Goal: Transaction & Acquisition: Obtain resource

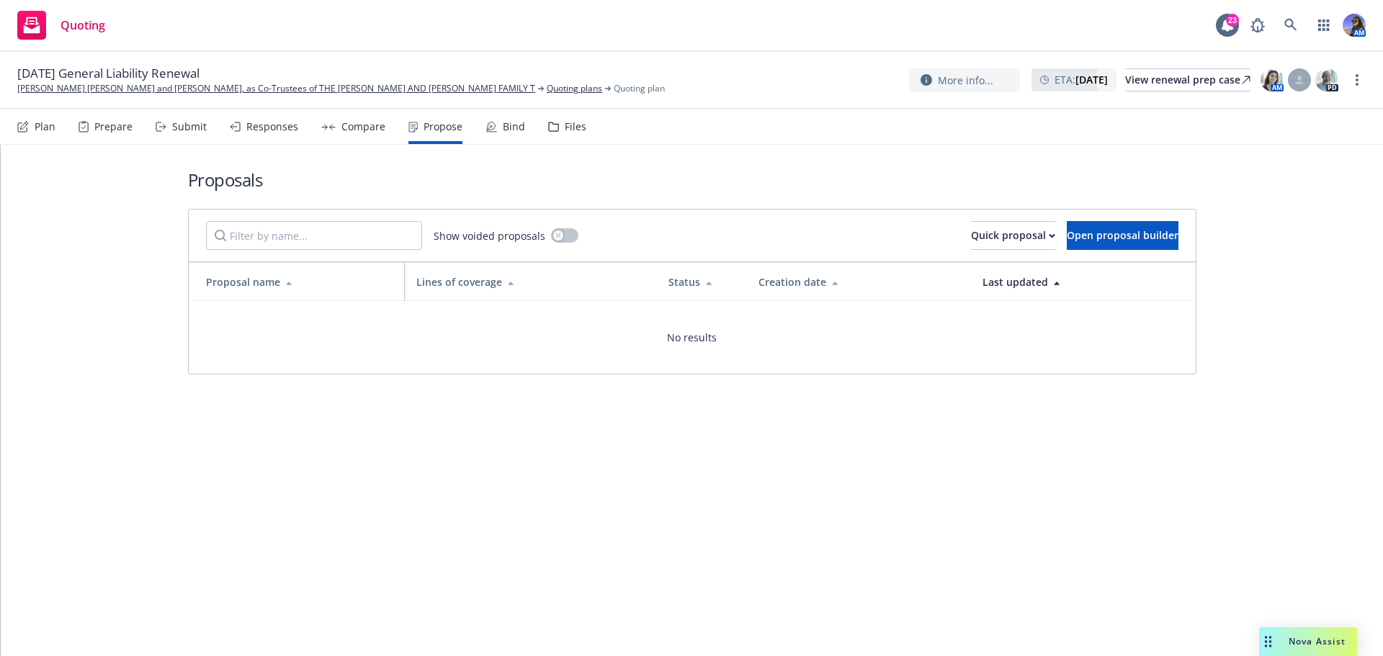
click at [1272, 639] on div "Drag to move" at bounding box center [1268, 641] width 18 height 29
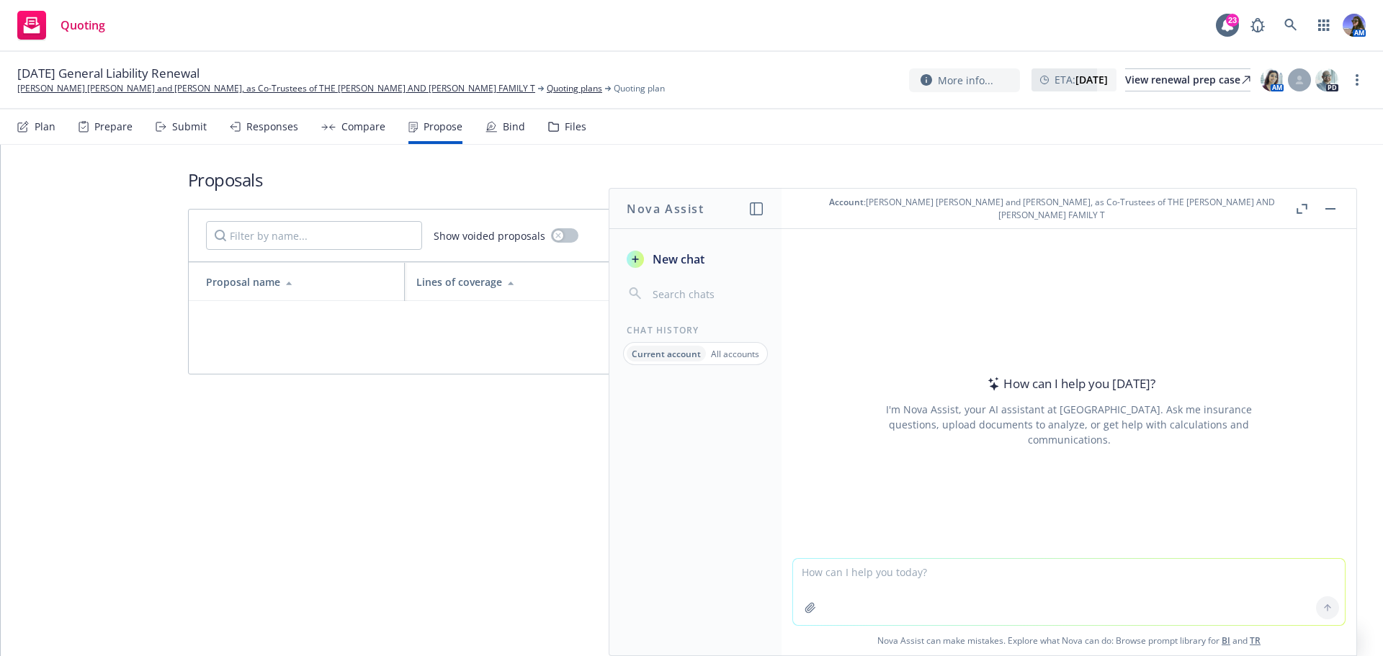
click at [801, 618] on button "button" at bounding box center [810, 607] width 23 height 23
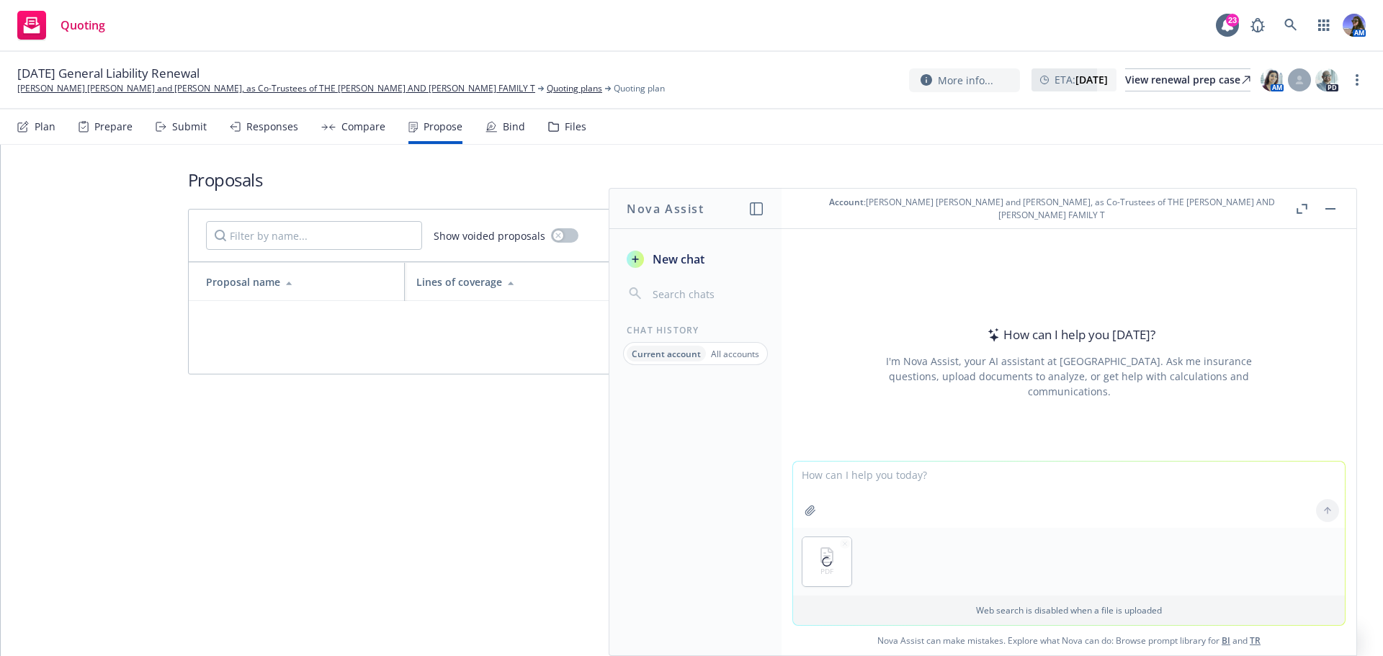
click at [841, 494] on textarea at bounding box center [1069, 495] width 552 height 66
type textarea "can you put together a coverage summary of the attached?"
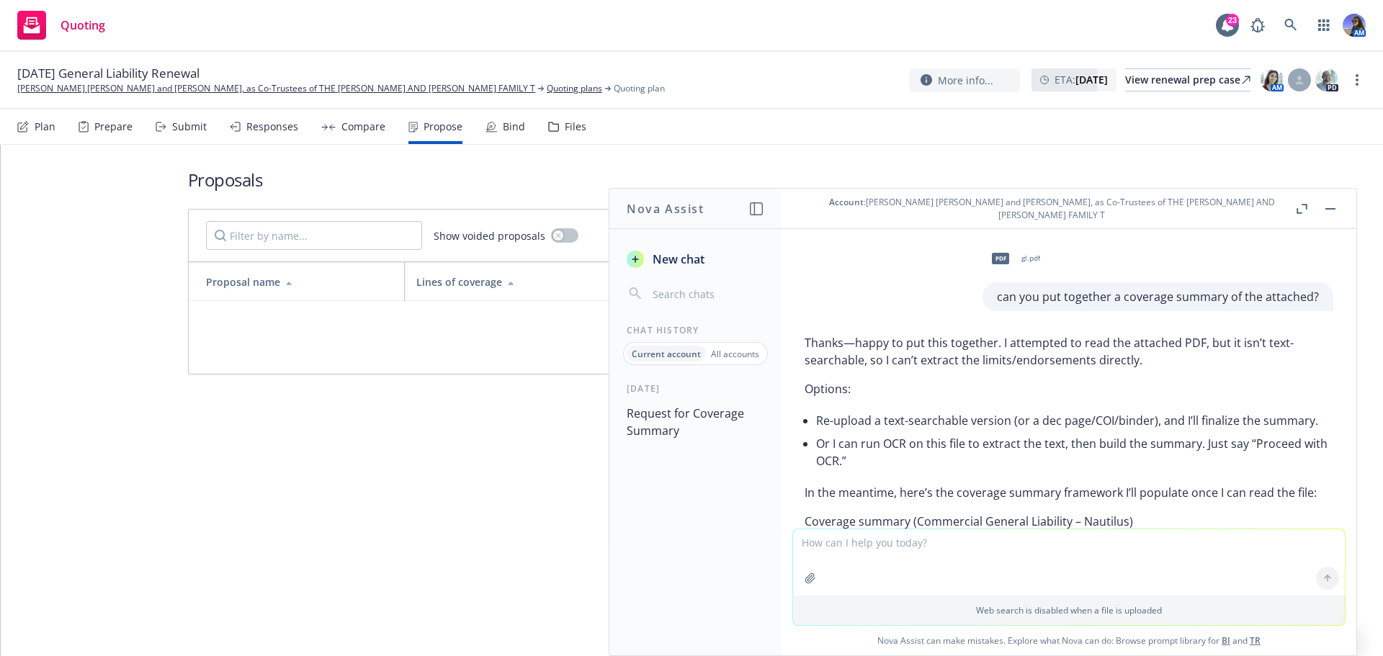
scroll to position [216, 0]
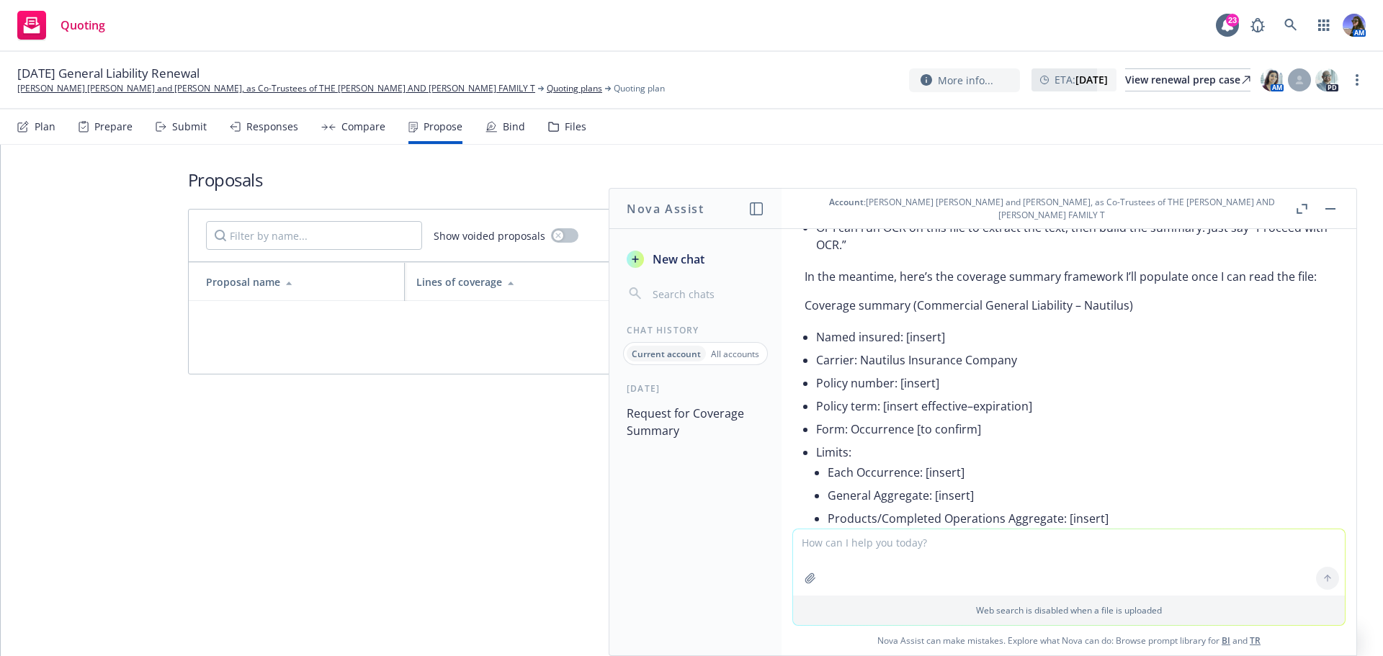
click at [849, 544] on textarea at bounding box center [1069, 562] width 552 height 66
paste textarea "h"
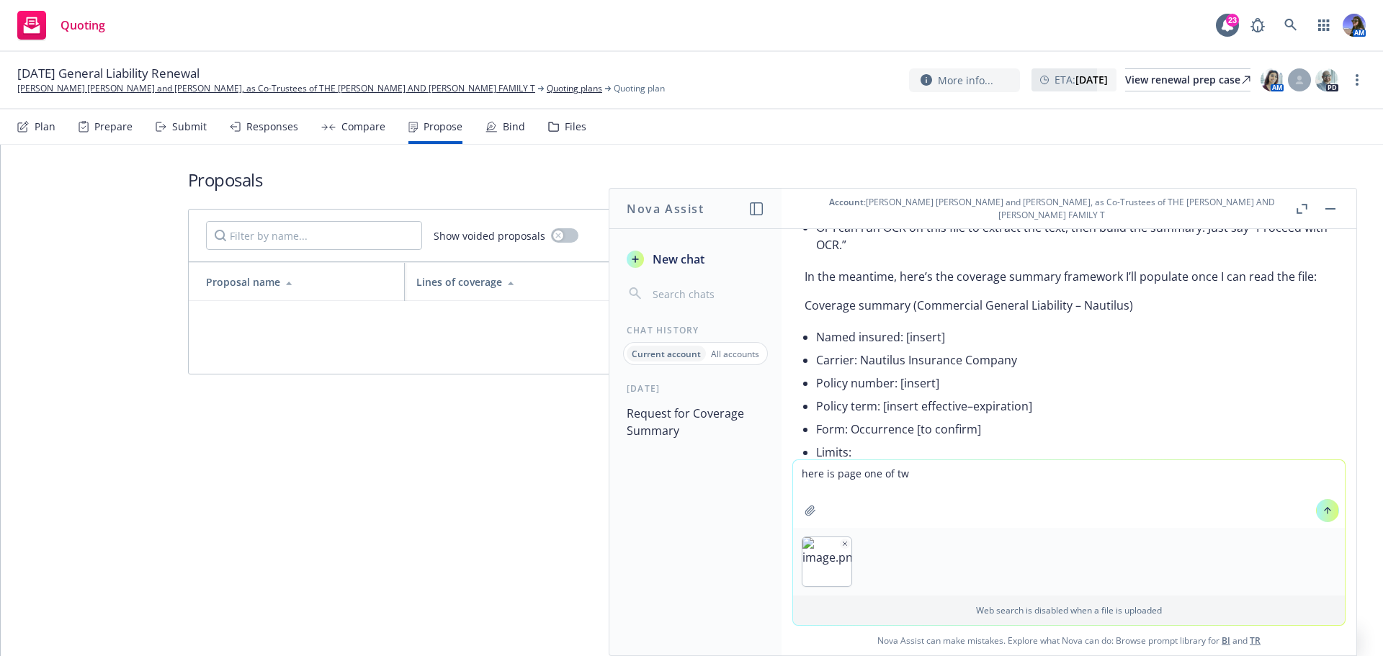
type textarea "here is page one of two"
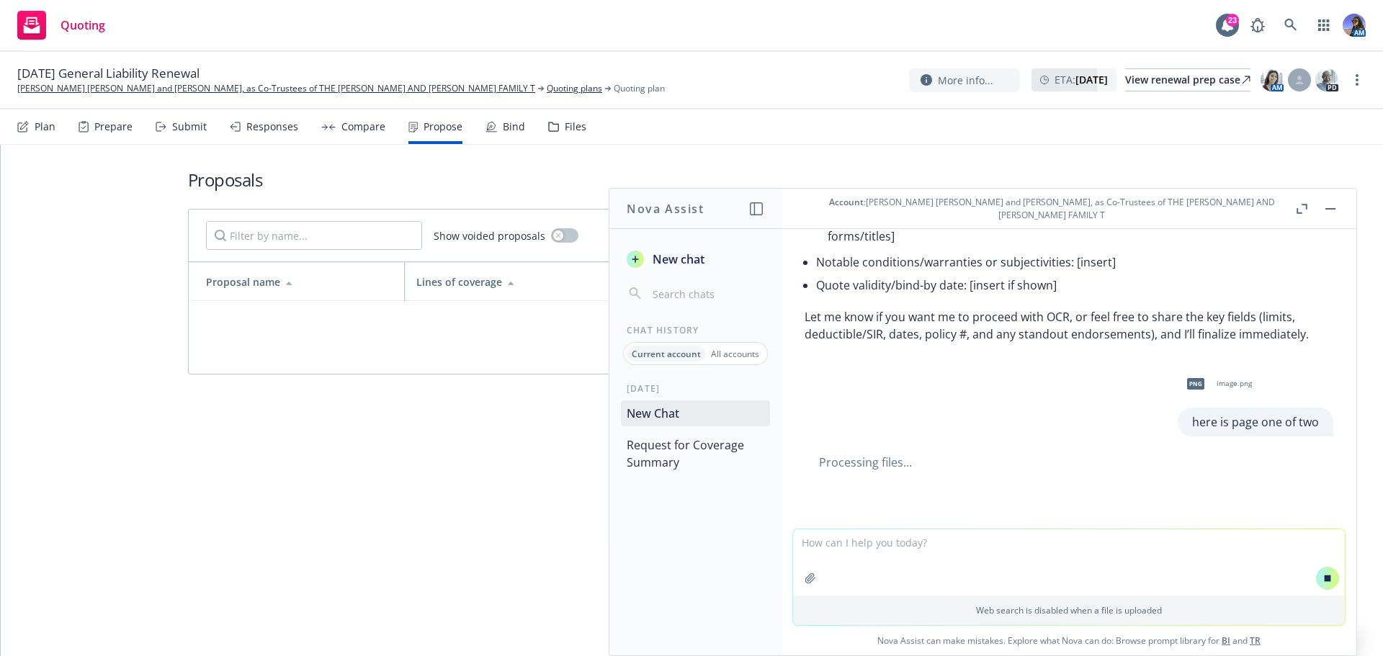
scroll to position [720, 0]
click at [845, 543] on textarea at bounding box center [1069, 562] width 552 height 66
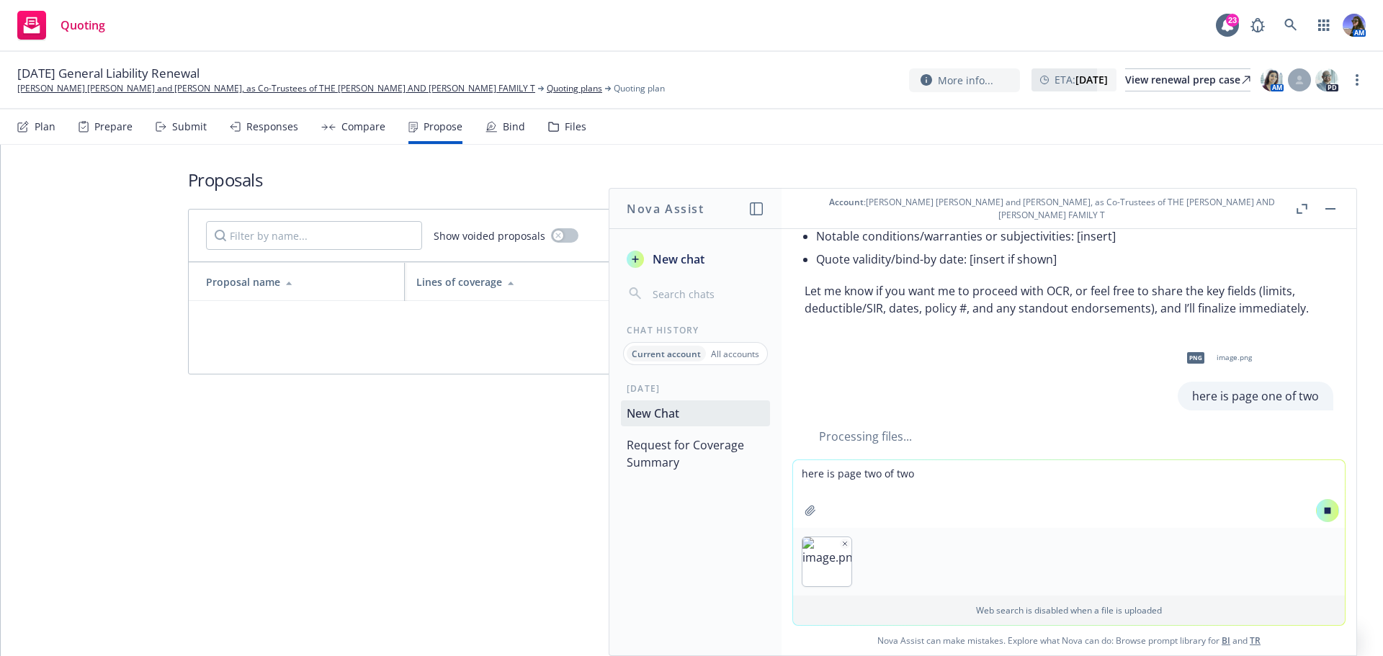
click at [924, 482] on textarea "here is page two of two" at bounding box center [1069, 494] width 552 height 68
click at [842, 479] on textarea "here is page two of two" at bounding box center [1069, 494] width 552 height 68
type textarea "here is page two of two"
click at [946, 411] on div "png image.png here is page one of two" at bounding box center [1069, 375] width 552 height 71
click at [937, 495] on textarea "here is page two of two" at bounding box center [1069, 494] width 552 height 68
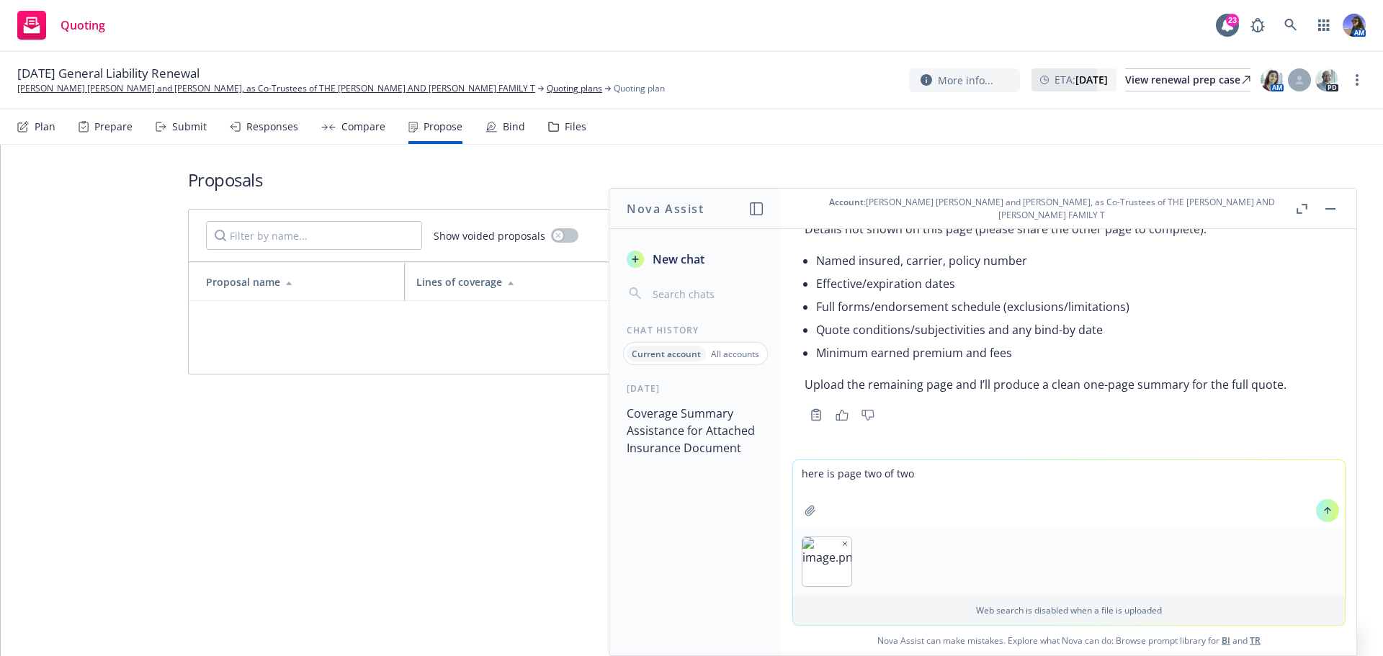
scroll to position [1559, 0]
click at [919, 473] on textarea "here is page two of two" at bounding box center [1069, 494] width 552 height 68
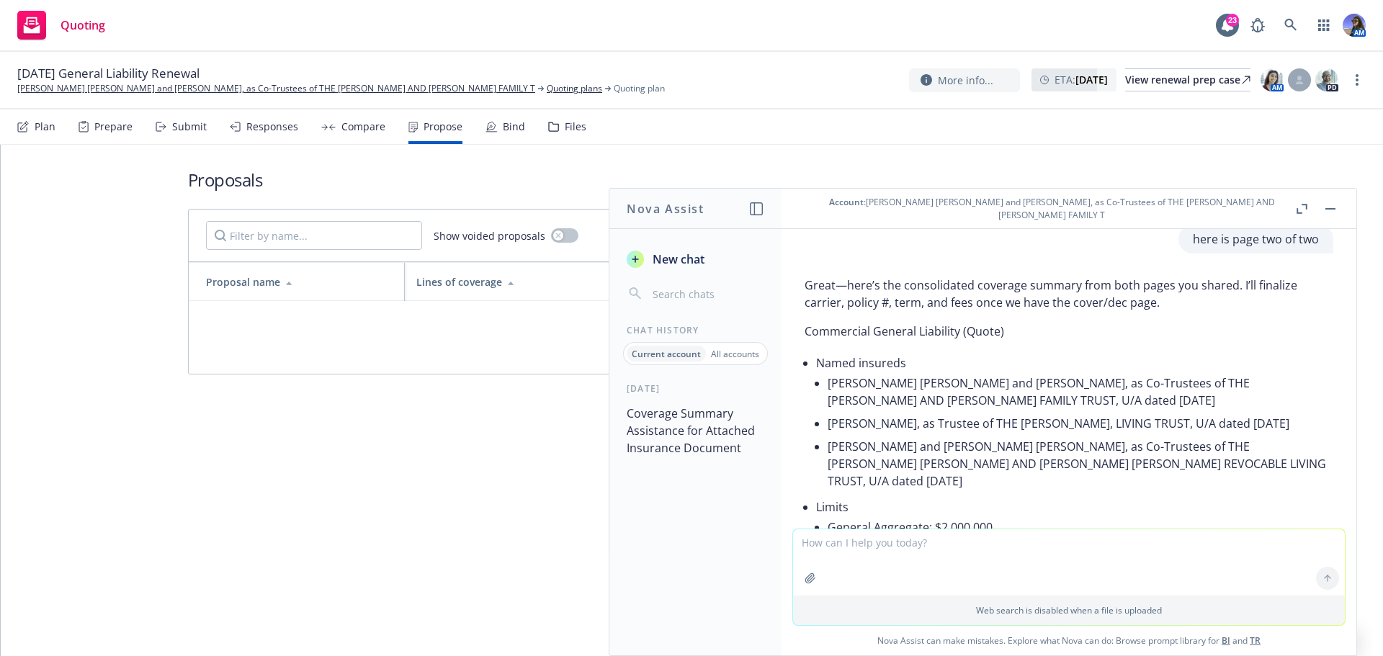
scroll to position [1779, 0]
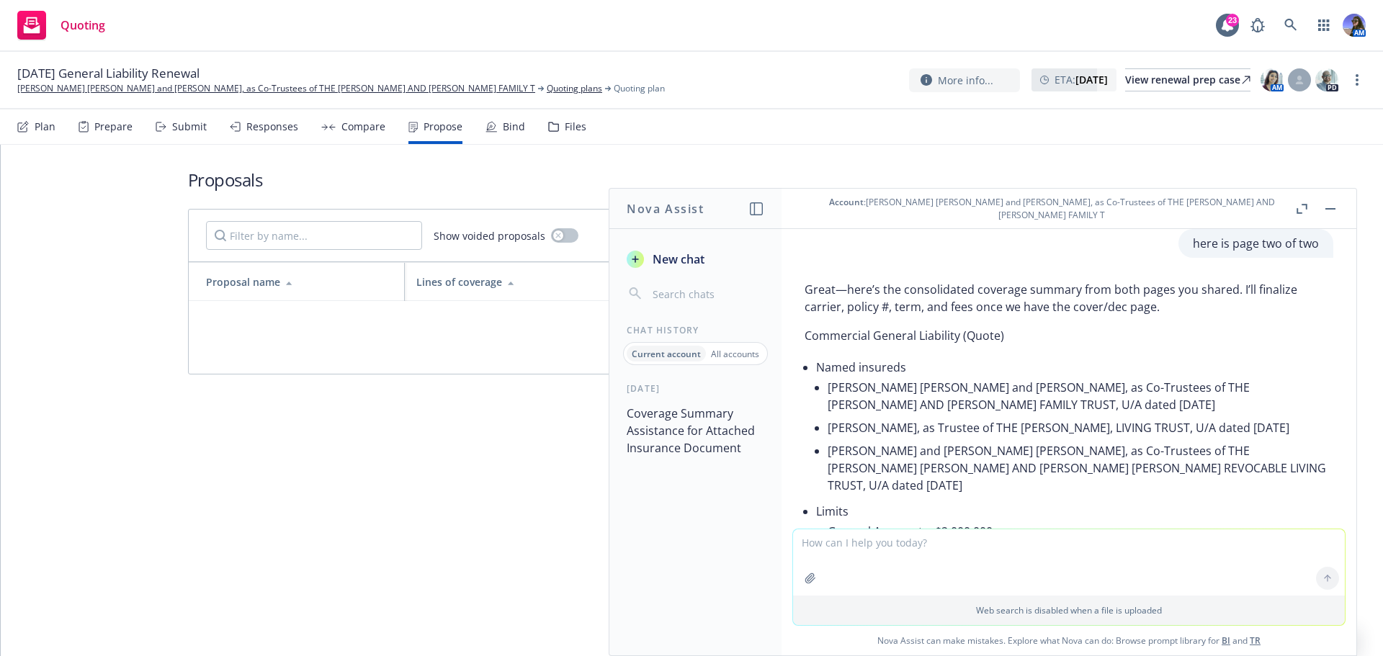
click at [887, 551] on textarea at bounding box center [1069, 562] width 552 height 66
type textarea "can you revise into a table format?"
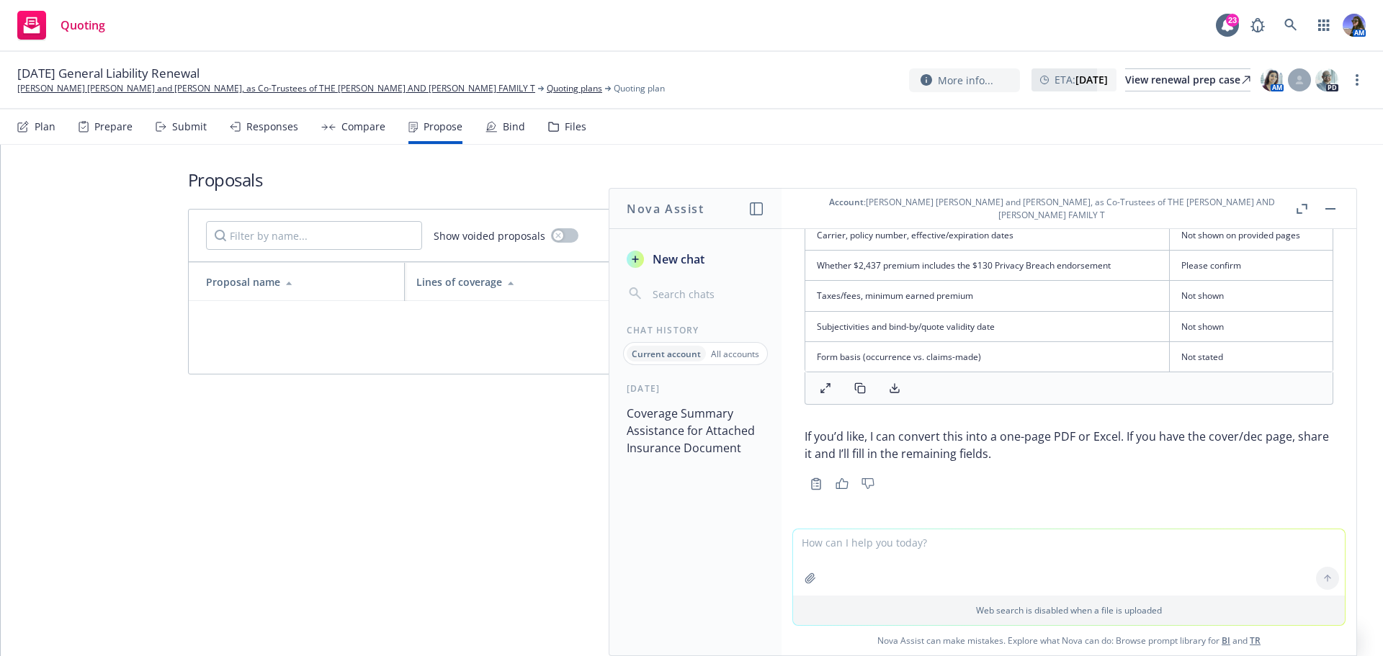
scroll to position [5235, 0]
click at [843, 539] on textarea at bounding box center [1069, 562] width 552 height 66
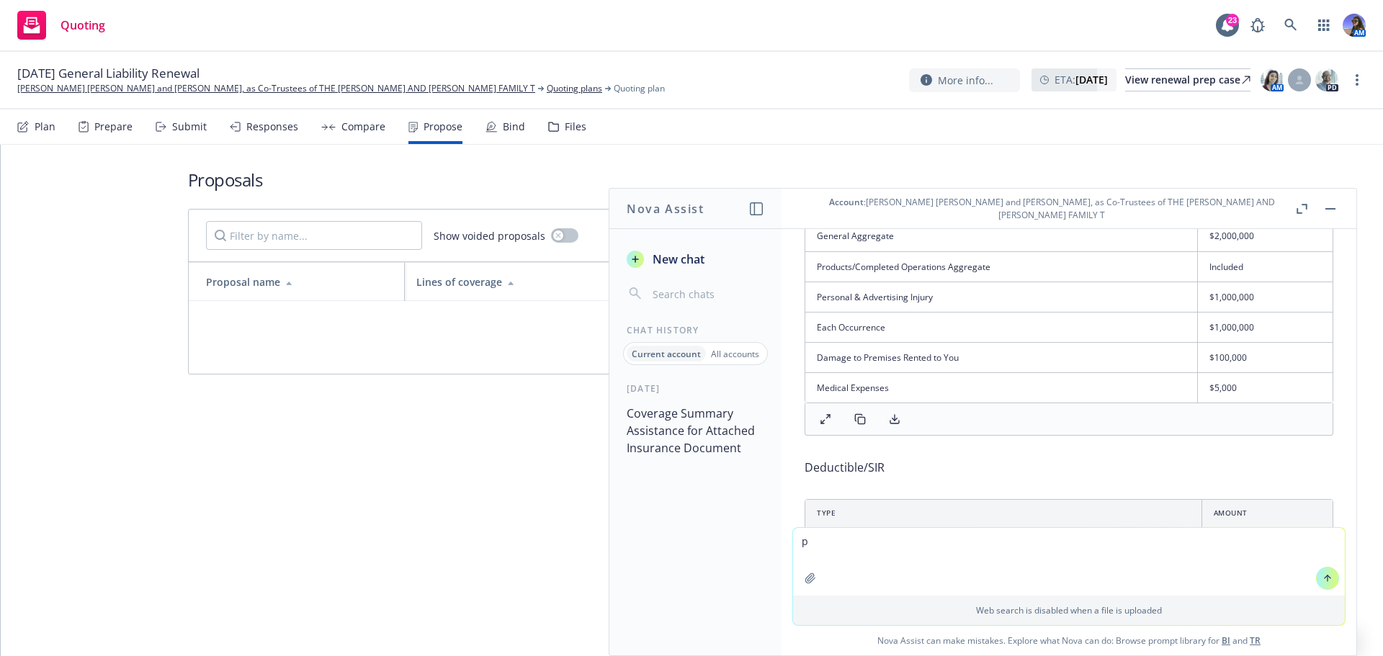
scroll to position [3507, 0]
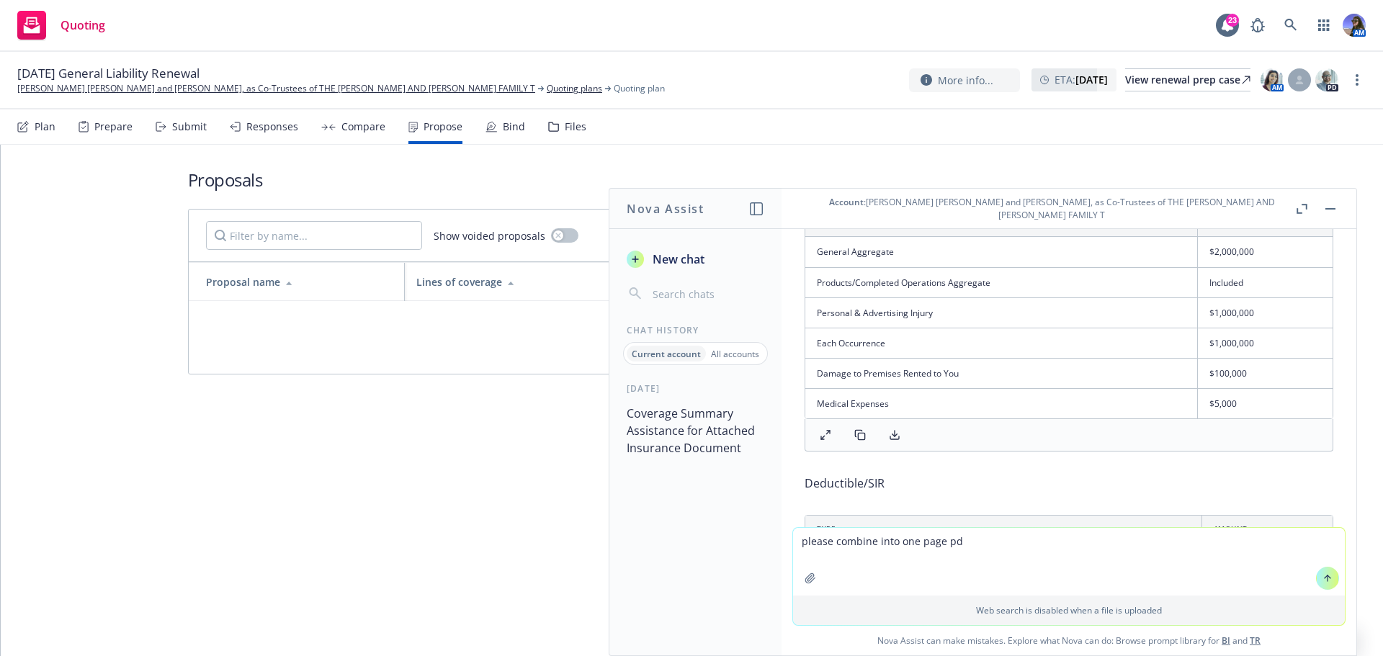
type textarea "please combine into one page pdg"
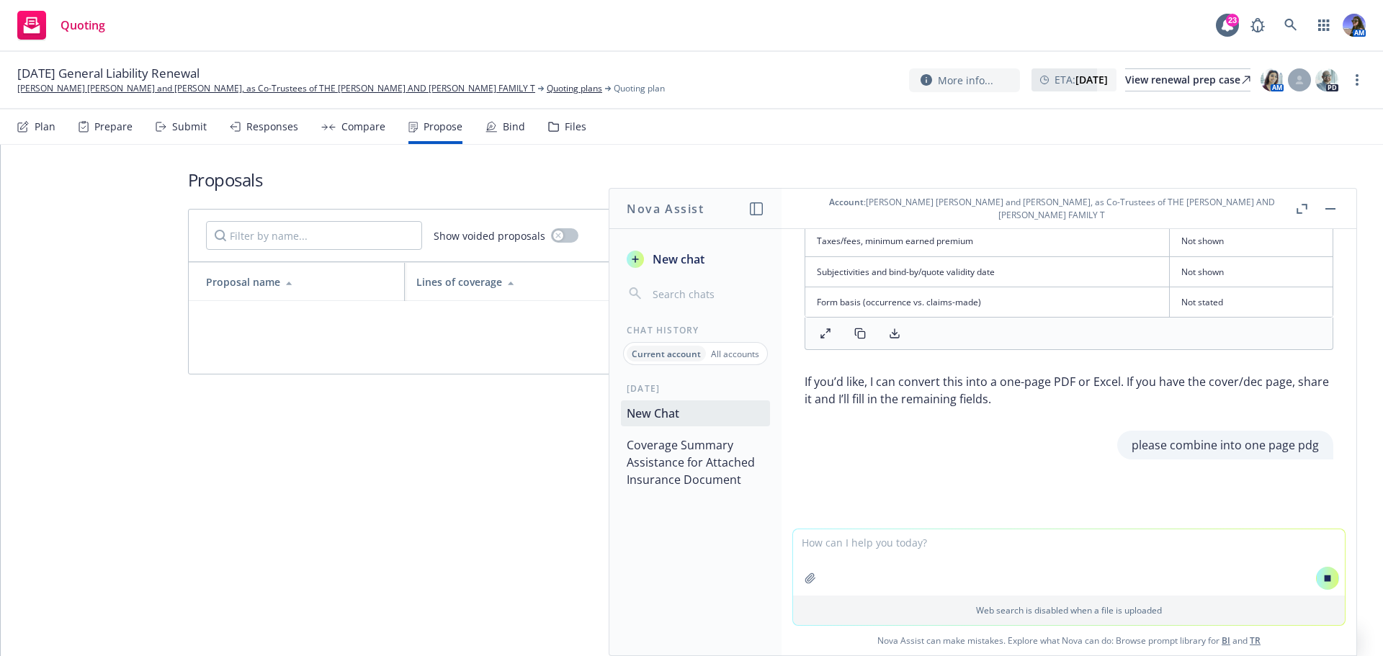
scroll to position [5218, 0]
type textarea "*"
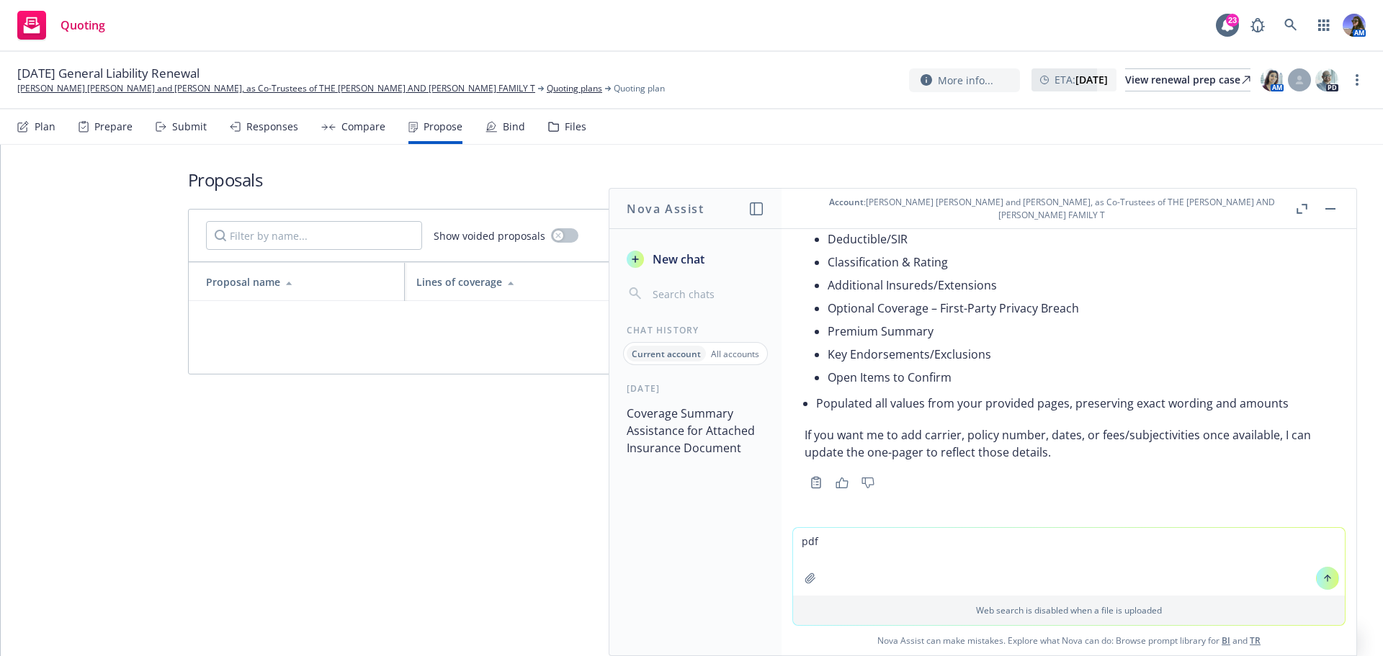
scroll to position [5743, 0]
type textarea "pdf"
drag, startPoint x: 849, startPoint y: 561, endPoint x: 746, endPoint y: 571, distance: 103.5
click at [781, 571] on div "Nova Assist New chat Chat History Current account All accounts [DATE] Coverage …" at bounding box center [1069, 422] width 576 height 468
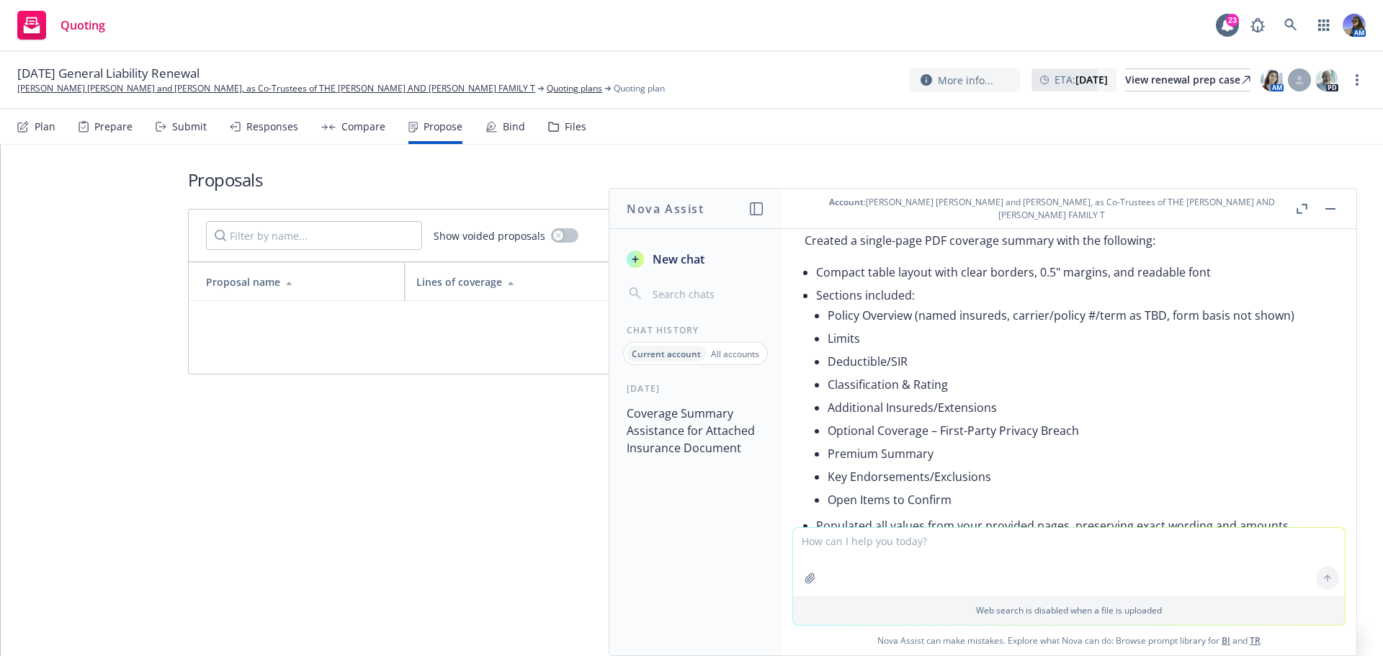
scroll to position [5455, 0]
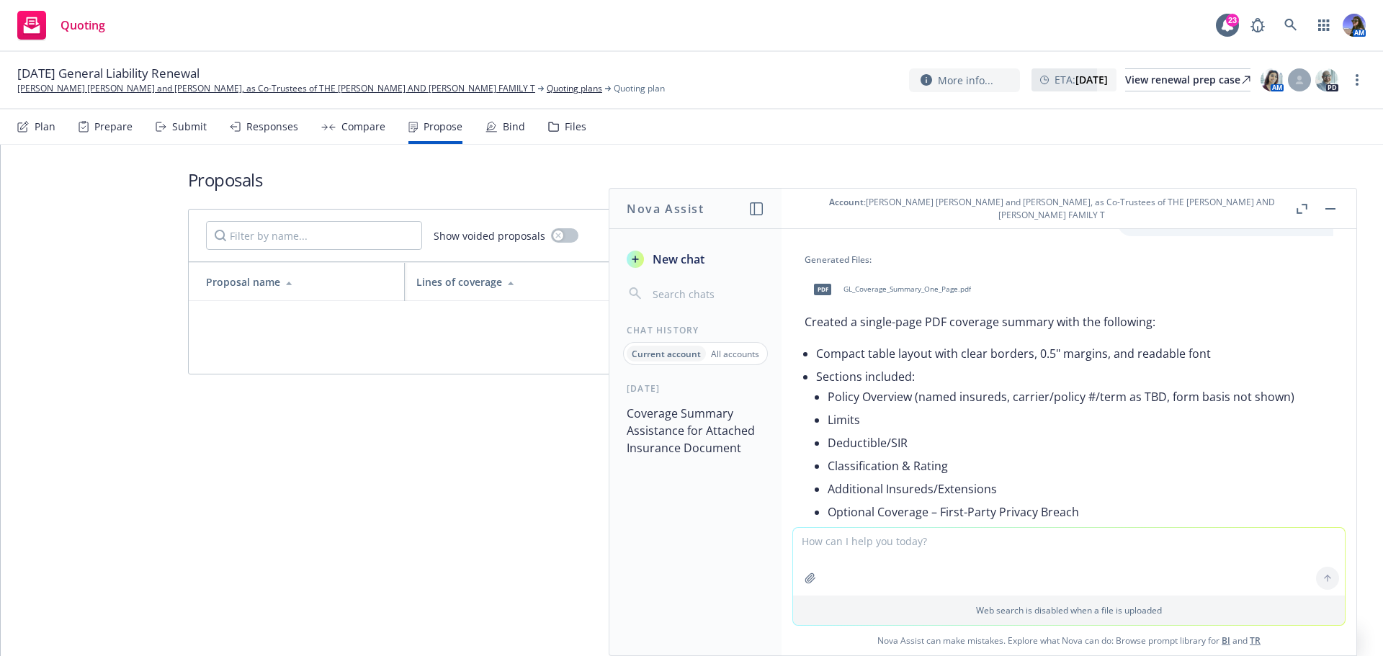
click at [898, 294] on span "GL_Coverage_Summary_One_Page.pdf" at bounding box center [906, 288] width 127 height 9
click at [236, 83] on link "[PERSON_NAME] [PERSON_NAME] and [PERSON_NAME], as Co-Trustees of THE [PERSON_NA…" at bounding box center [276, 88] width 518 height 13
click at [838, 553] on textarea at bounding box center [1069, 562] width 552 height 68
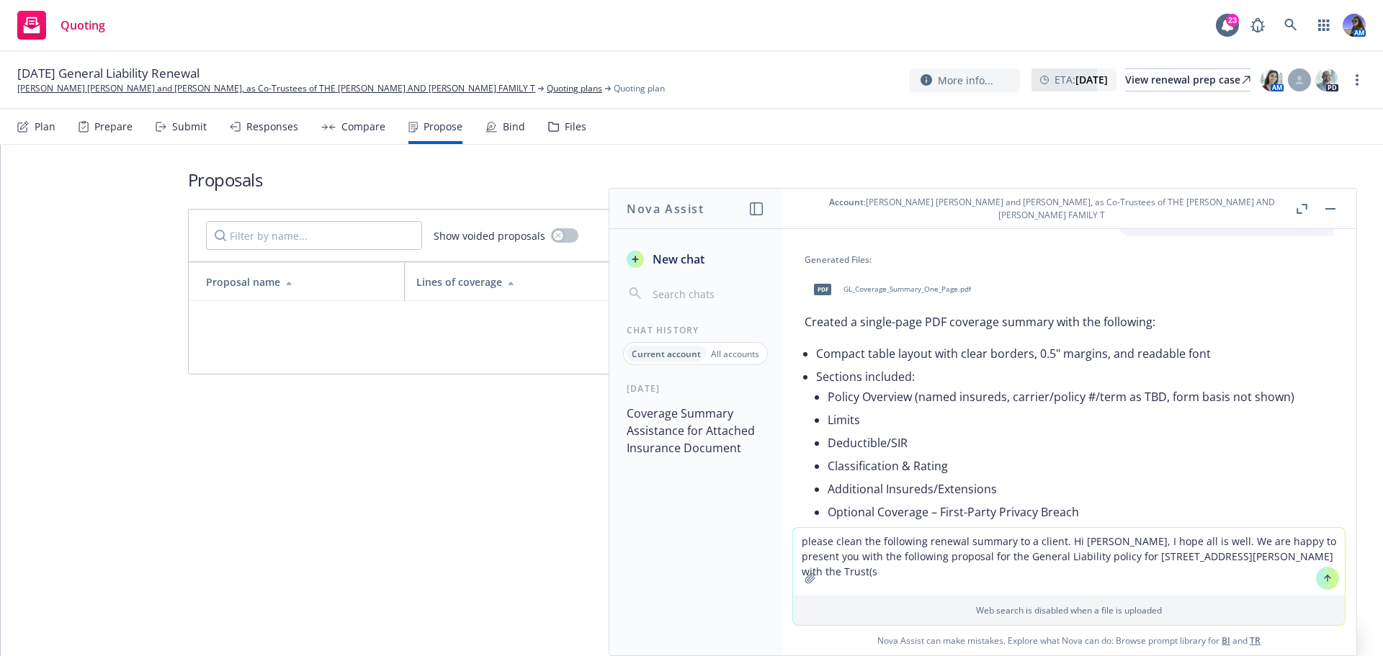
click at [963, 557] on textarea "please clean the following renewal summary to a client. Hi [PERSON_NAME], I hop…" at bounding box center [1069, 562] width 552 height 68
drag, startPoint x: 1278, startPoint y: 555, endPoint x: 1190, endPoint y: 555, distance: 87.9
click at [1190, 555] on textarea "please clean the following renewal summary to a client. Hi [PERSON_NAME], I hop…" at bounding box center [1069, 562] width 552 height 68
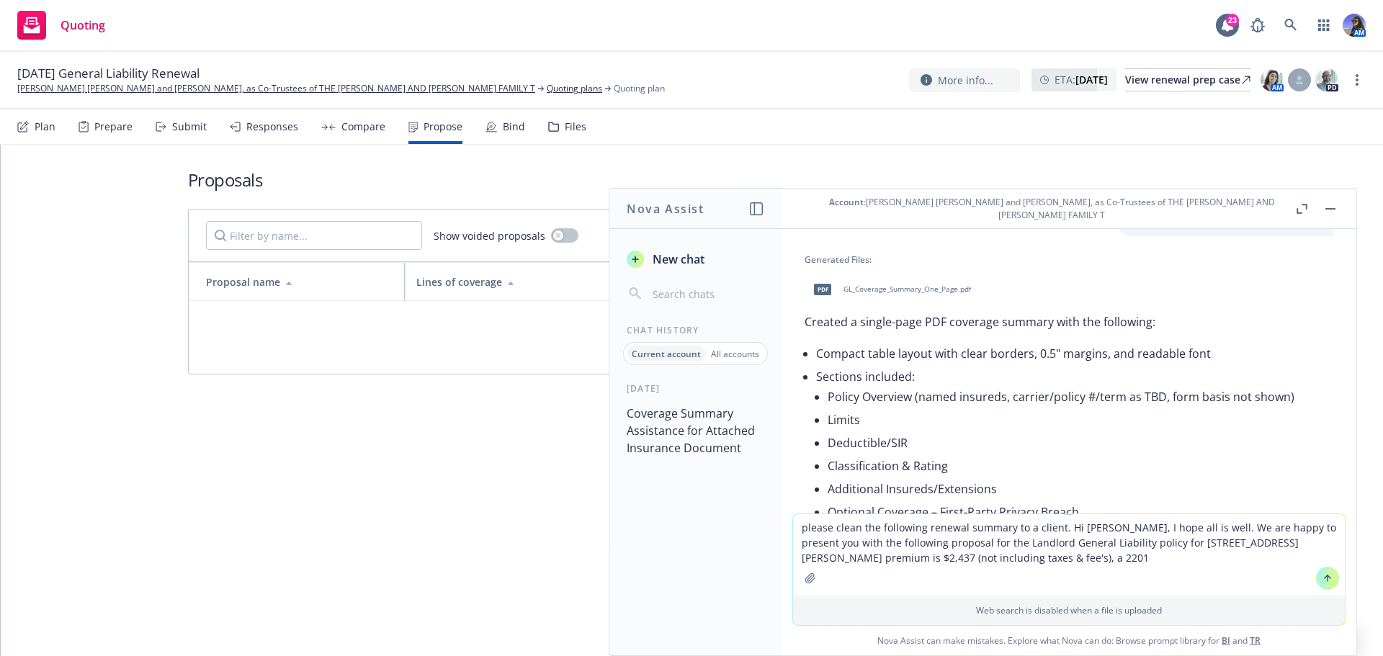
drag, startPoint x: 962, startPoint y: 555, endPoint x: 941, endPoint y: 555, distance: 21.6
click at [941, 555] on textarea "please clean the following renewal summary to a client. Hi [PERSON_NAME], I hop…" at bounding box center [1069, 554] width 552 height 81
drag, startPoint x: 1091, startPoint y: 565, endPoint x: 925, endPoint y: 555, distance: 166.0
click at [925, 555] on textarea "please clean the following renewal summary to a client. Hi [PERSON_NAME], I hop…" at bounding box center [1069, 554] width 552 height 81
click at [1097, 567] on textarea "please clean the following renewal summary to a client. Hi [PERSON_NAME], I hop…" at bounding box center [1069, 554] width 552 height 81
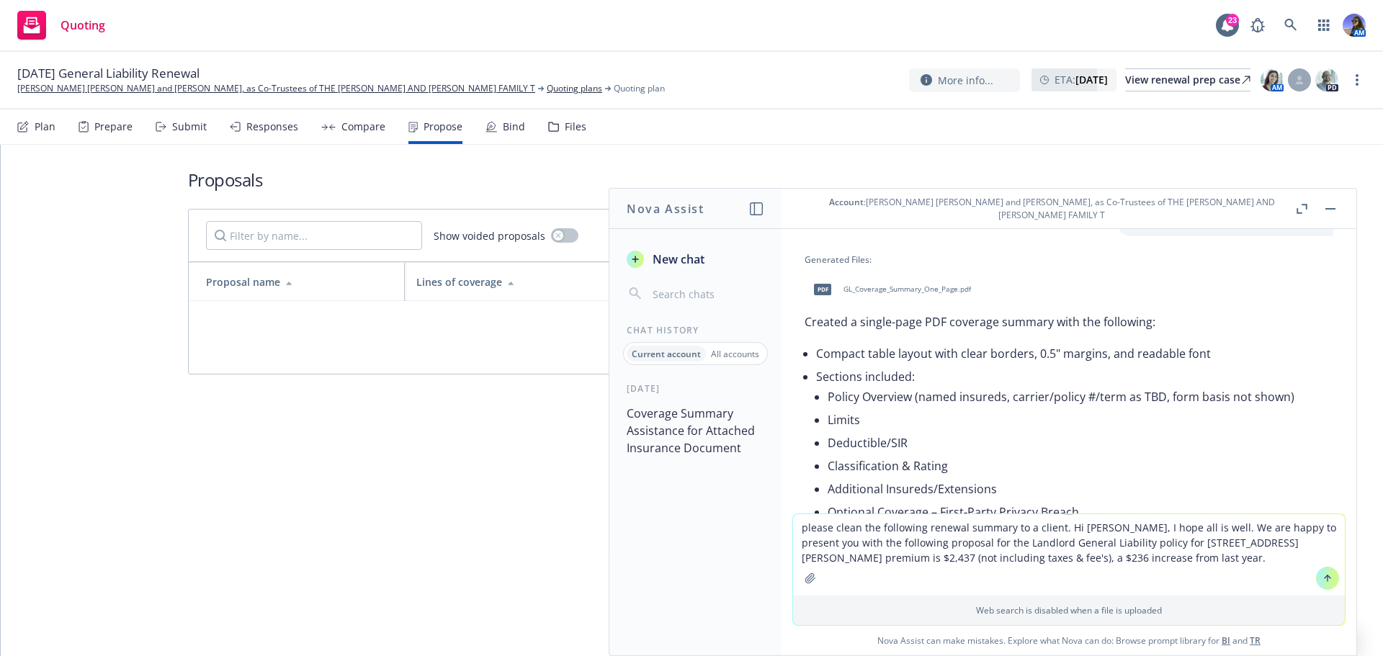
drag, startPoint x: 1082, startPoint y: 559, endPoint x: 1297, endPoint y: 544, distance: 215.2
click at [1297, 544] on textarea "please clean the following renewal summary to a client. Hi [PERSON_NAME], I hop…" at bounding box center [1069, 554] width 552 height 81
click at [845, 560] on textarea "please clean the following renewal summary to a client. Hi [PERSON_NAME], I hop…" at bounding box center [1069, 554] width 552 height 81
click at [999, 560] on textarea "please clean the following renewal summary to a client. Hi [PERSON_NAME], I hop…" at bounding box center [1069, 554] width 552 height 81
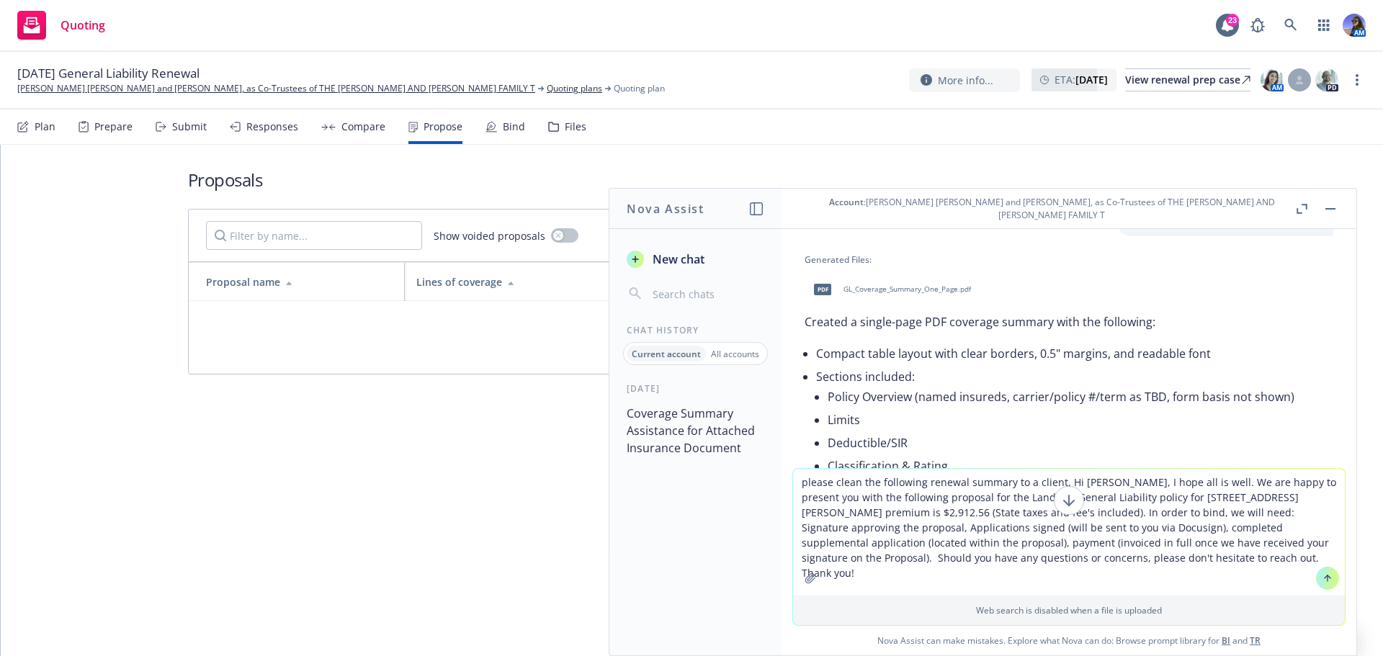
type textarea "please clean the following renewal summary to a client. Hi [PERSON_NAME], I hop…"
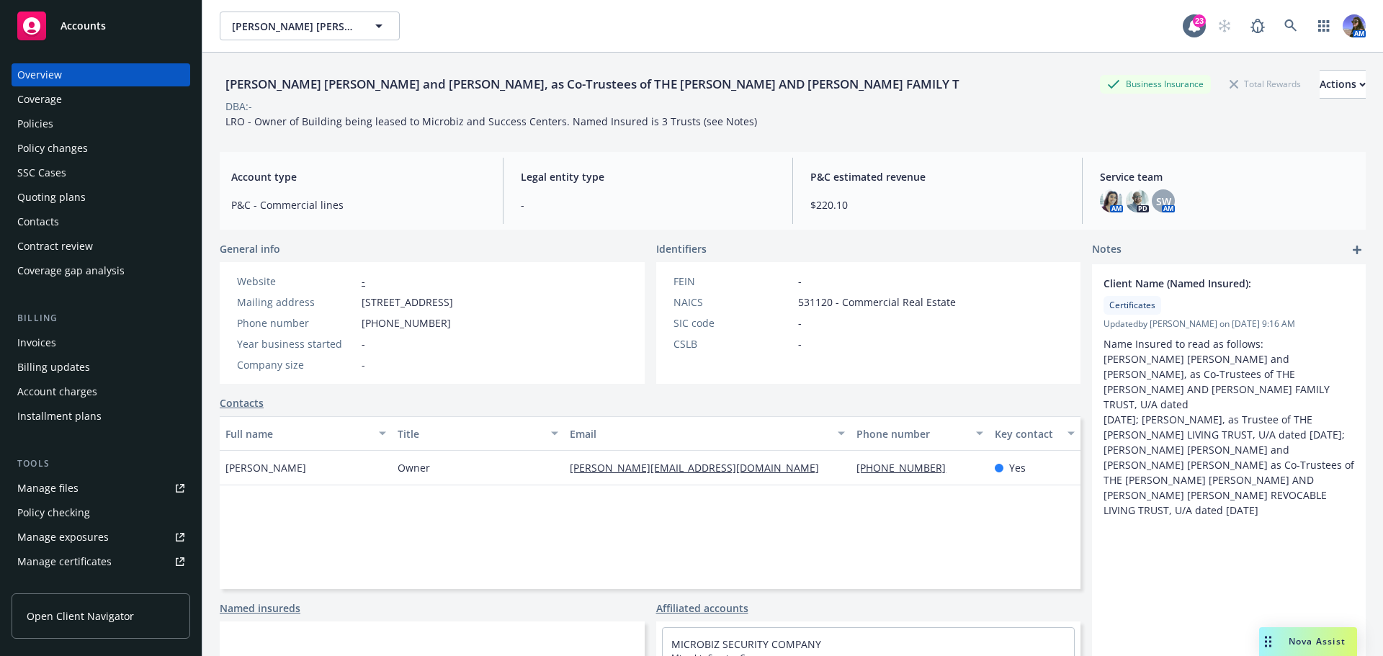
click at [102, 126] on div "Policies" at bounding box center [100, 123] width 167 height 23
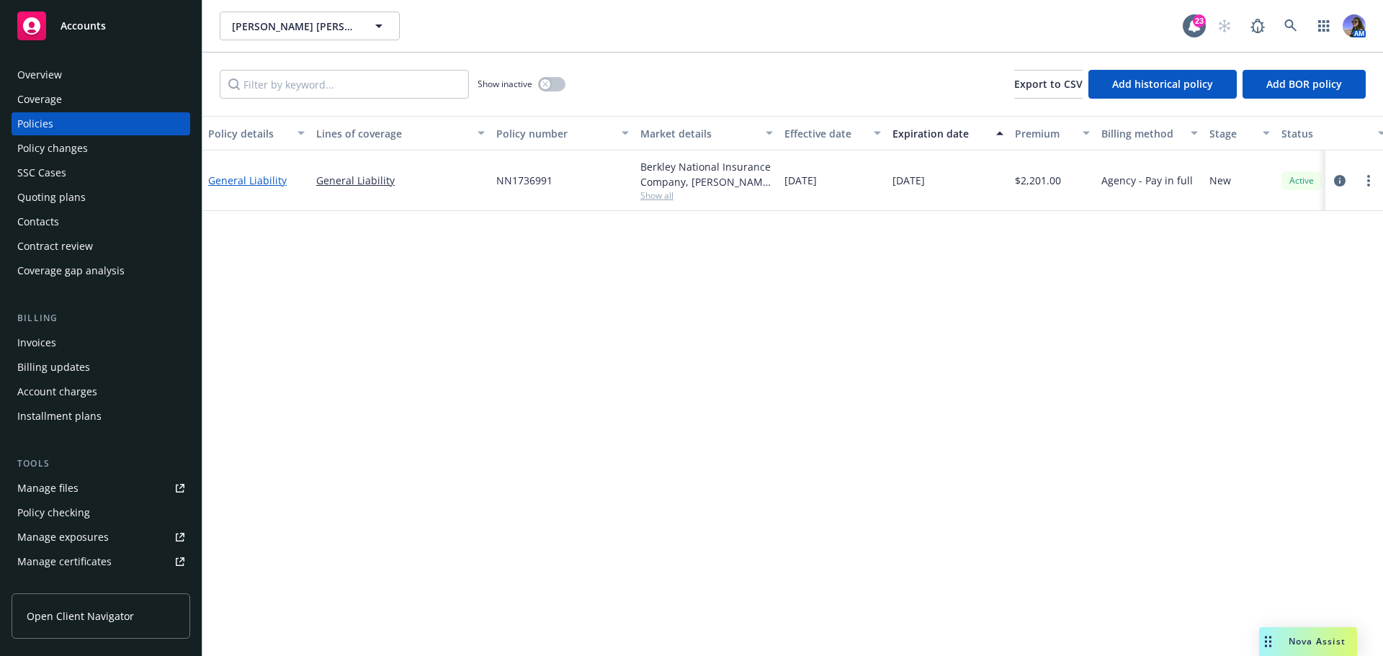
click at [269, 183] on link "General Liability" at bounding box center [247, 181] width 79 height 14
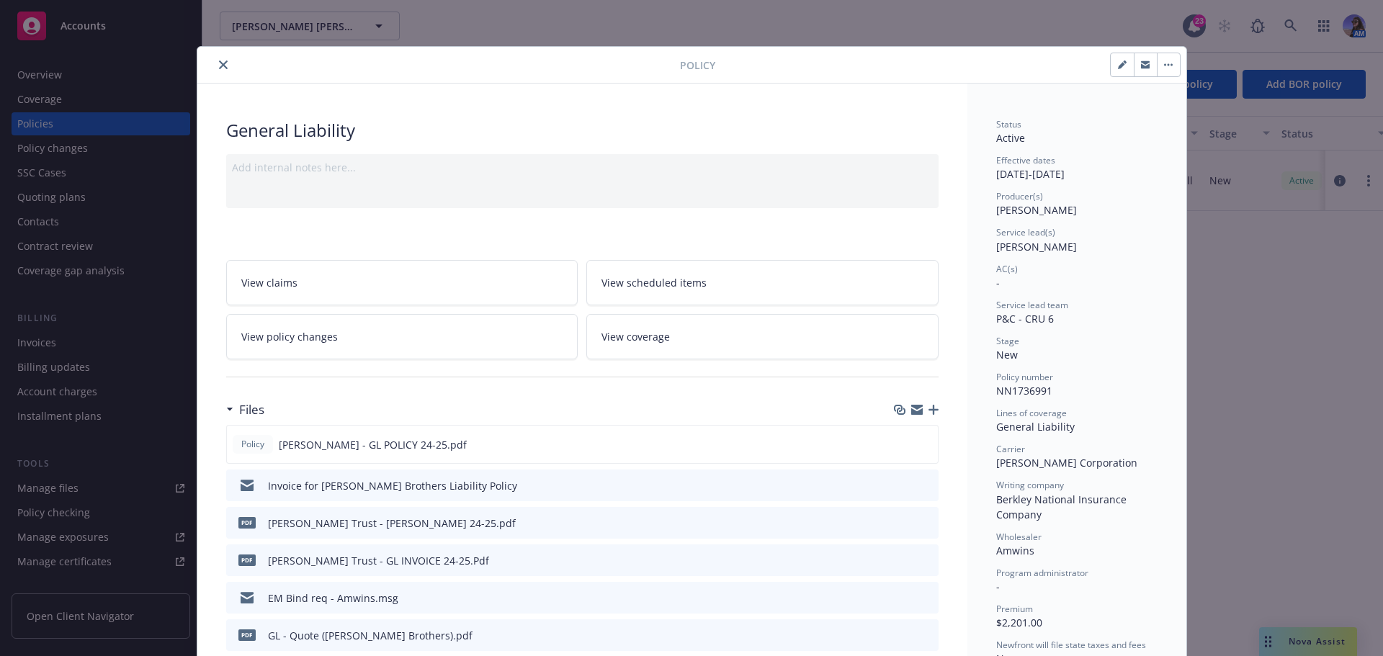
click at [925, 524] on icon "preview file" at bounding box center [924, 522] width 13 height 10
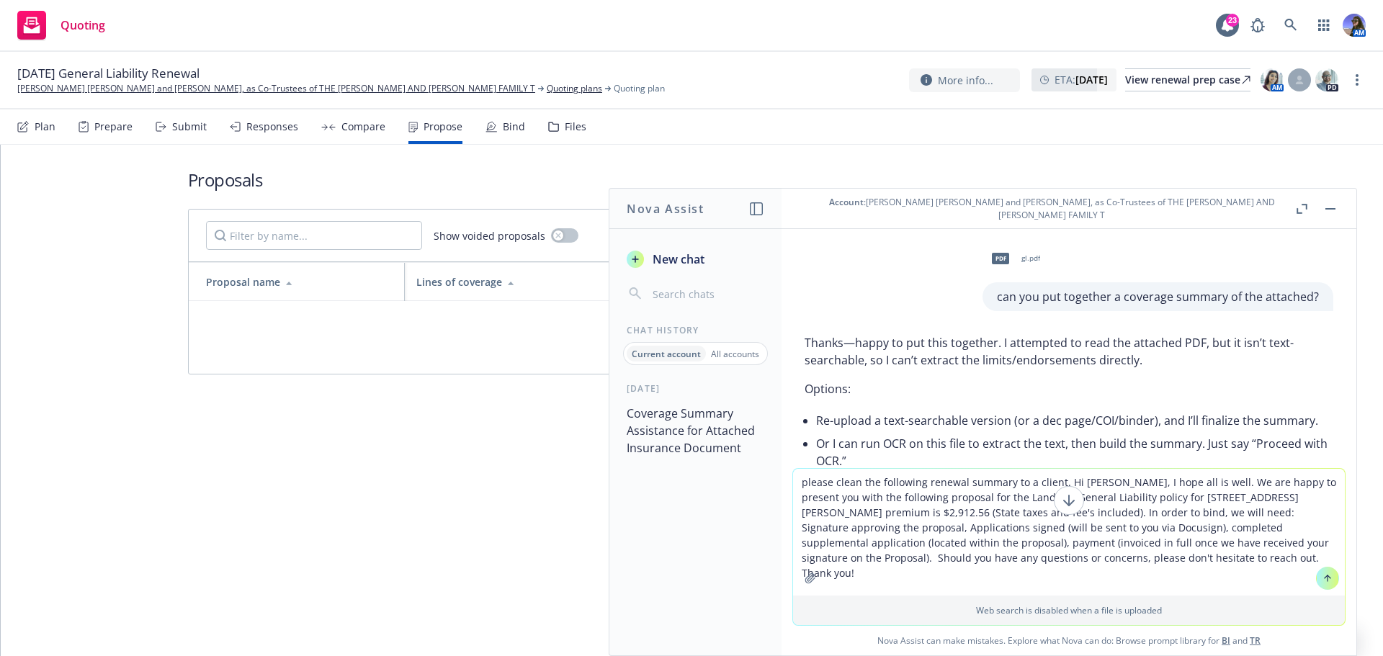
scroll to position [5455, 0]
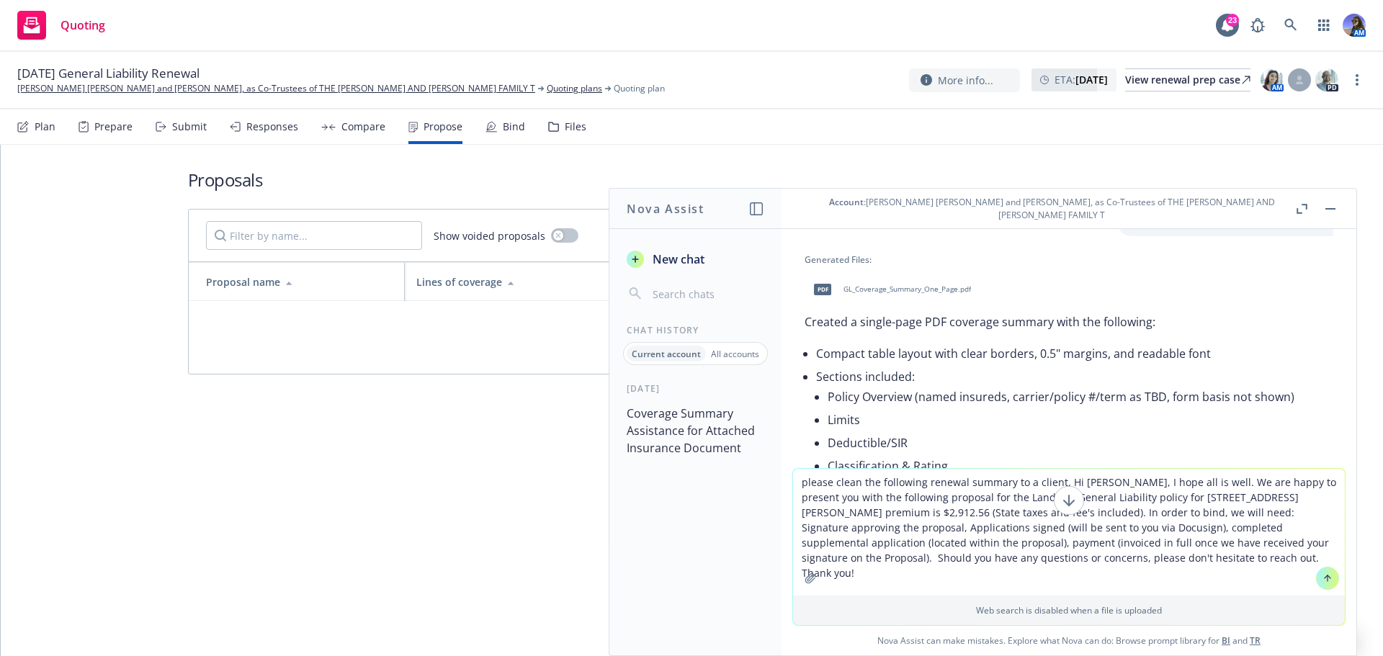
drag, startPoint x: 1042, startPoint y: 527, endPoint x: 798, endPoint y: 531, distance: 244.2
click at [798, 531] on textarea "please clean the following renewal summary to a client. Hi [PERSON_NAME], I hop…" at bounding box center [1069, 532] width 552 height 127
drag, startPoint x: 838, startPoint y: 543, endPoint x: 1212, endPoint y: 528, distance: 374.8
click at [1212, 528] on textarea "please clean the following renewal summary to a client. Hi Dave, I hope all is …" at bounding box center [1069, 532] width 552 height 127
click at [865, 544] on textarea "please clean the following renewal summary to a client. Hi Dave, I hope all is …" at bounding box center [1069, 532] width 552 height 127
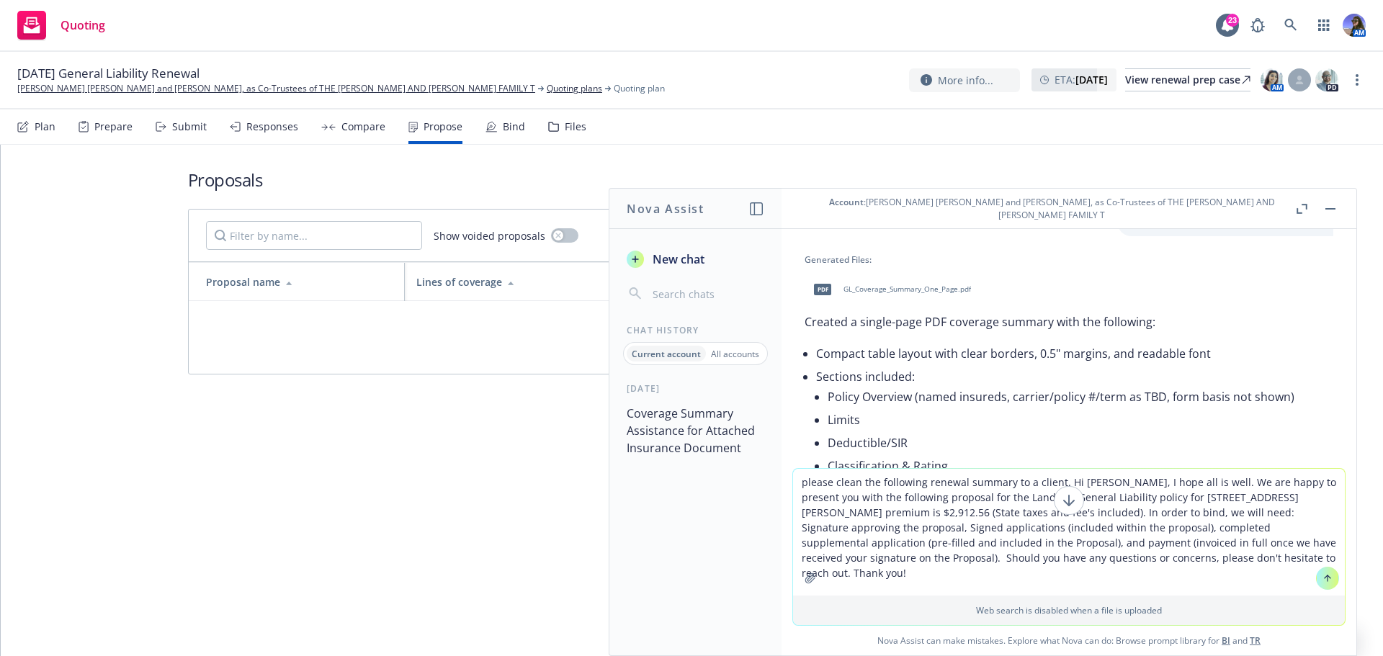
drag, startPoint x: 1256, startPoint y: 541, endPoint x: 1179, endPoint y: 539, distance: 77.1
click at [1179, 539] on textarea "please clean the following renewal summary to a client. Hi Dave, I hope all is …" at bounding box center [1069, 532] width 552 height 127
type textarea "please clean the following renewal summary to a client. Hi Dave, I hope all is …"
click at [1316, 576] on button at bounding box center [1327, 578] width 23 height 23
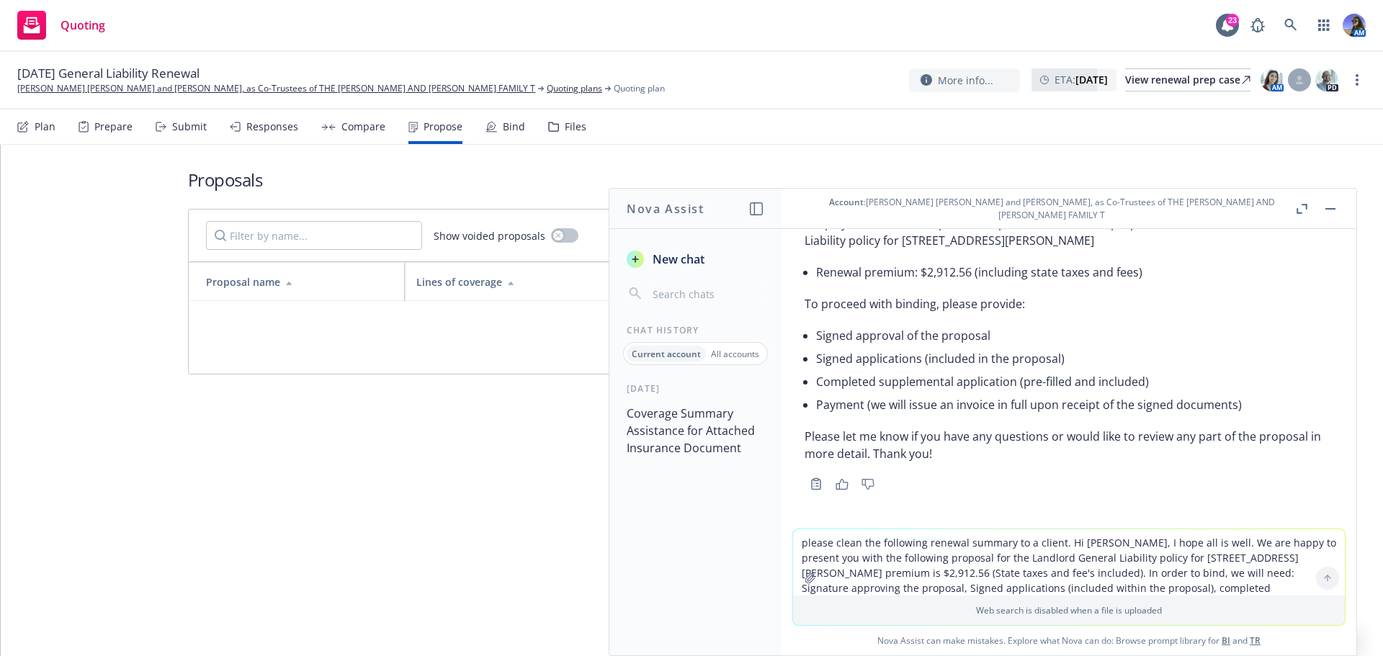
scroll to position [6298, 0]
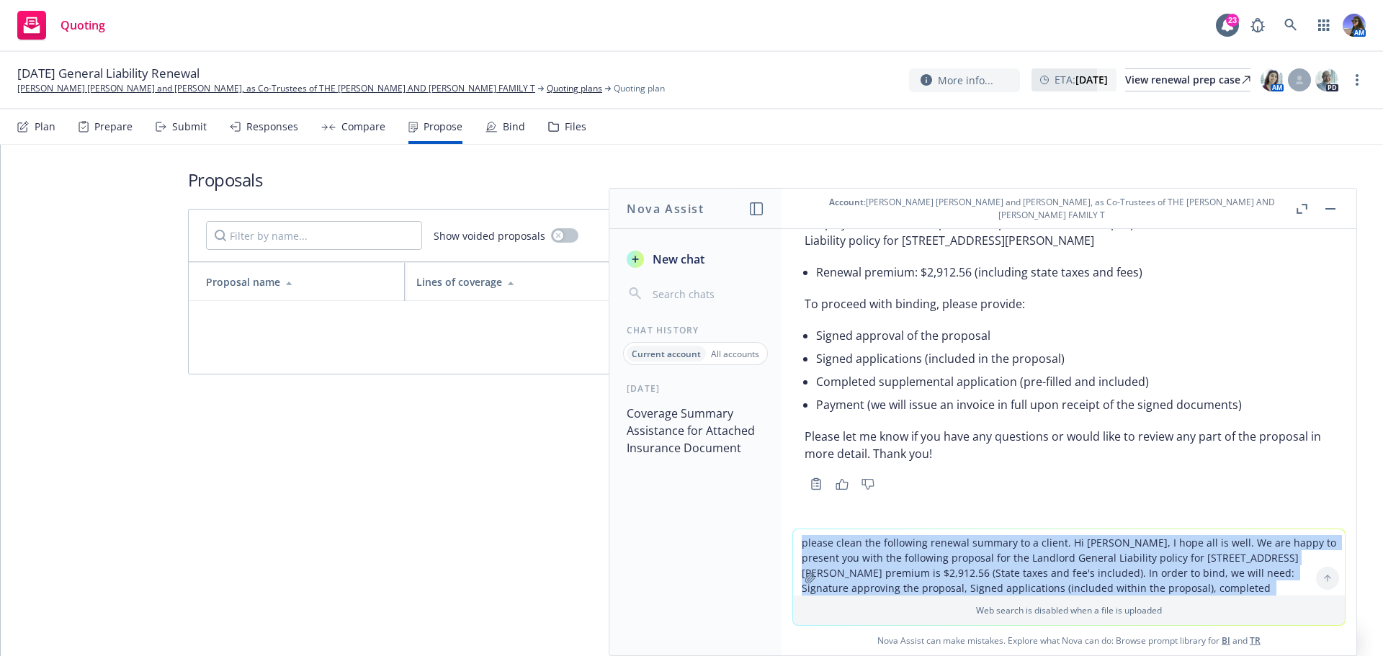
drag, startPoint x: 1314, startPoint y: 576, endPoint x: 1295, endPoint y: 580, distance: 19.8
click at [1296, 583] on div "please clean the following renewal summary to a client. Hi Dave, I hope all is …" at bounding box center [1069, 562] width 552 height 66
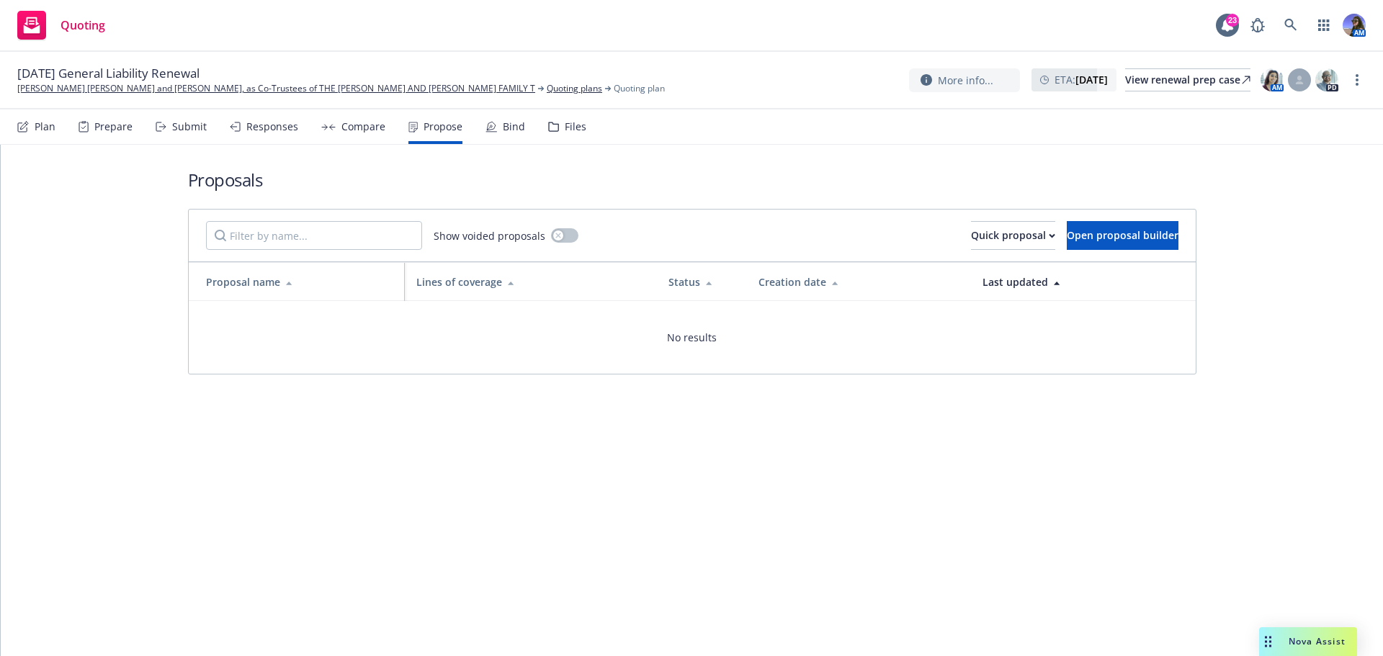
click at [431, 135] on div "Propose" at bounding box center [435, 126] width 54 height 35
click at [990, 243] on button "Quick proposal" at bounding box center [1013, 235] width 84 height 29
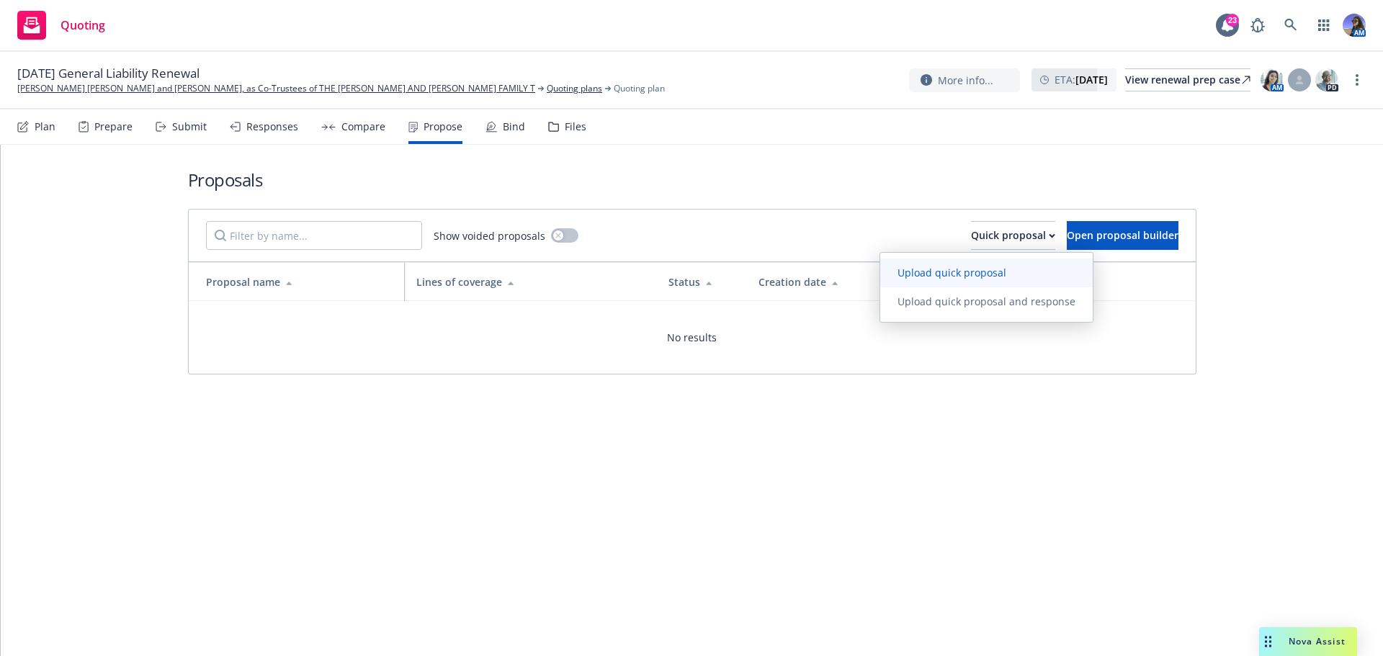
click at [923, 278] on span "Upload quick proposal" at bounding box center [951, 273] width 143 height 14
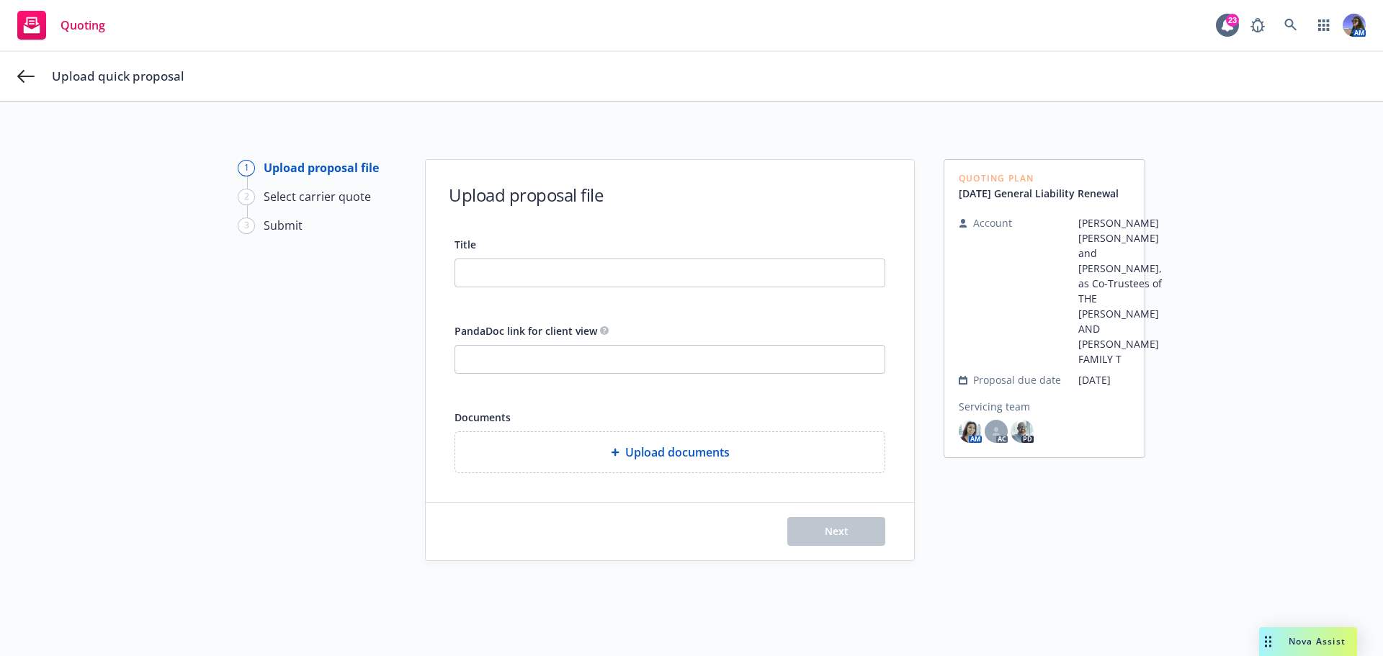
click at [1274, 638] on div "Drag to move" at bounding box center [1268, 641] width 18 height 29
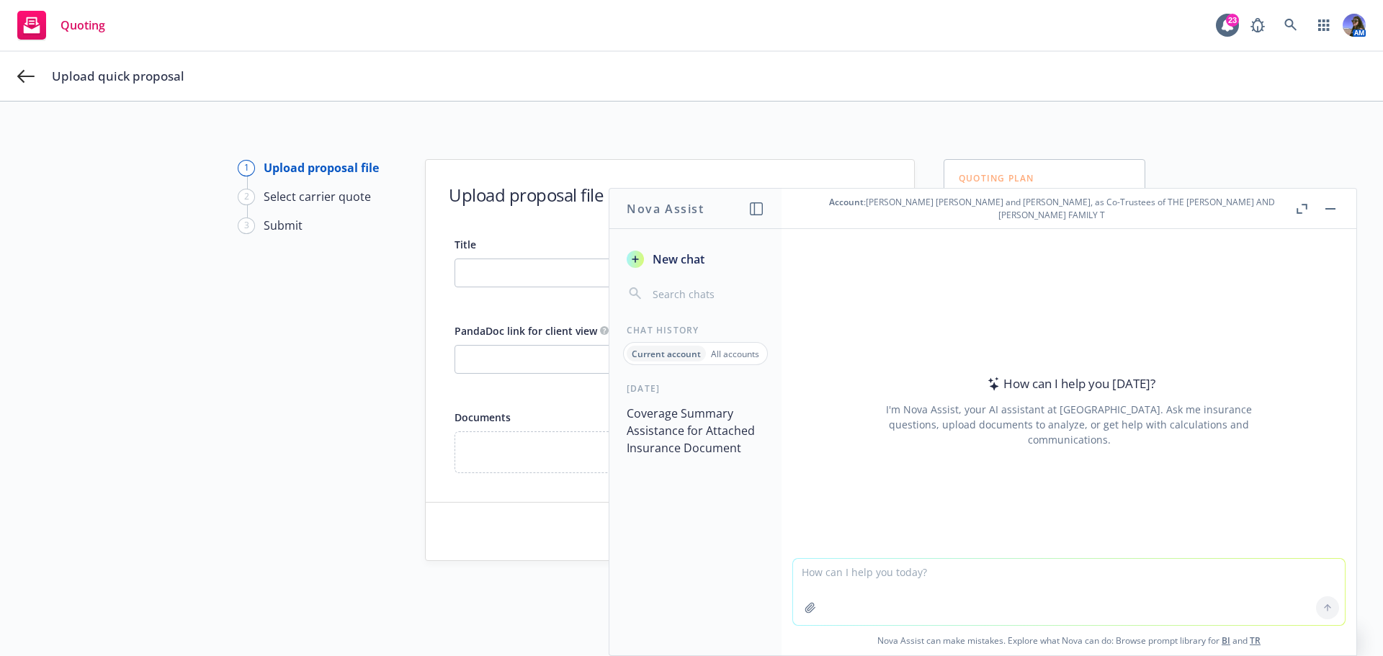
click at [695, 551] on div "Today Coverage Summary Assistance for Attached Insurance Document" at bounding box center [695, 518] width 172 height 273
click at [678, 421] on button "Coverage Summary Assistance for Attached Insurance Document" at bounding box center [695, 430] width 149 height 60
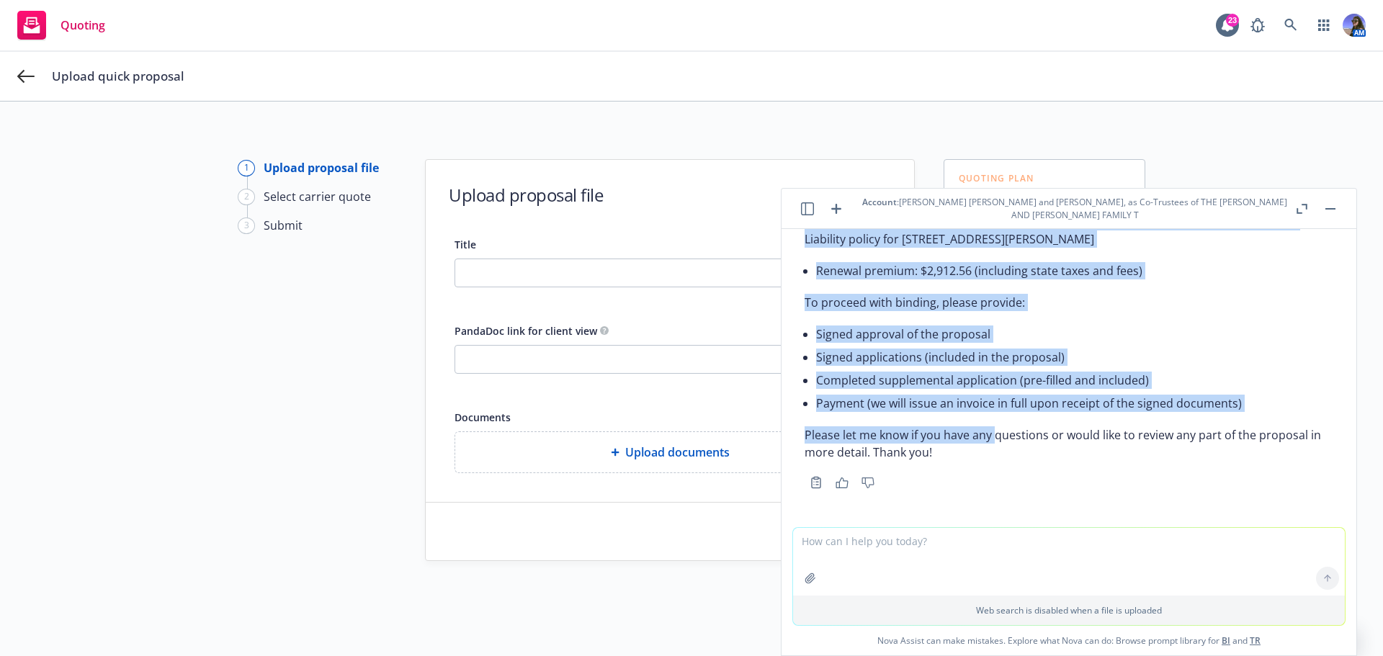
scroll to position [6299, 0]
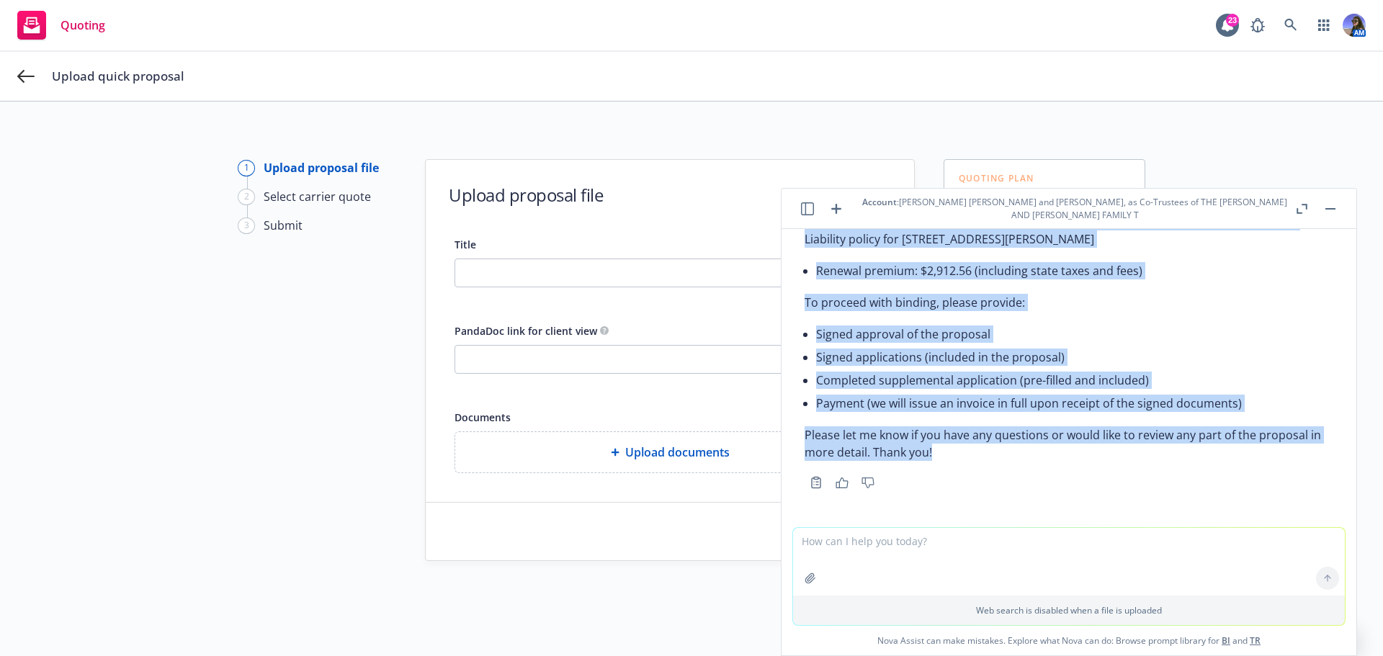
drag, startPoint x: 802, startPoint y: 339, endPoint x: 949, endPoint y: 459, distance: 190.4
click at [949, 459] on div "Here’s a cleaned, client-ready version: Subject: Renewal Proposal – Landlord Ge…" at bounding box center [1069, 307] width 552 height 372
copy div "Hi Dave, I hope you’re well. We’re pleased to present the renewal proposal for …"
click at [1339, 214] on header "Account : David Evans Chritton and Susan Machek Chritton, as Co-Trustees of THE…" at bounding box center [1068, 209] width 575 height 40
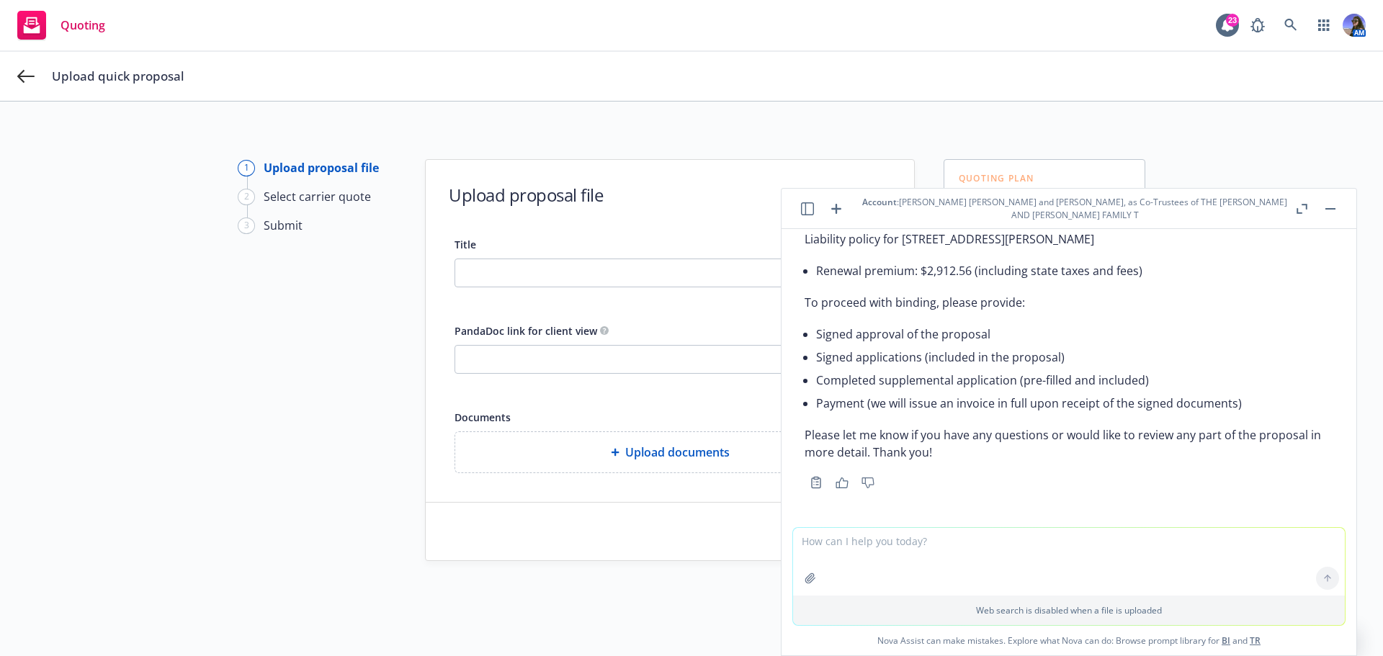
click at [1334, 207] on button "button" at bounding box center [1330, 208] width 17 height 17
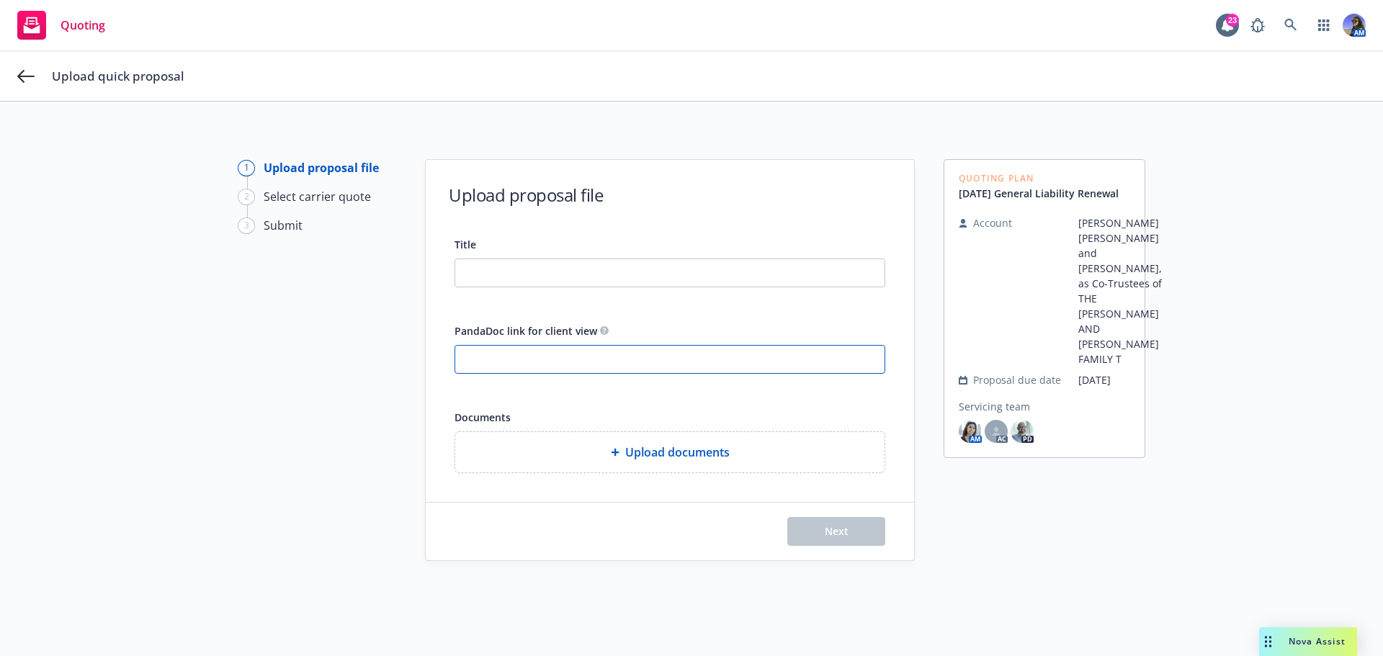
click at [488, 370] on input "PandaDoc link for client view" at bounding box center [669, 359] width 429 height 27
paste input "https://app.pandadoc.com/a/#/documents/vFUMggw57eKFA7kaRnyB8M"
type input "https://app.pandadoc.com/a/#/documents/vFUMggw57eKFA7kaRnyB8M"
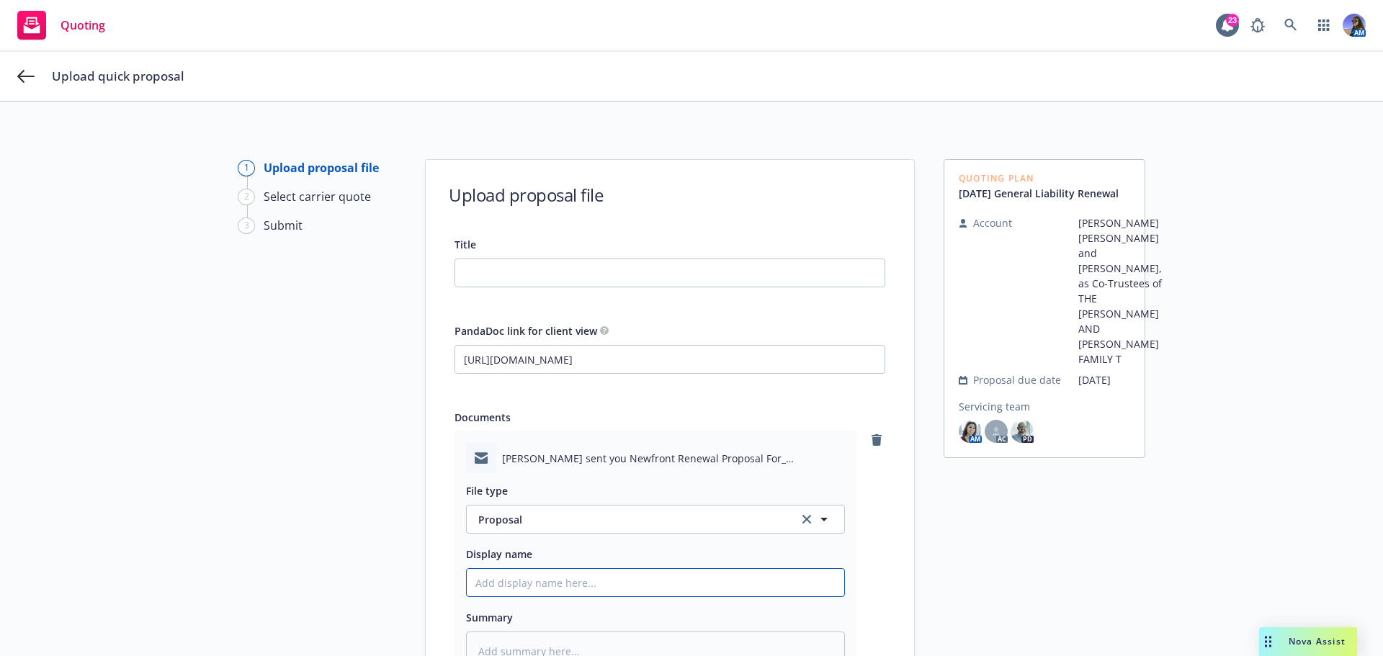
click at [516, 589] on input "Display name" at bounding box center [655, 582] width 377 height 27
type textarea "x"
type input "E"
type textarea "x"
type input "EM"
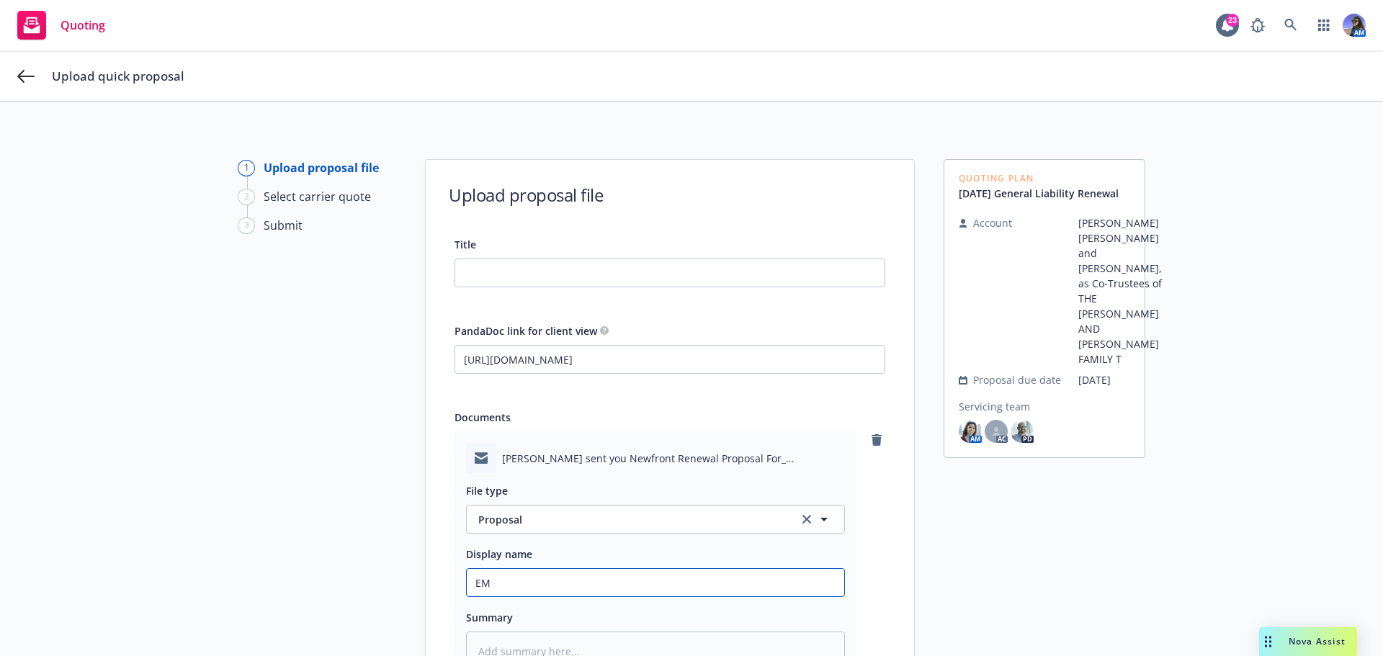
type textarea "x"
type input "EM"
type textarea "x"
type input "EM"
type textarea "x"
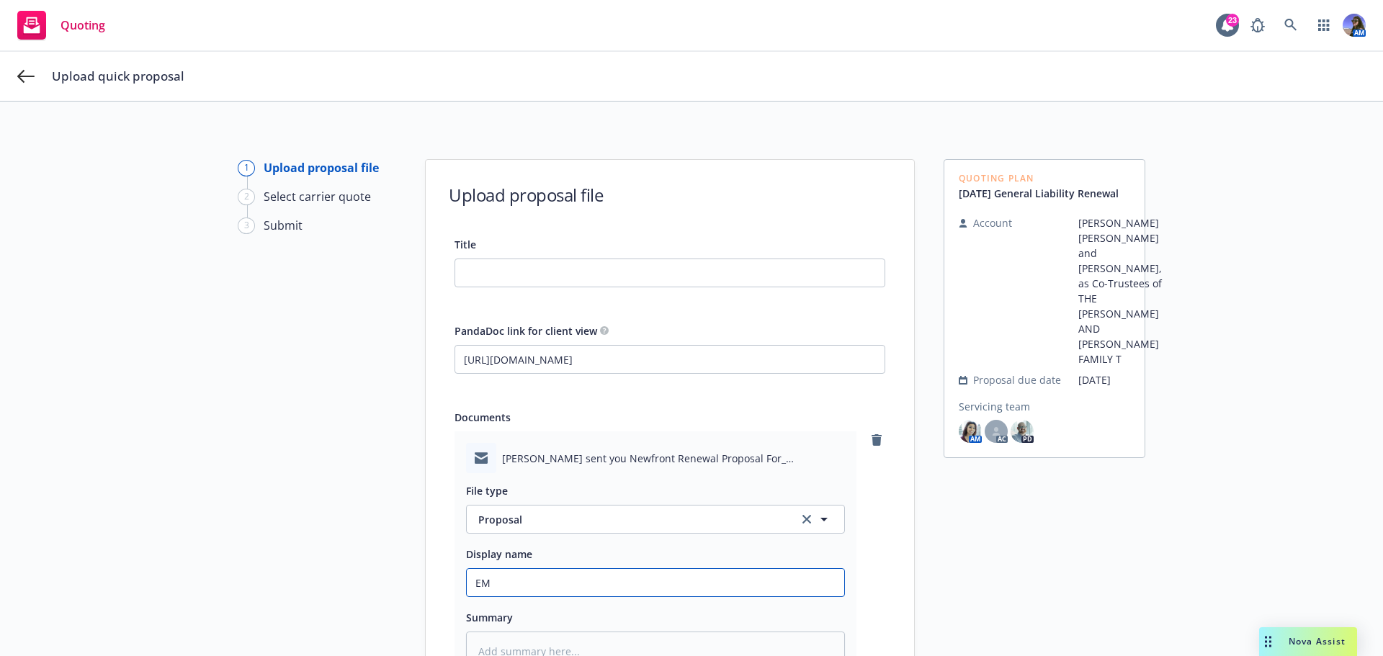
type input "E"
type textarea "x"
type input "P"
type textarea "x"
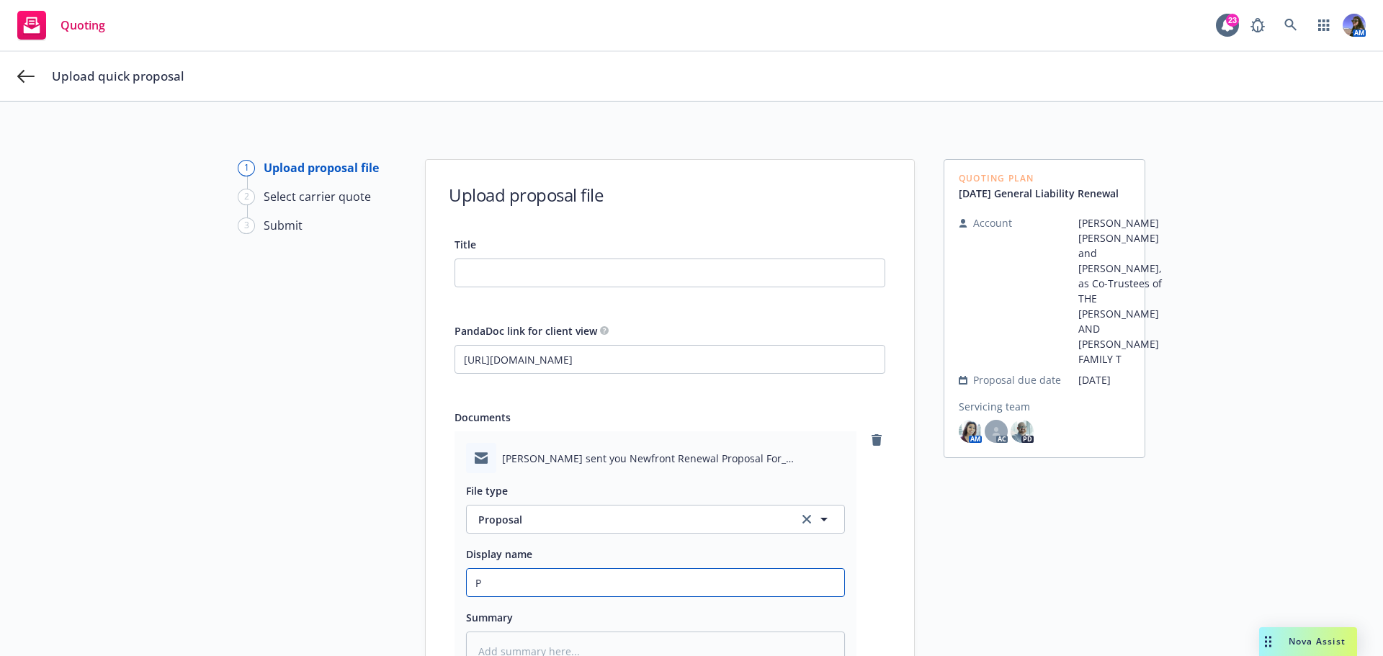
type input "PA"
type textarea "x"
type input "PAN"
type textarea "x"
type input "PAND"
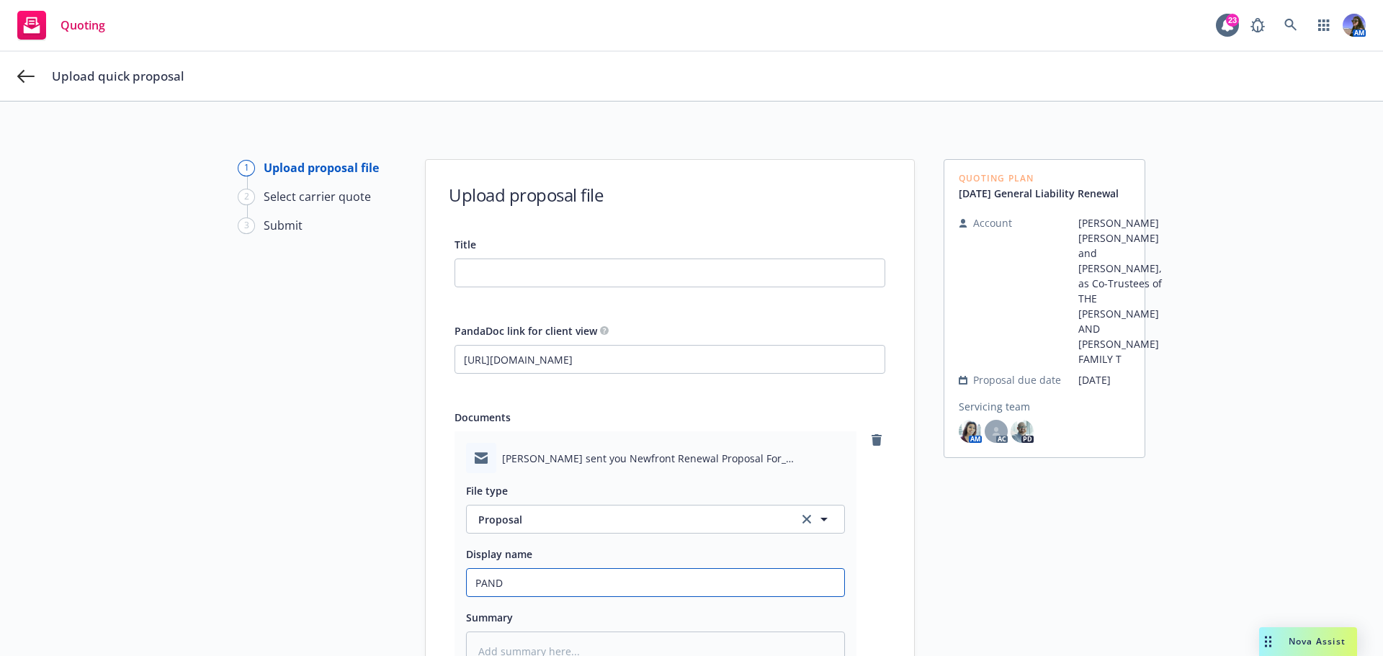
type textarea "x"
type input "PANDA"
type textarea "x"
type input "PANDA"
type textarea "x"
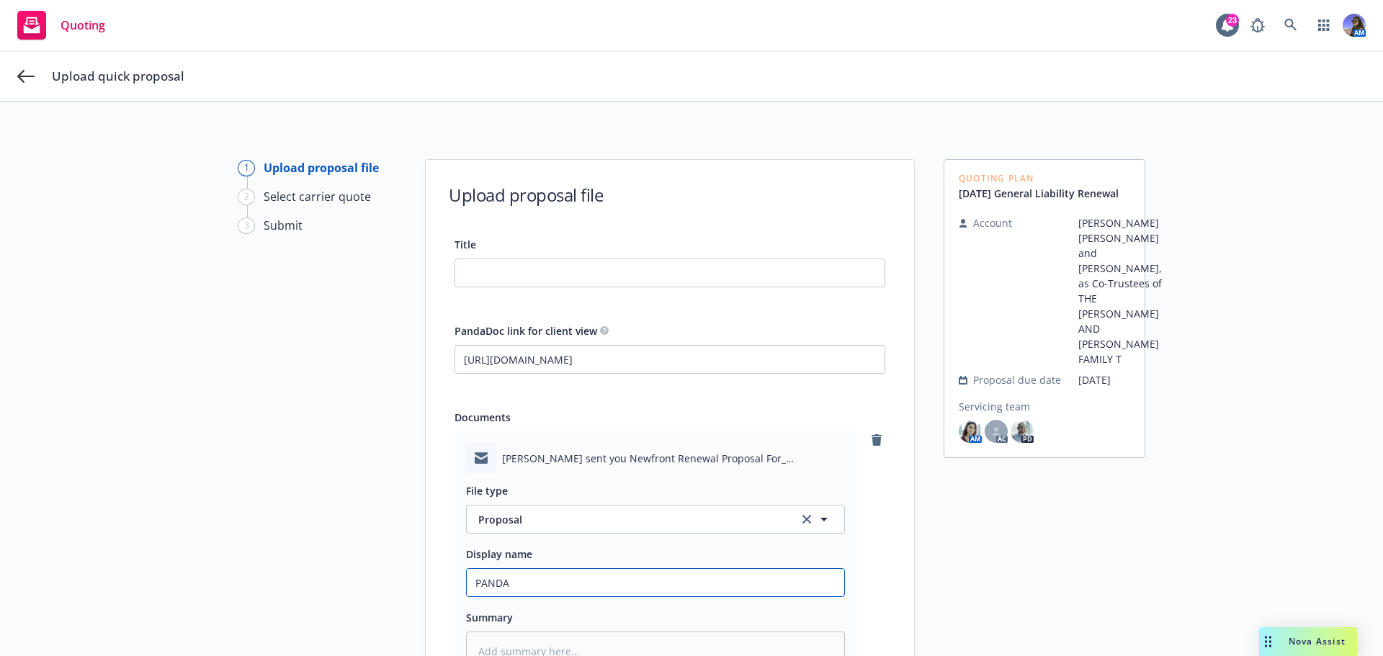
type input "PANDA L"
type textarea "x"
type input "PANDA LI"
type textarea "x"
type input "PANDA LIN"
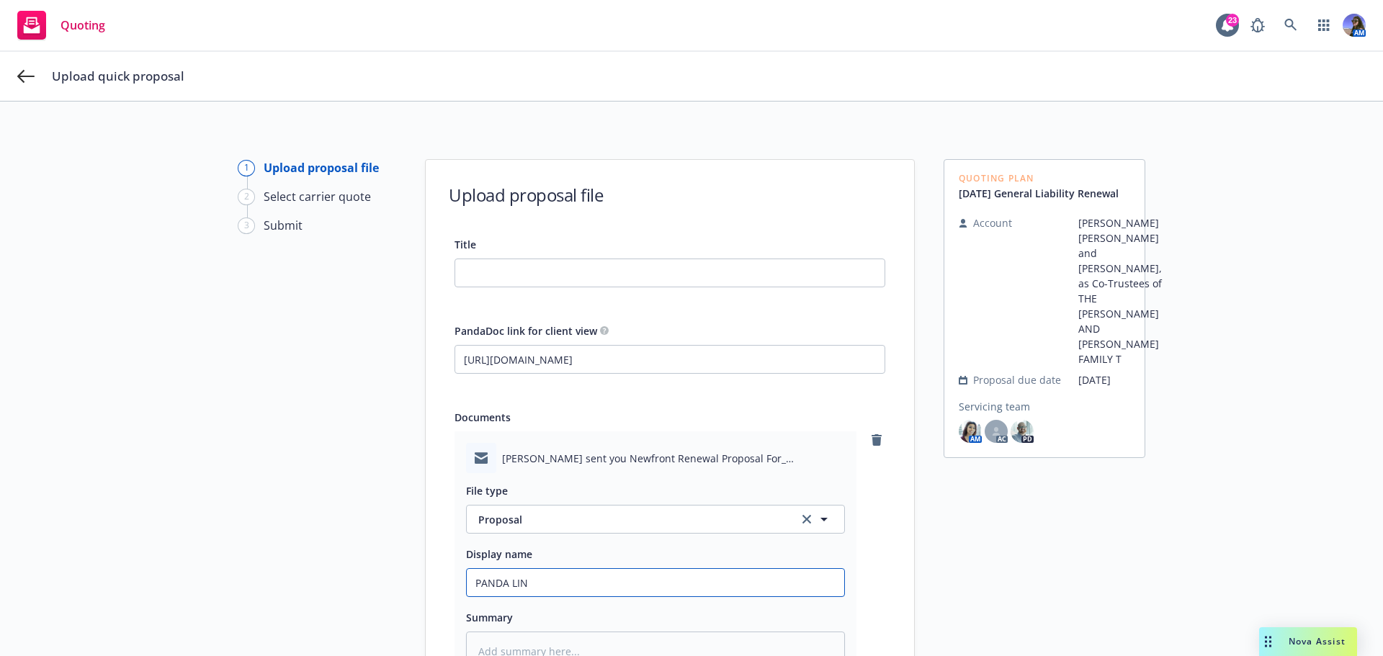
type textarea "x"
type input "PANDA LINK"
type textarea "x"
type input "PANDA LINK:"
type textarea "x"
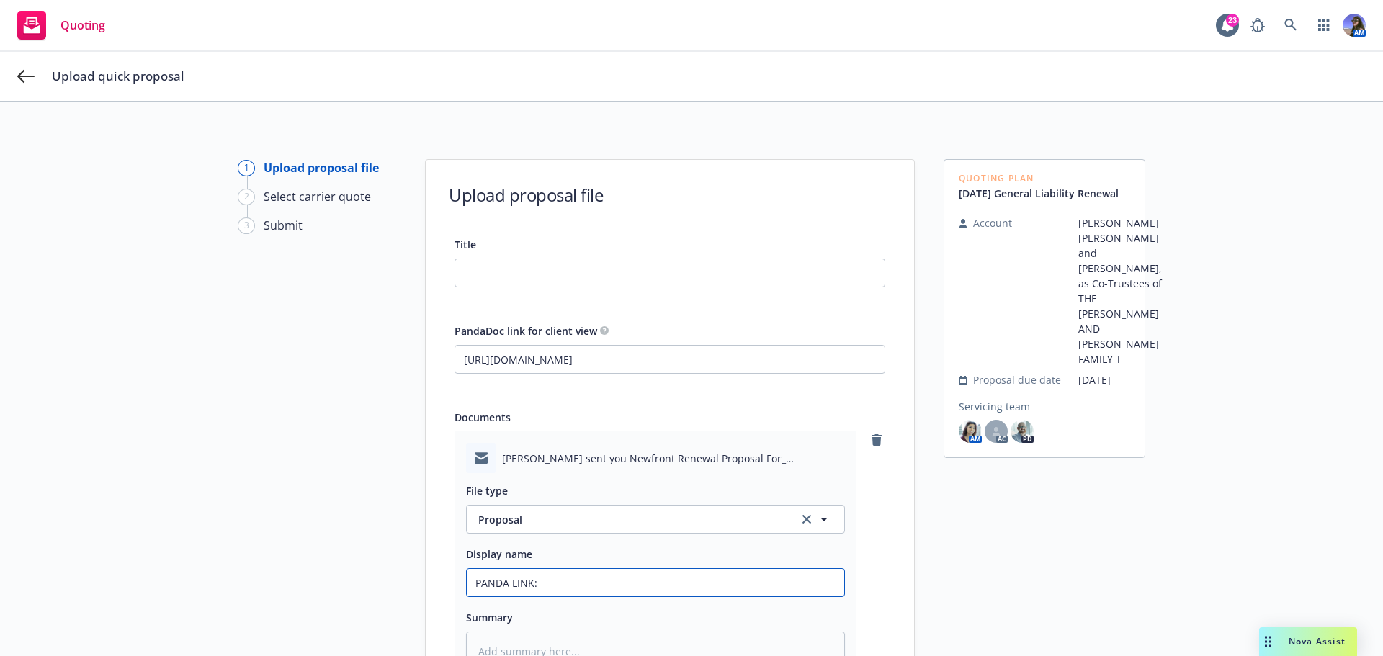
type input "PANDA LINK:"
type textarea "x"
type input "PANDA LINK: P"
type textarea "x"
type input "PANDA LINK: Pr"
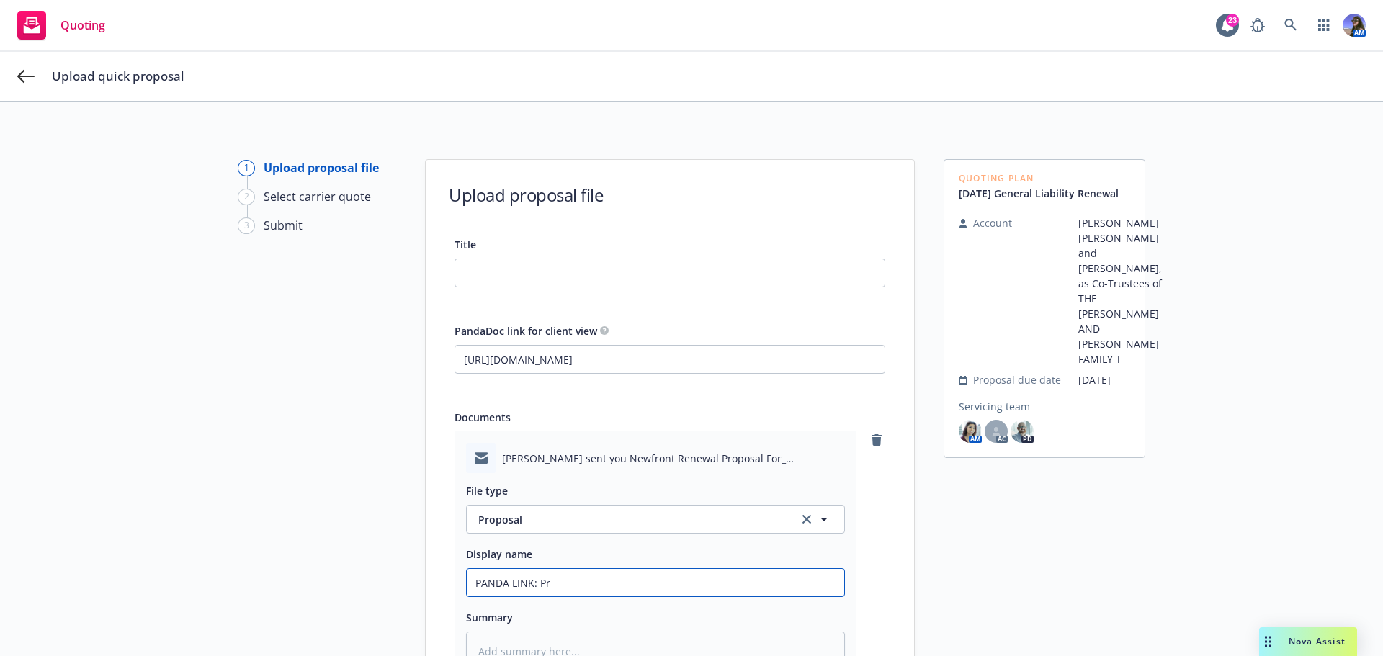
type textarea "x"
type input "PANDA LINK: Pro"
type textarea "x"
type input "PANDA LINK: Prop"
type textarea "x"
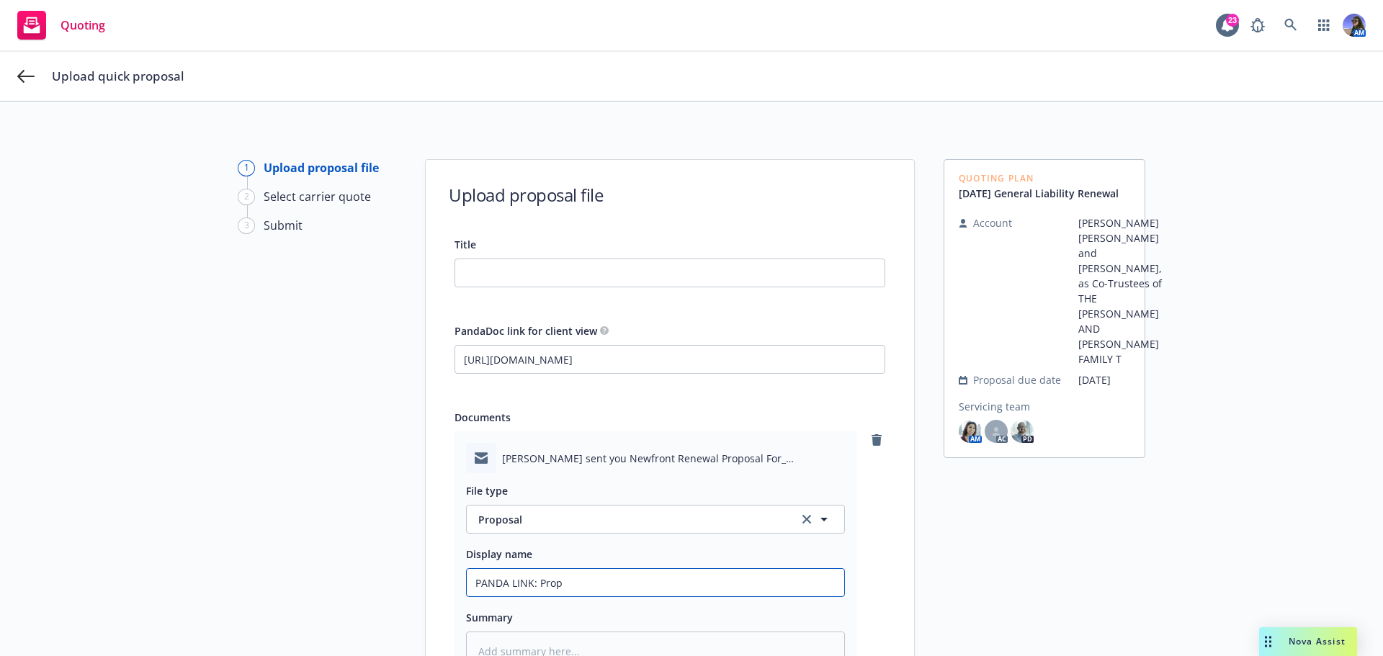
type input "PANDA LINK: Props"
type textarea "x"
type input "PANDA LINK: Propsa"
type textarea "x"
type input "PANDA LINK: Propsal"
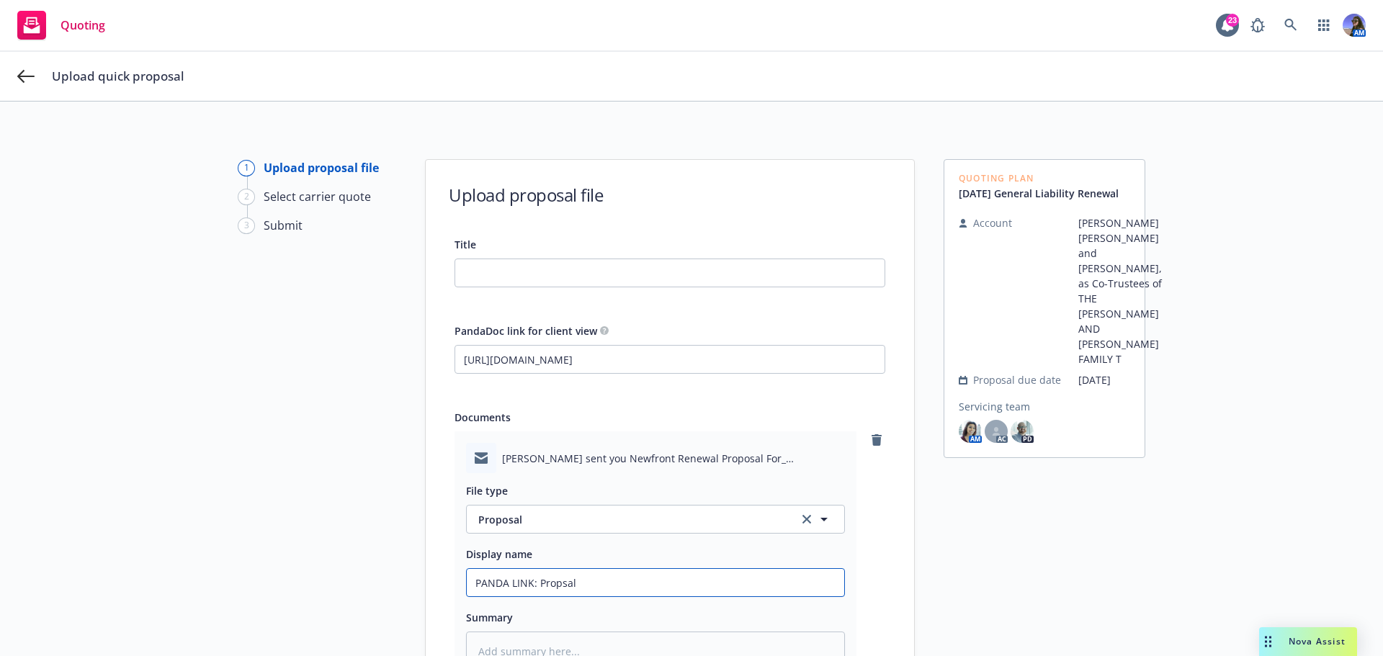
type textarea "x"
type input "PANDA LINK: Propsal"
type textarea "x"
type input "PANDA LINK: Propsal"
type textarea "x"
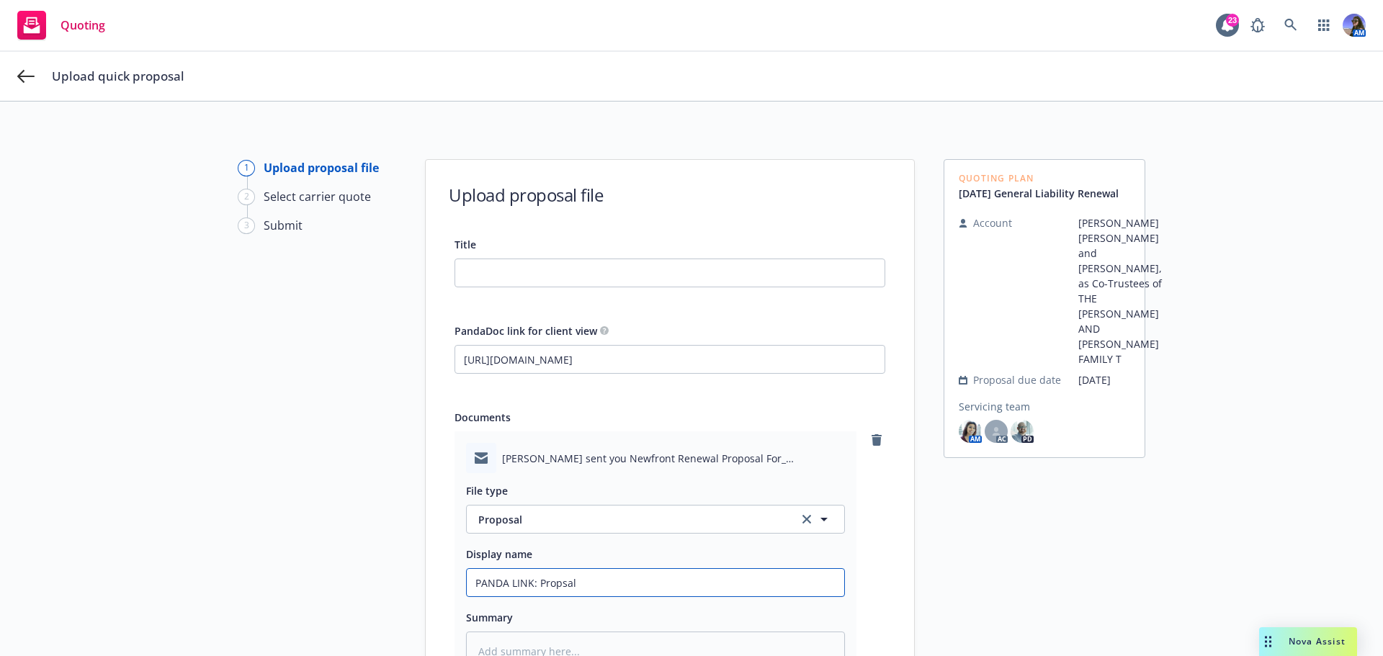
type input "PANDA LINK: Propsa"
type textarea "x"
type input "PANDA LINK: Props"
type textarea "x"
type input "PANDA LINK: Prop"
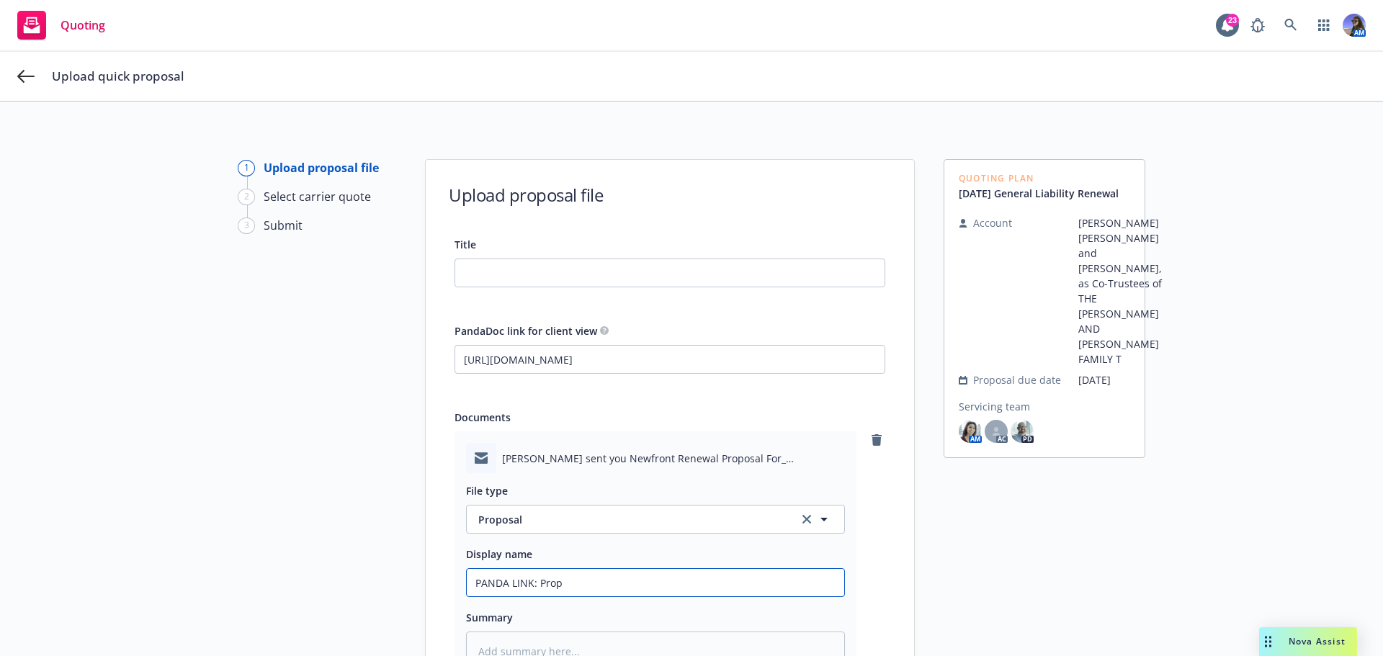
type textarea "x"
type input "PANDA LINK: Propo"
type textarea "x"
type input "PANDA LINK: Propos"
type textarea "x"
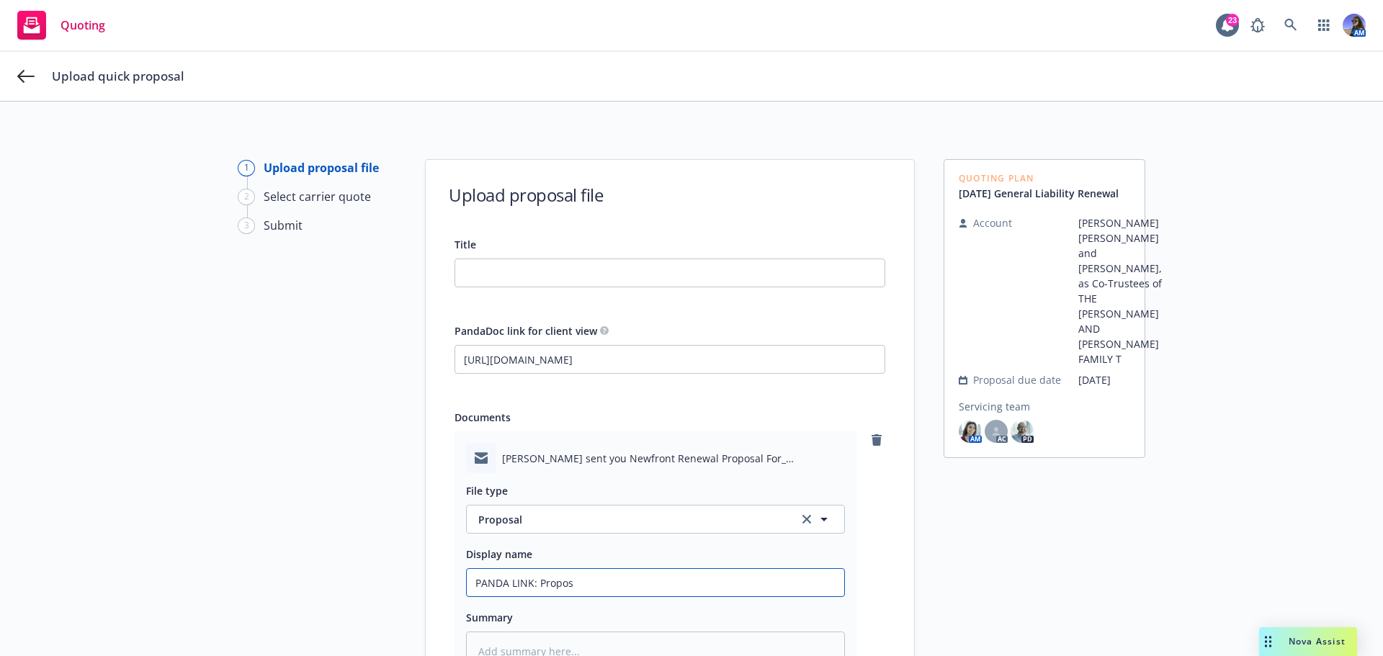
type input "PANDA LINK: Proposa"
type textarea "x"
type input "PANDA LINK: Proposal"
type textarea "x"
type input "PANDA LINK: Proposal"
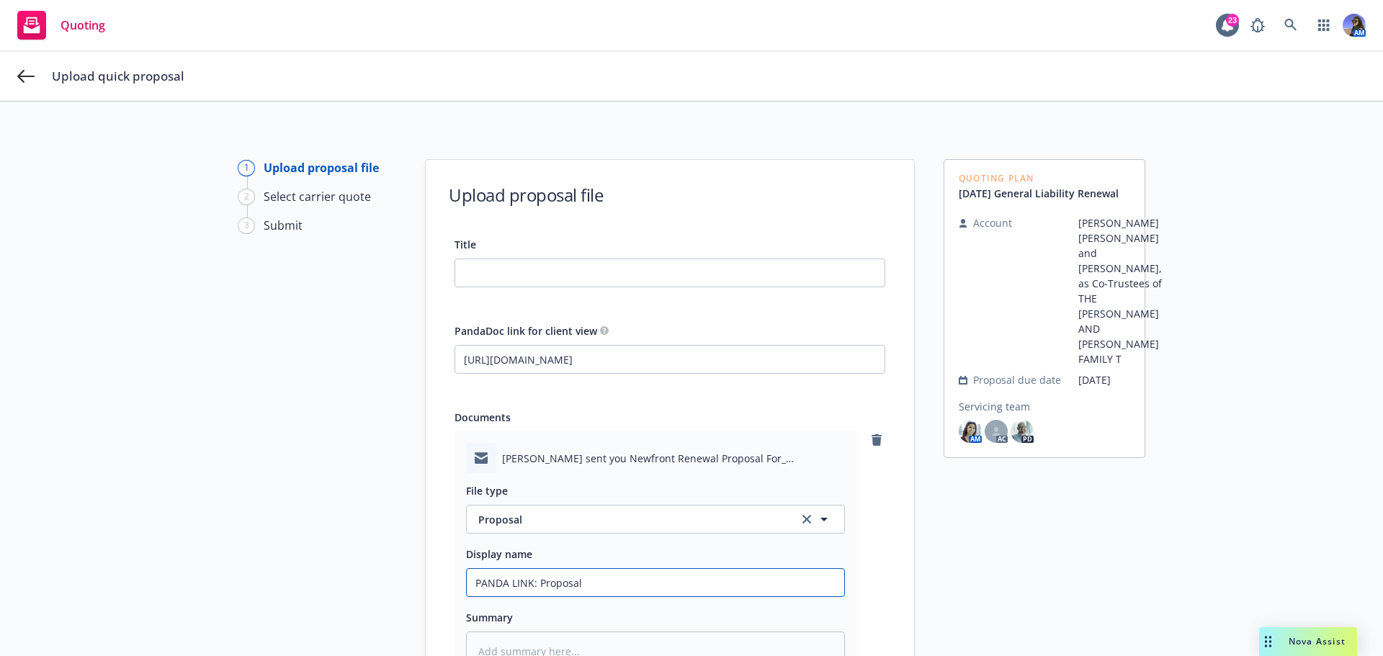
type textarea "x"
type input "PANDA LINK: Proposal ("
type textarea "x"
type input "PANDA LINK: Proposal (G"
type textarea "x"
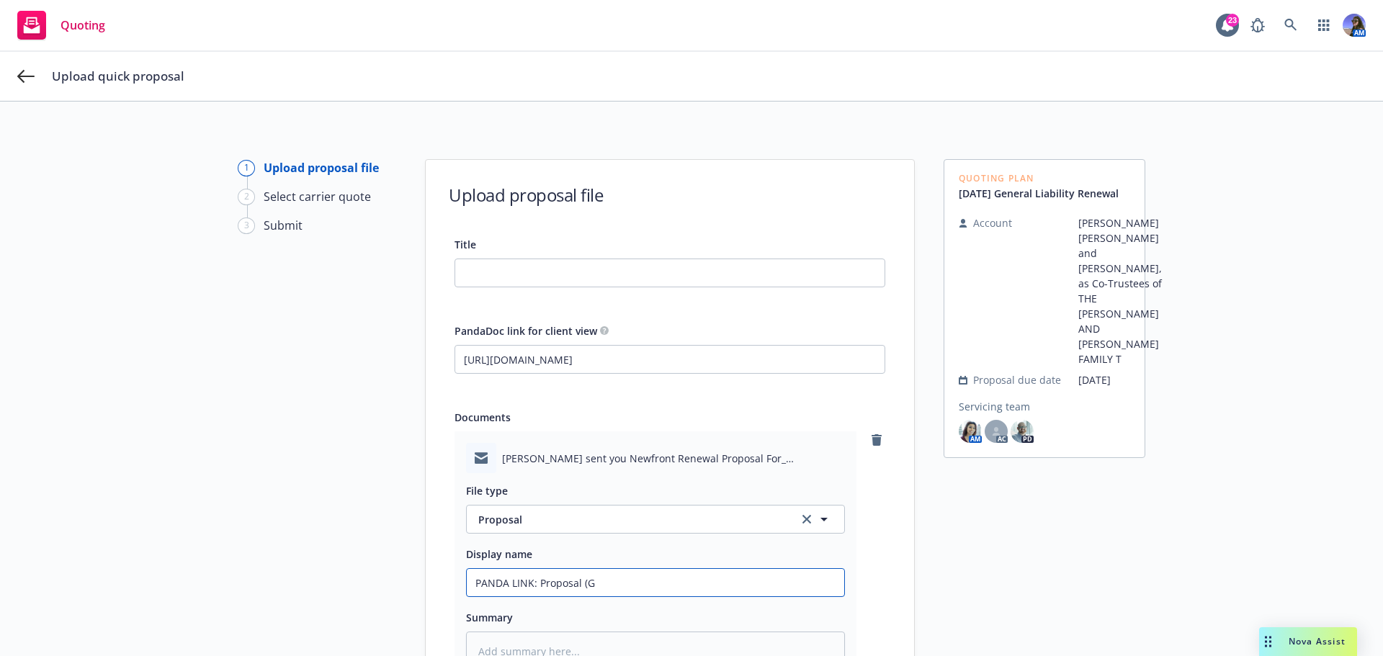
type input "PANDA LINK: Proposal (GL"
type textarea "x"
type input "PANDA LINK: Proposal (GL)"
type textarea "x"
type input "PANDA LINK: Proposal (GL)"
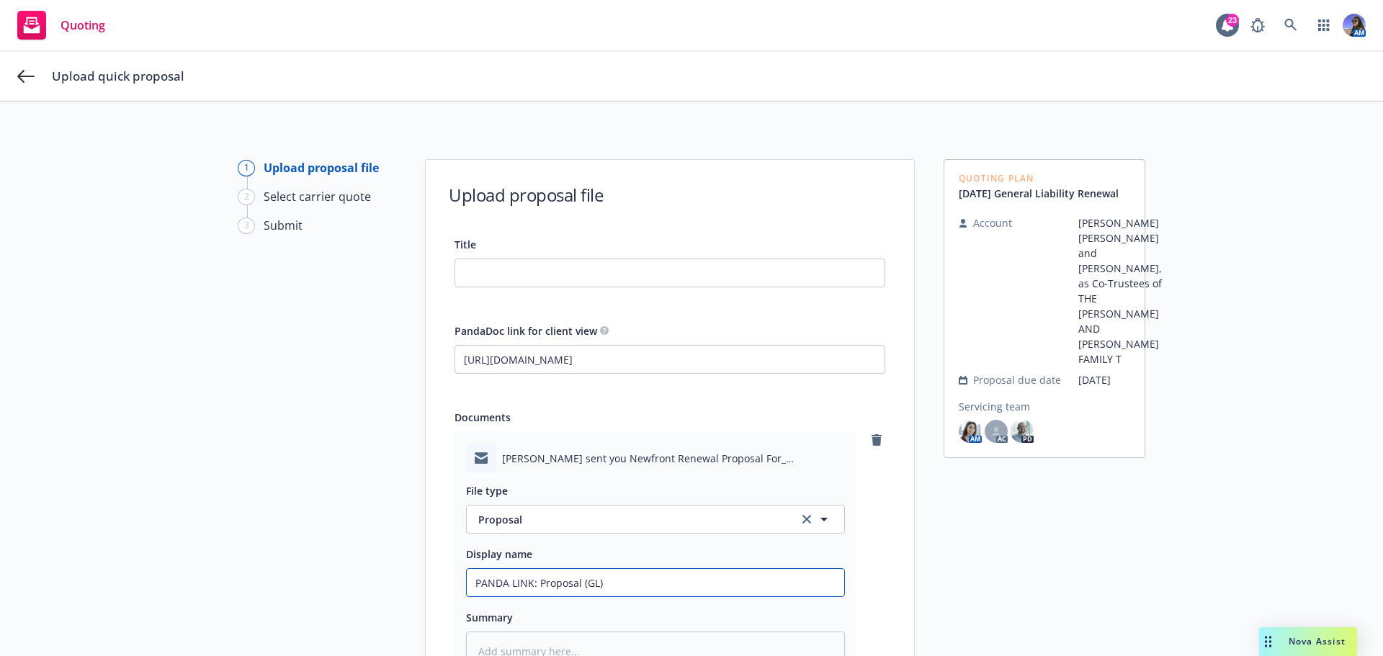
type textarea "x"
type input "PANDA LINK: Proposal (GL) 2"
type textarea "x"
type input "PANDA LINK: Proposal (GL) 25"
type textarea "x"
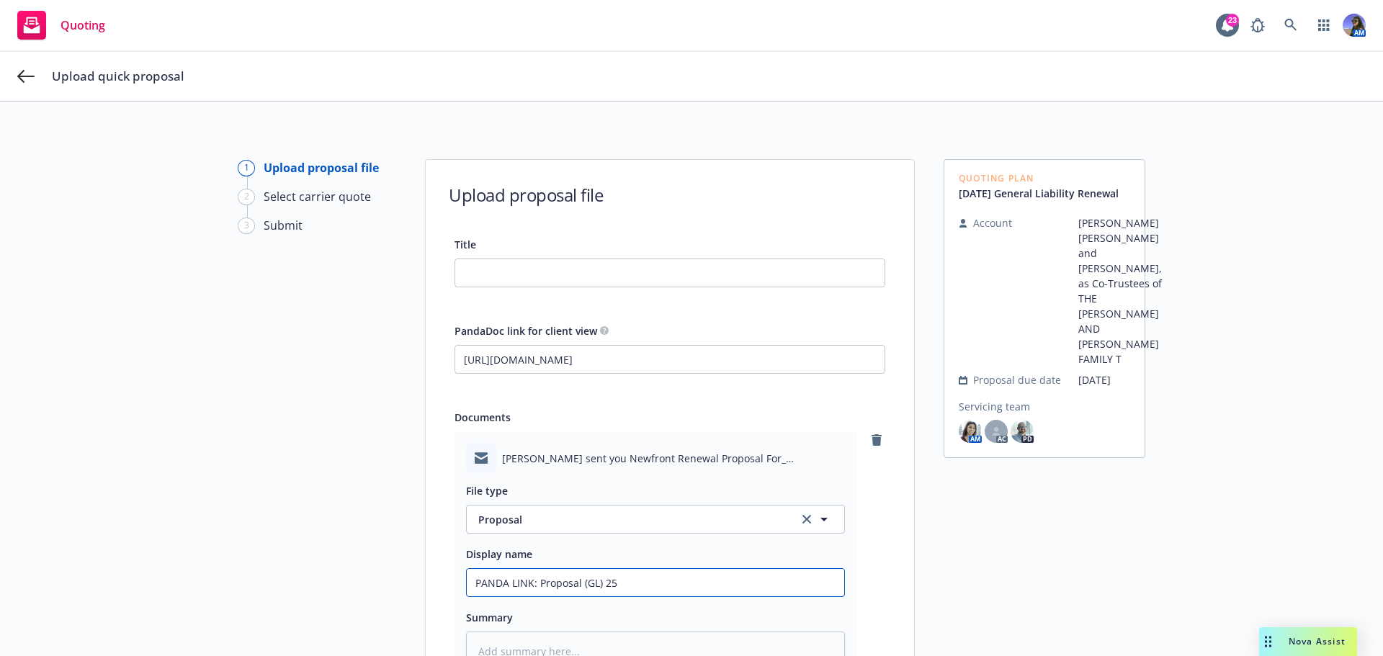
type input "PANDA LINK: Proposal (GL) 25-"
type textarea "x"
type input "PANDA LINK: Proposal (GL) 25-2"
type textarea "x"
type input "PANDA LINK: Proposal (GL) 25-26"
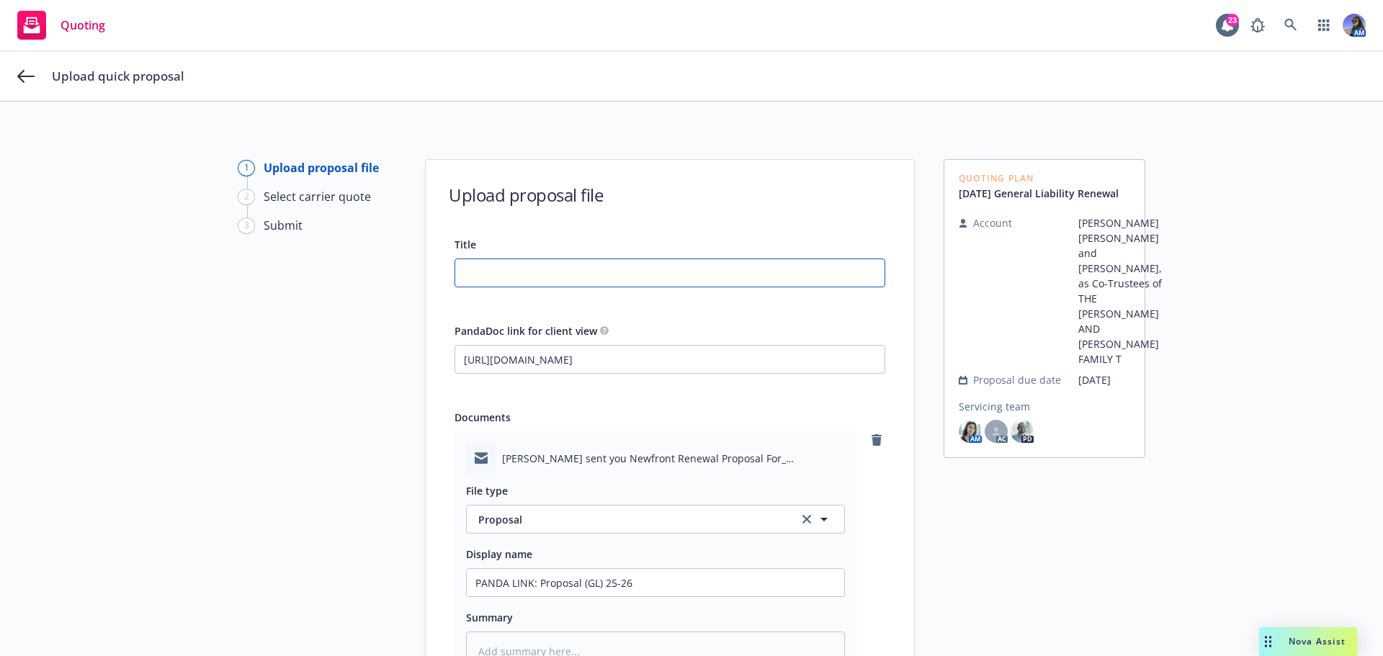
click at [531, 269] on input "Title" at bounding box center [669, 272] width 429 height 27
type input "D"
type textarea "x"
type input "Da"
type textarea "x"
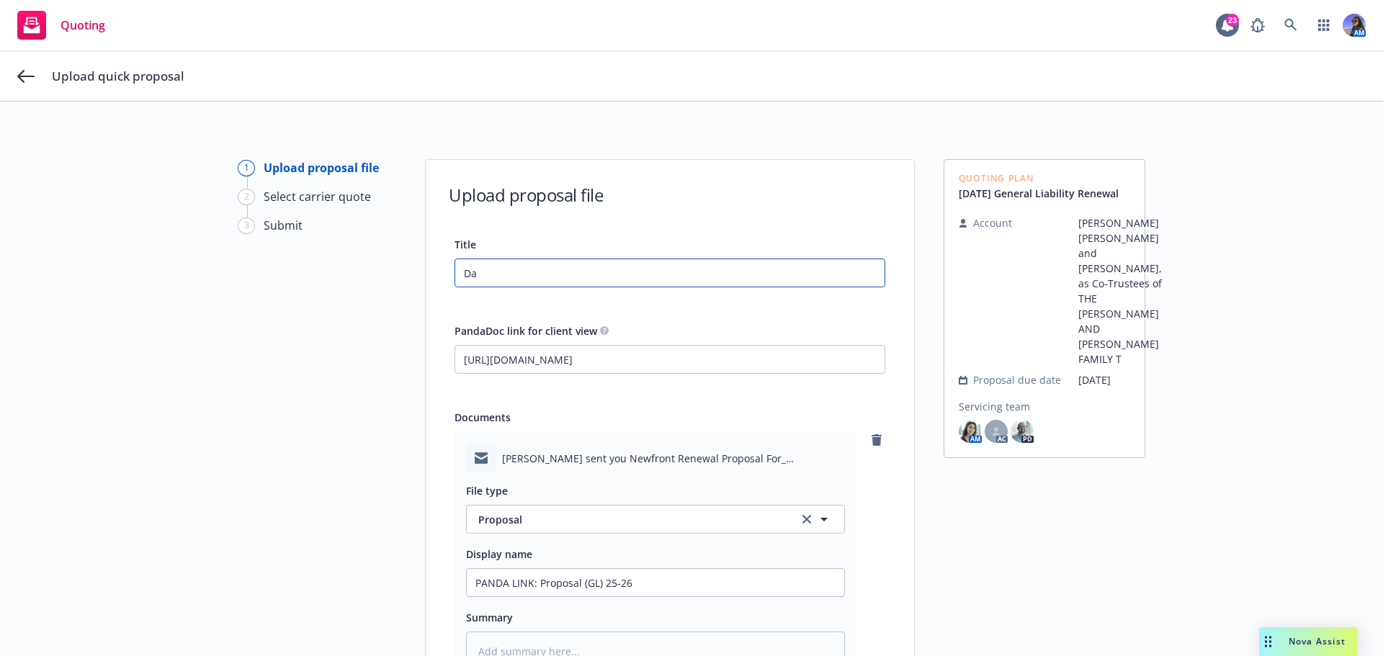
type input "Dav"
type textarea "x"
type input "Davi"
type textarea "x"
type input "David"
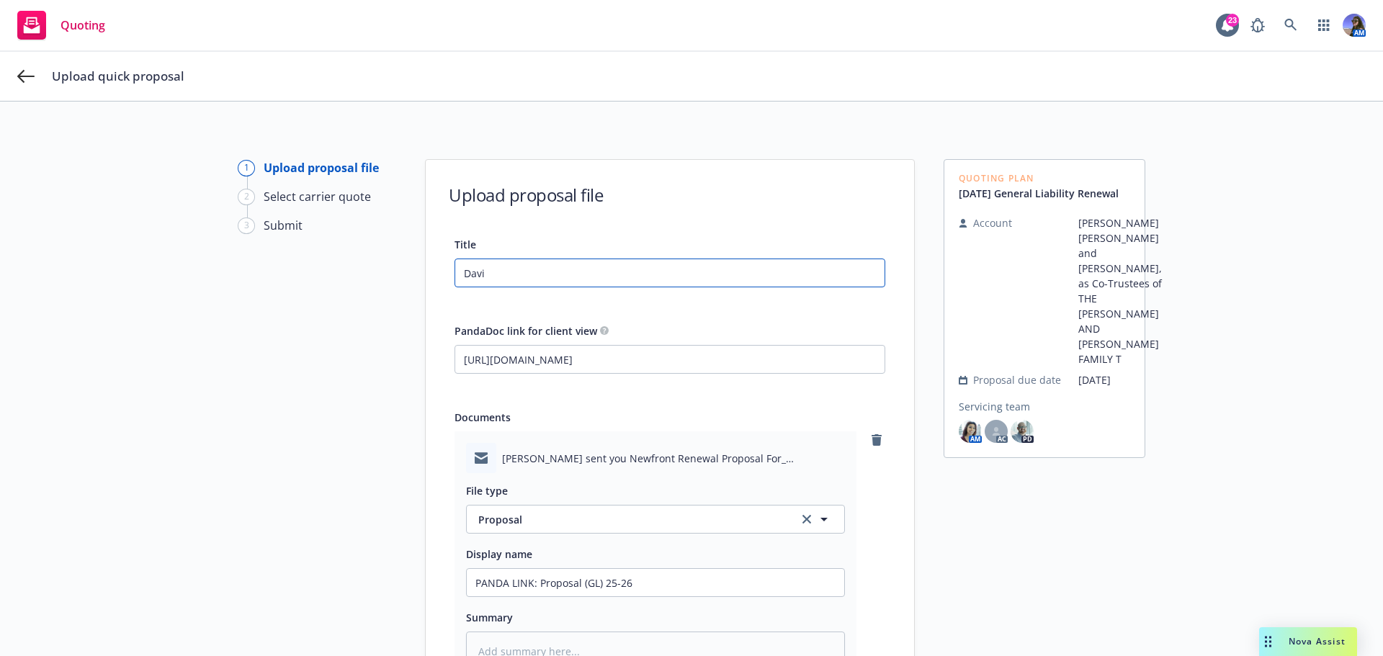
type textarea "x"
type input "David"
type textarea "x"
type input "David E"
type textarea "x"
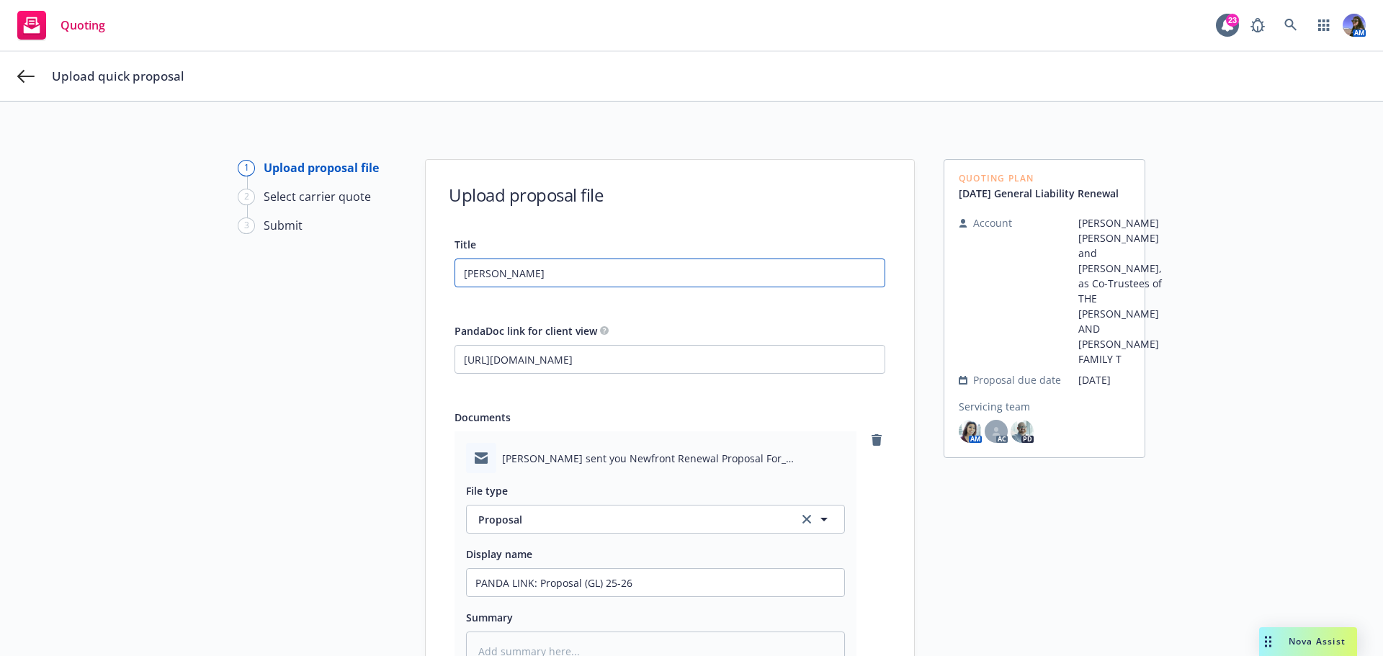
type input "David E"
type textarea "x"
type input "David E C"
type textarea "x"
type input "David E Ch"
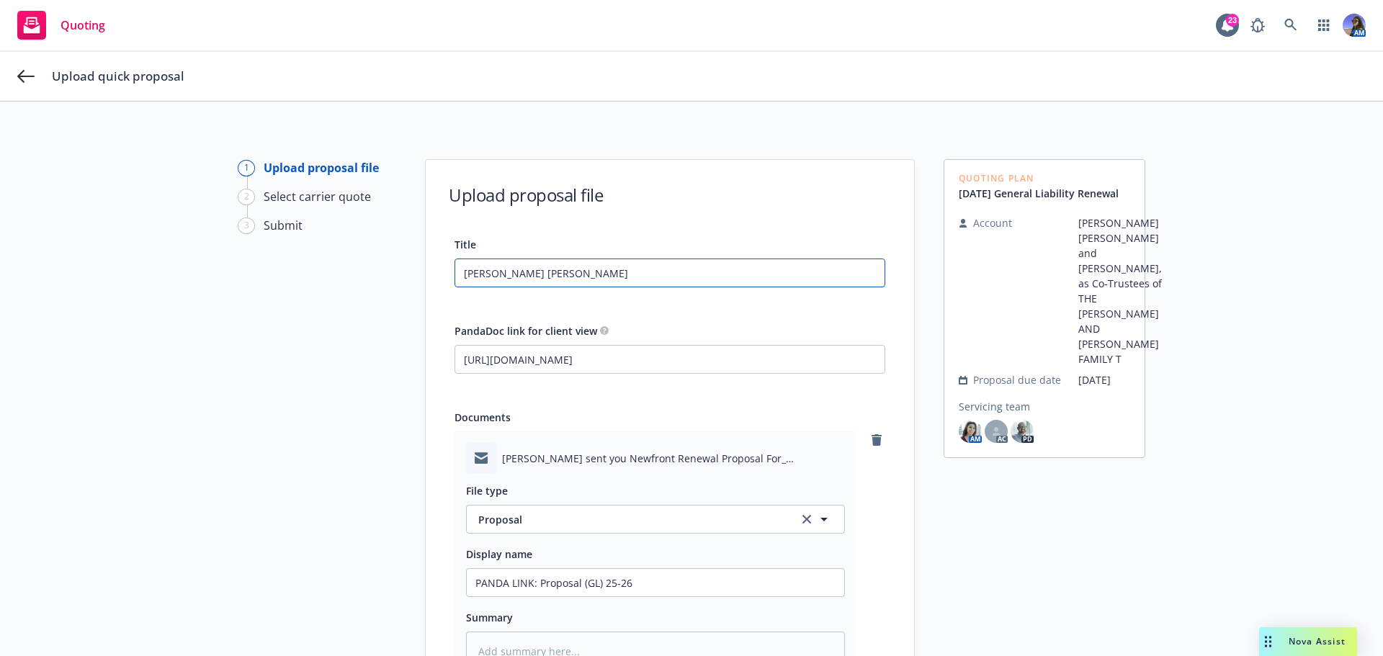
type textarea "x"
type input "David E Chr"
type textarea "x"
type input "David E Chri"
type textarea "x"
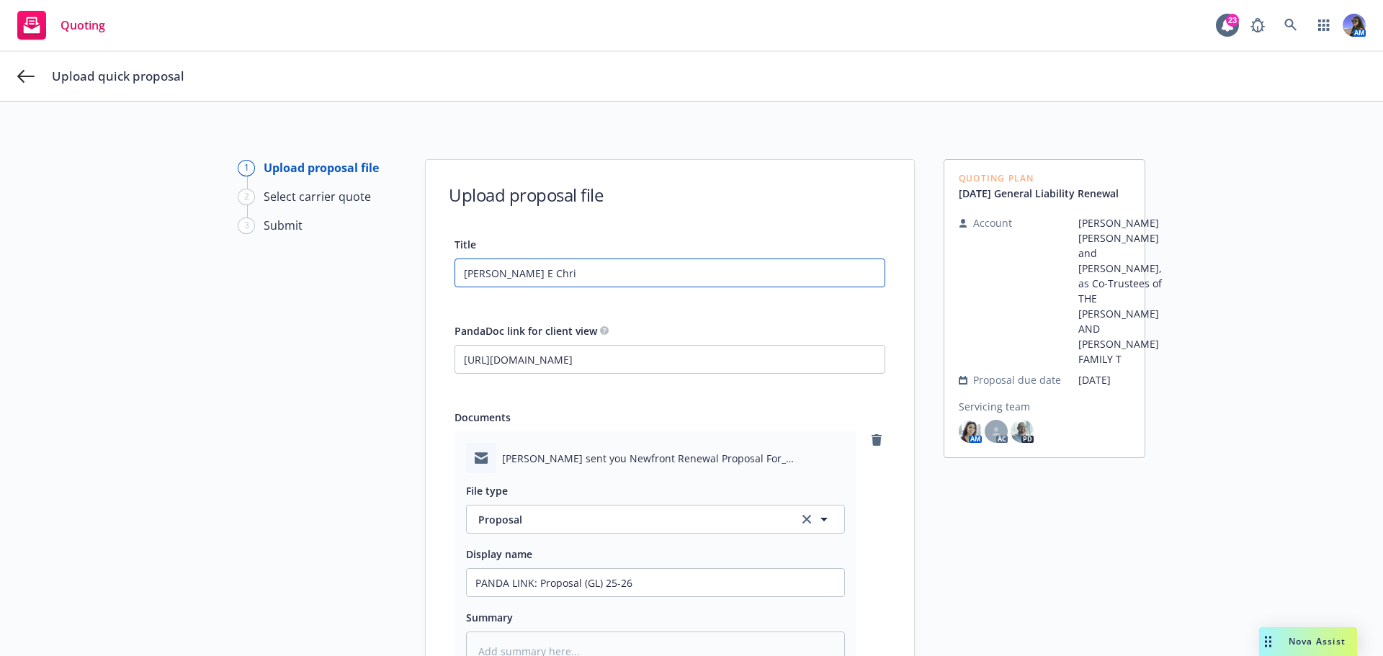
type input "David E Chrit"
type textarea "x"
type input "David E Chritt"
type textarea "x"
type input "David E Chritto"
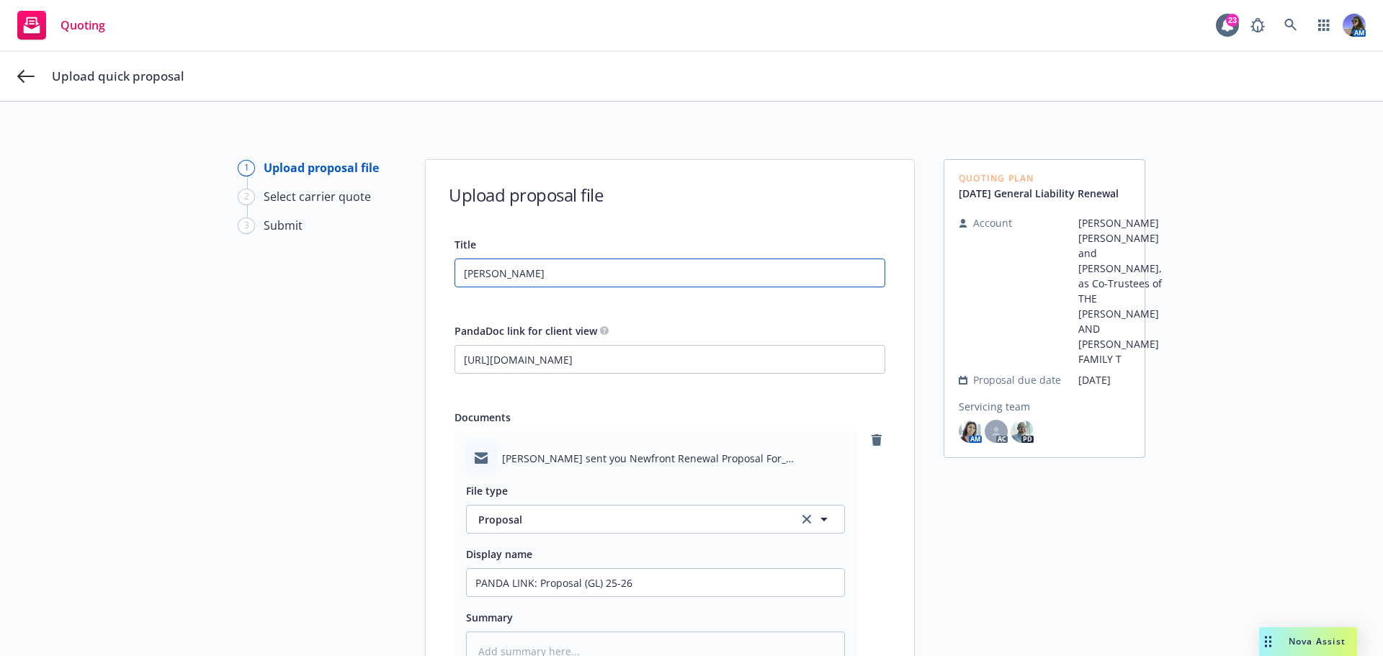
type textarea "x"
type input "David E Chritton"
type textarea "x"
type input "David E Chritton"
type textarea "x"
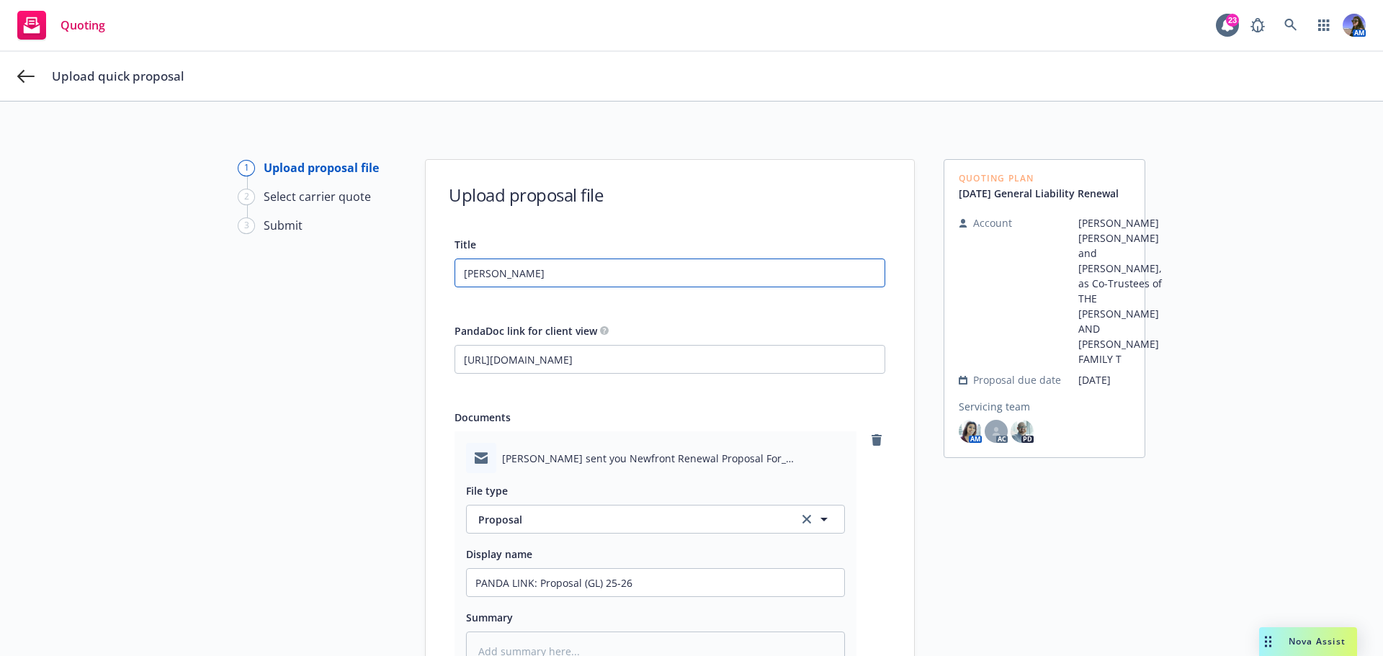
type input "David E Chritton ("
type textarea "x"
type input "David E Chritton (T"
type textarea "x"
type input "David E Chritton (Tr"
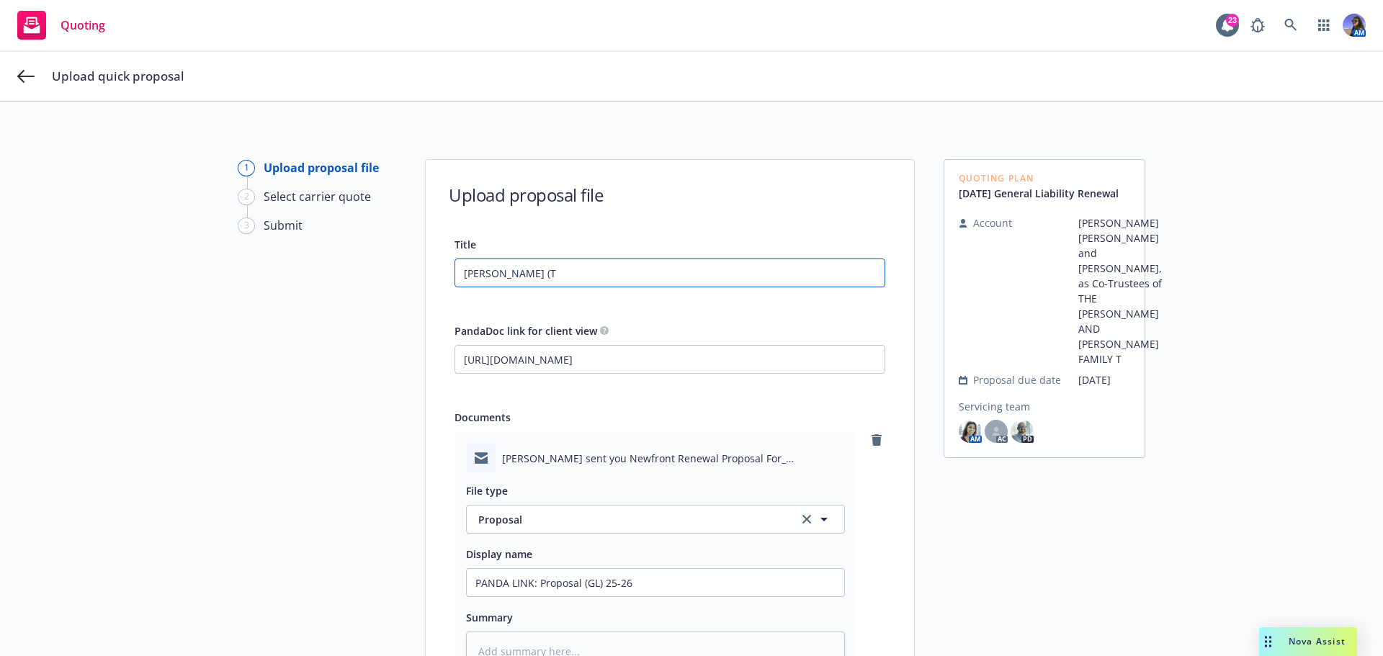
type textarea "x"
type input "David E Chritton (Tru"
type textarea "x"
type input "David E Chritton (Trus"
type textarea "x"
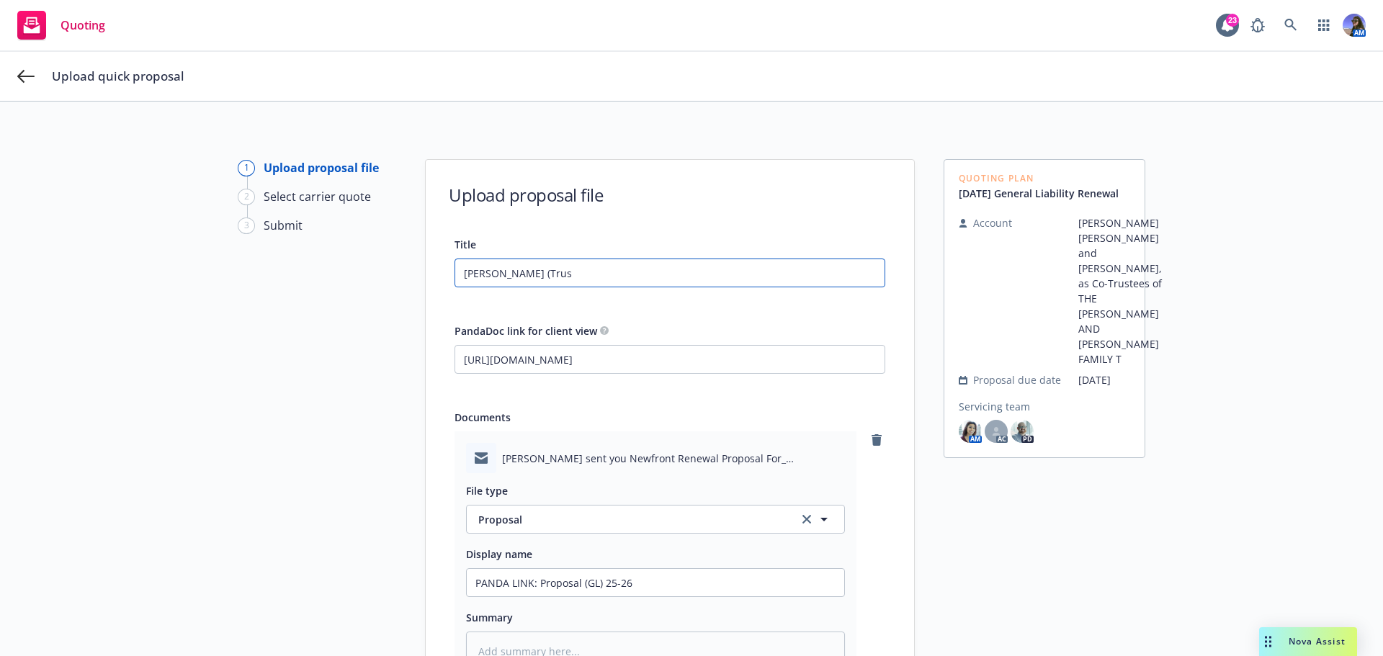
type input "David E Chritton (Trust"
type textarea "x"
type input "David E Chritton (Trusts"
type textarea "x"
type input "David E Chritton (Trusts)"
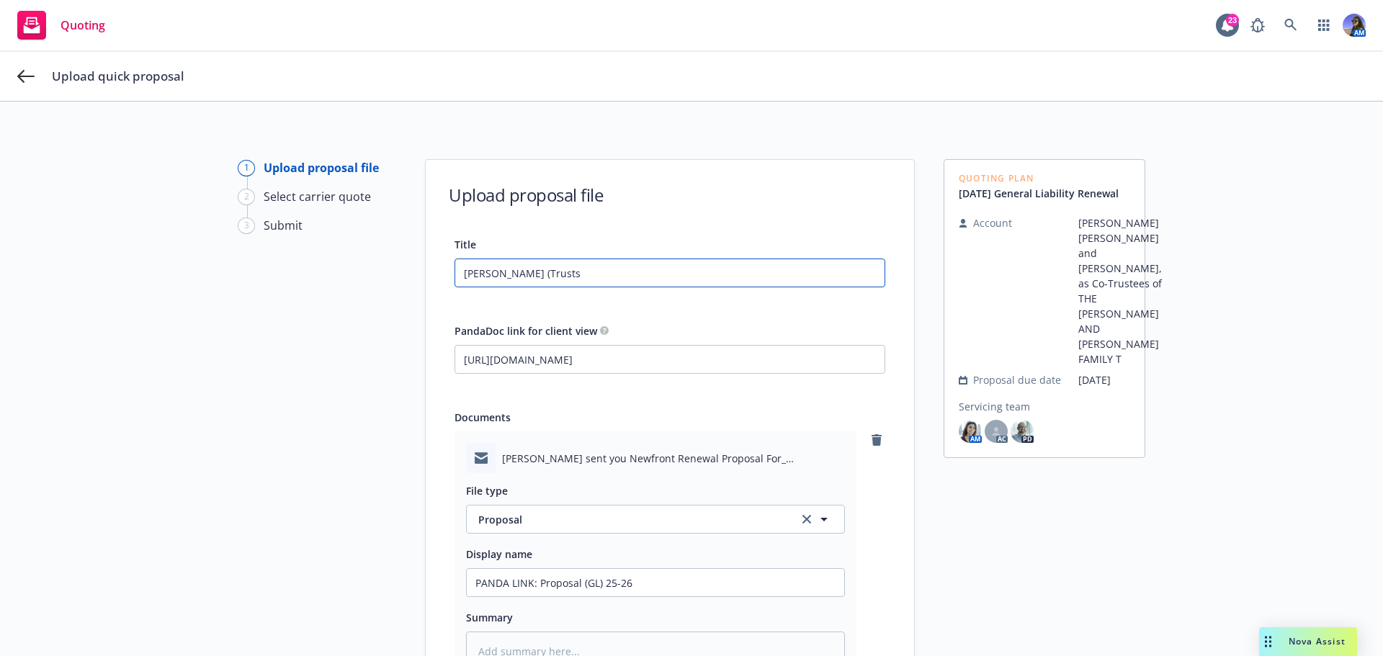
type textarea "x"
type input "David E Chritton (Trusts)"
type textarea "x"
type input "David E Chritton (Trusts) G"
type textarea "x"
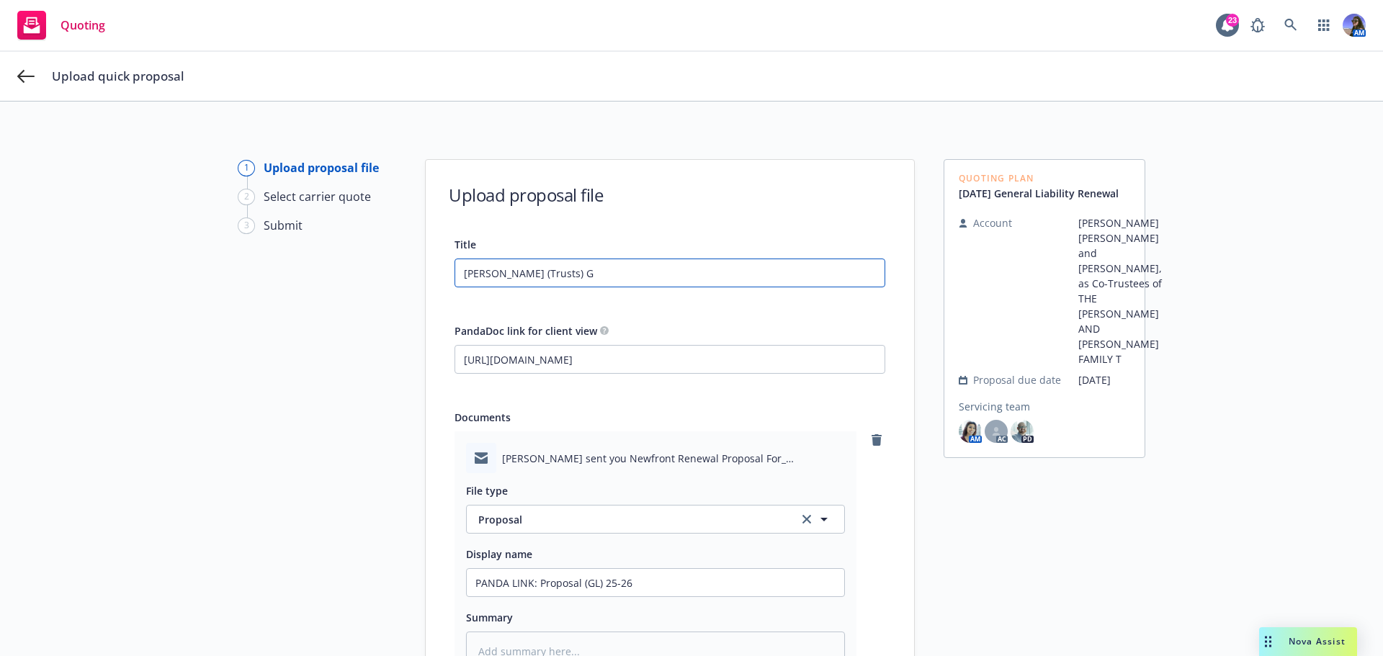
type input "David E Chritton (Trusts) GL"
type textarea "x"
type input "David E Chritton (Trusts) GL"
type textarea "x"
type input "David E Chritton (Trusts) GL P"
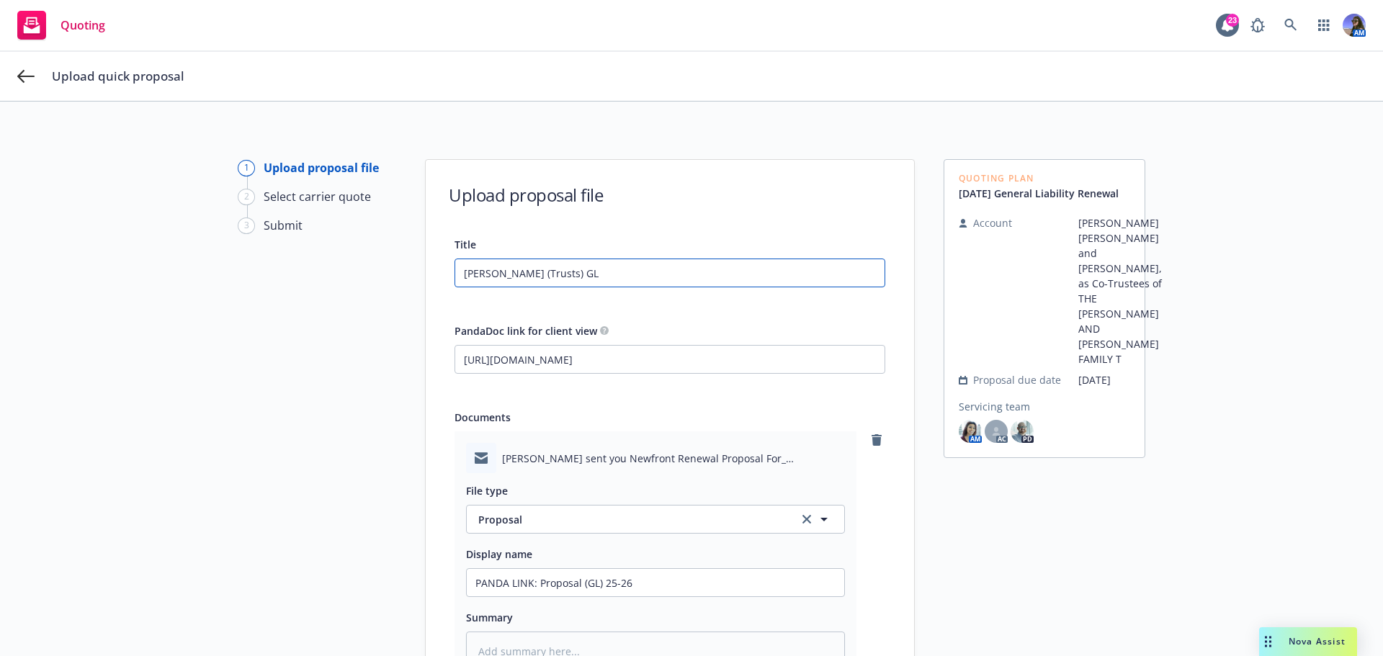
type textarea "x"
type input "David E Chritton (Trusts) GL PR"
type textarea "x"
type input "David E Chritton (Trusts) GL PRo"
type textarea "x"
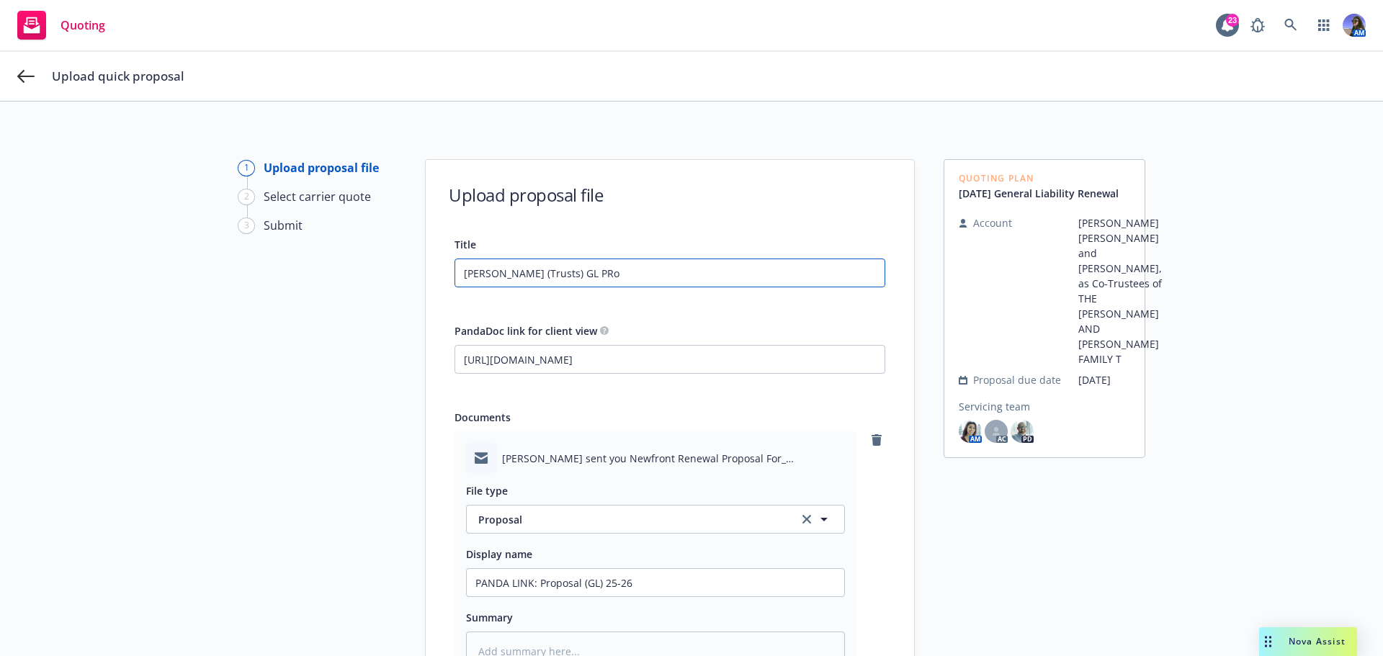
type input "David E Chritton (Trusts) GL PRop"
type textarea "x"
type input "David E Chritton (Trusts) GL PRopo"
type textarea "x"
type input "David E Chritton (Trusts) GL PRopos"
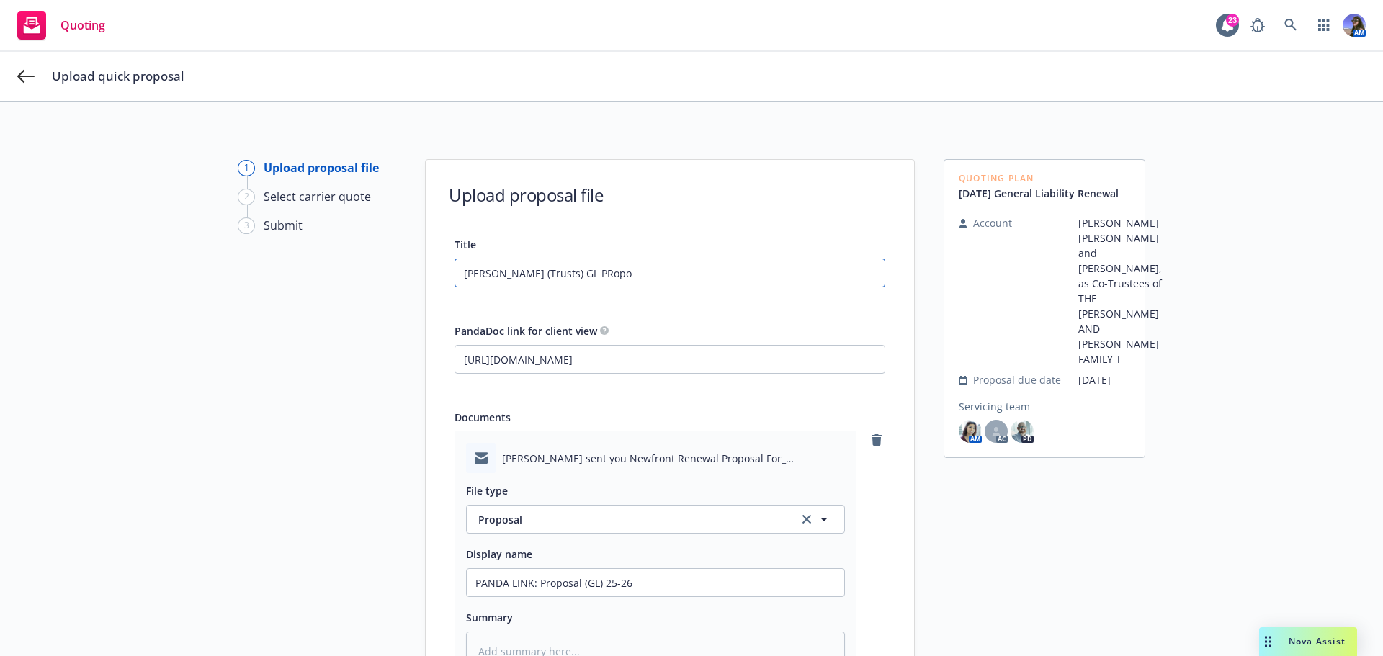
type textarea "x"
type input "David E Chritton (Trusts) GL PRoposa"
type textarea "x"
type input "David E Chritton (Trusts) GL PRoposal"
type textarea "x"
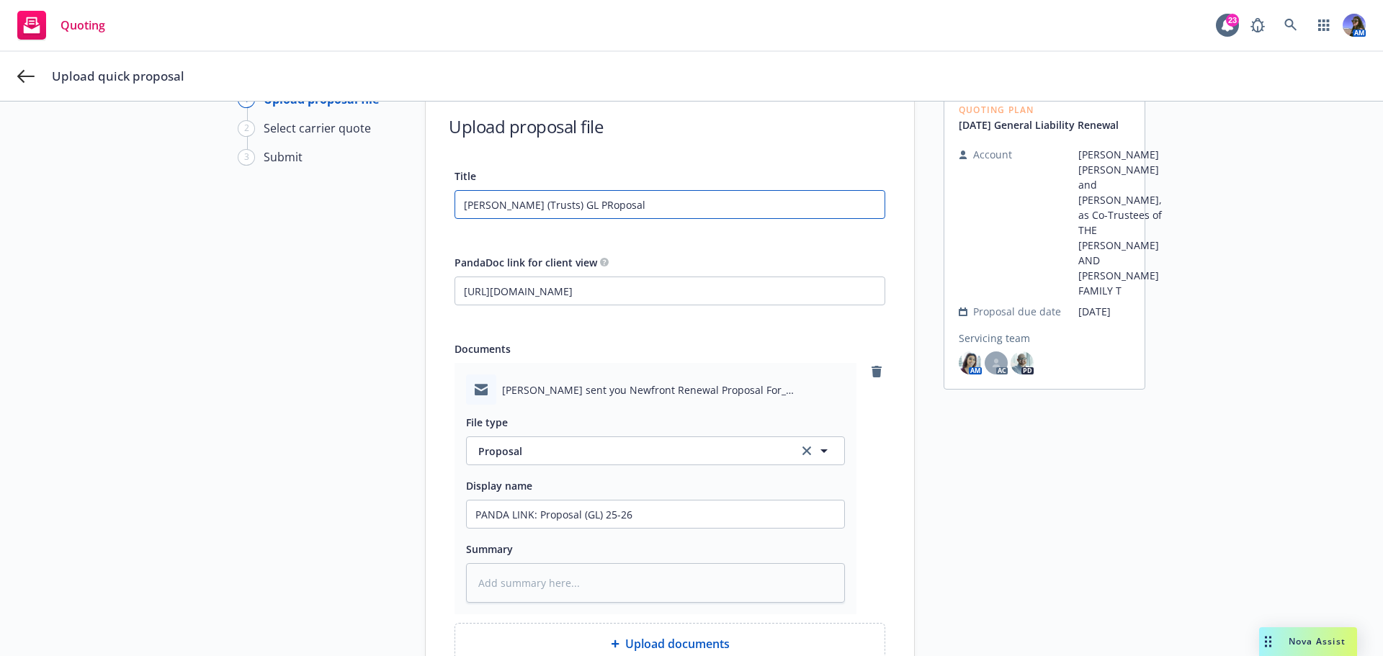
scroll to position [223, 0]
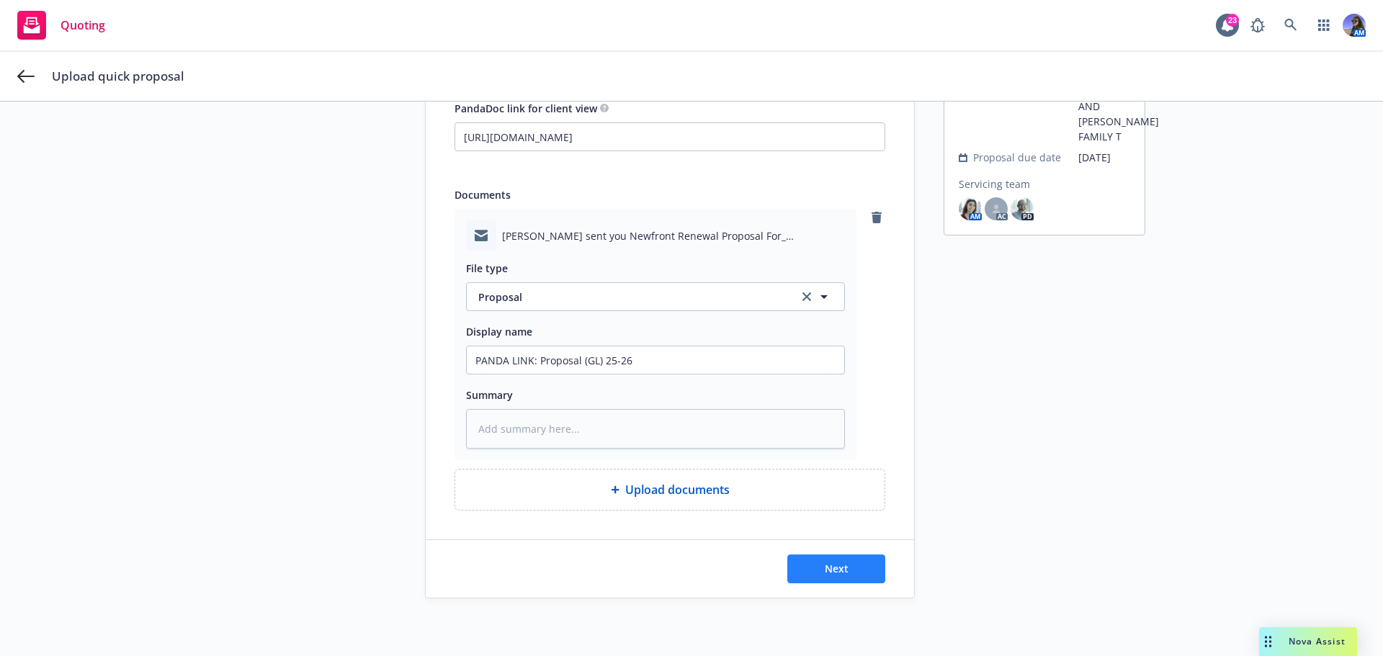
type input "David E Chritton (Trusts) GL PRoposal"
click at [853, 570] on button "Next" at bounding box center [836, 569] width 98 height 29
type textarea "x"
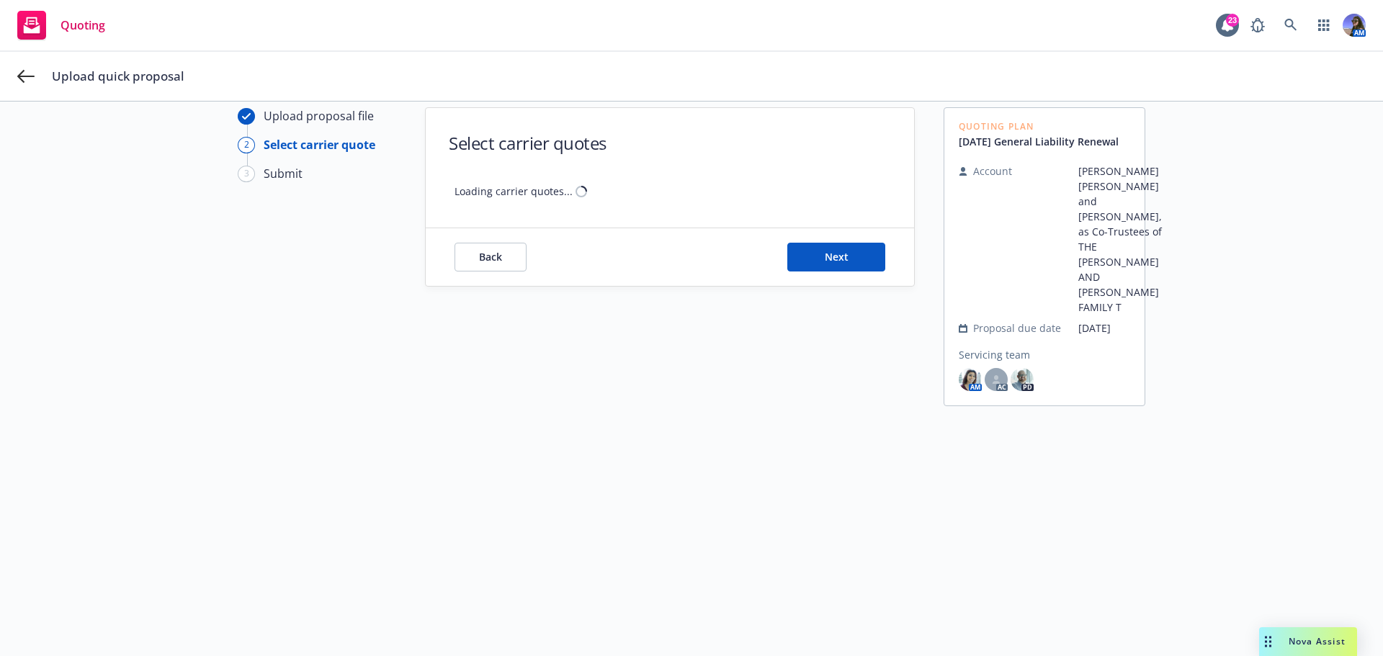
scroll to position [52, 0]
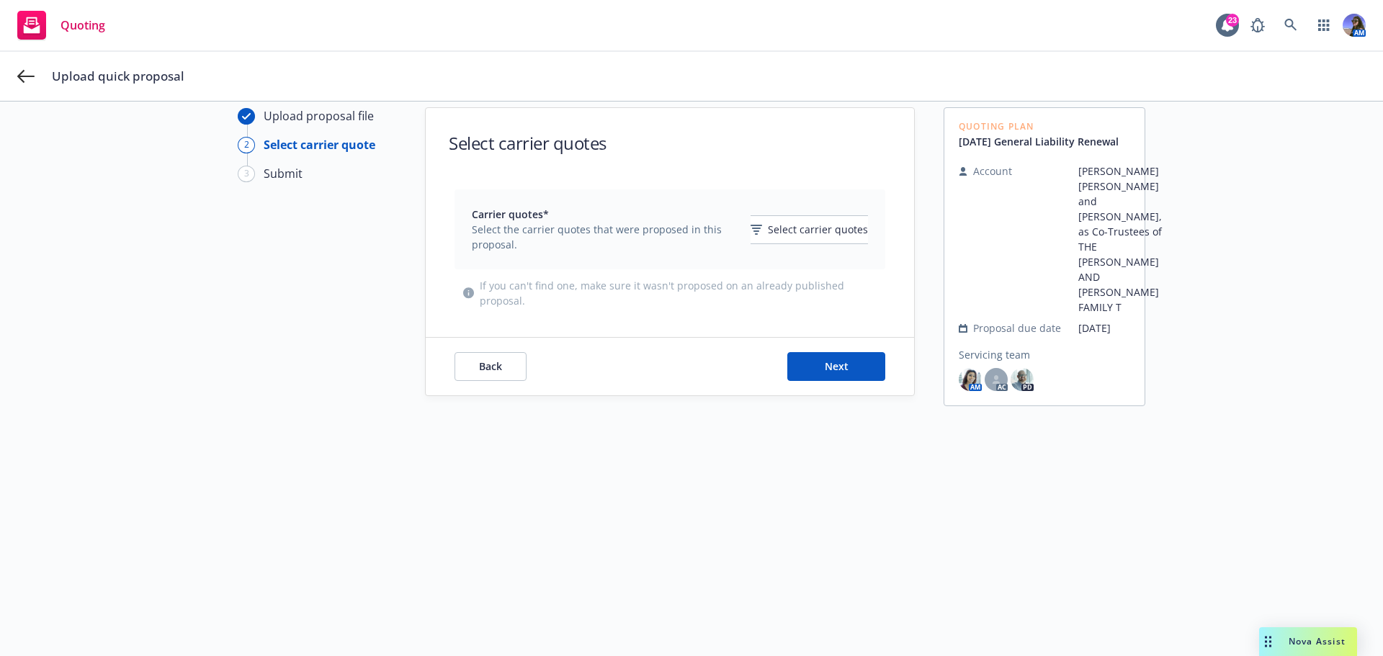
click at [826, 244] on div "Carrier quotes* Select the carrier quotes that were proposed in this proposal. …" at bounding box center [670, 229] width 396 height 45
click at [820, 236] on span "Select carrier quotes" at bounding box center [818, 229] width 100 height 15
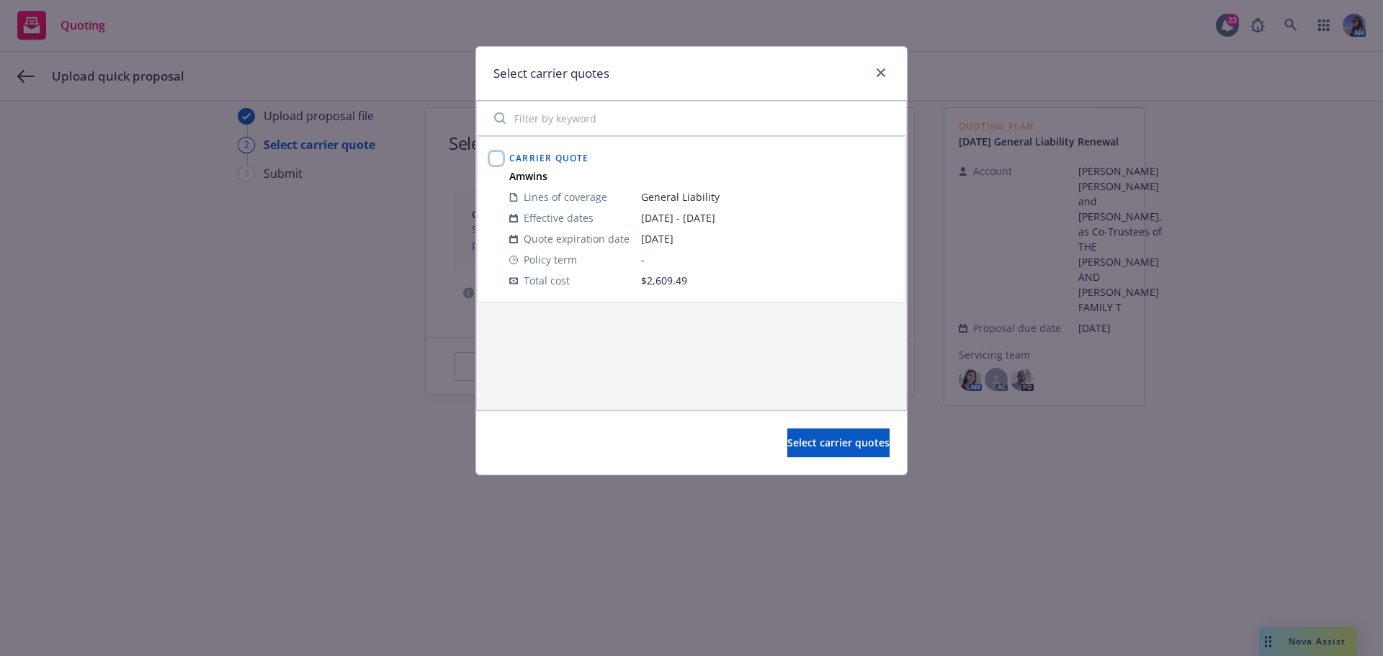
click at [494, 153] on input "checkbox" at bounding box center [496, 158] width 14 height 14
checkbox input "true"
click at [802, 446] on span "Select carrier quotes" at bounding box center [838, 443] width 102 height 14
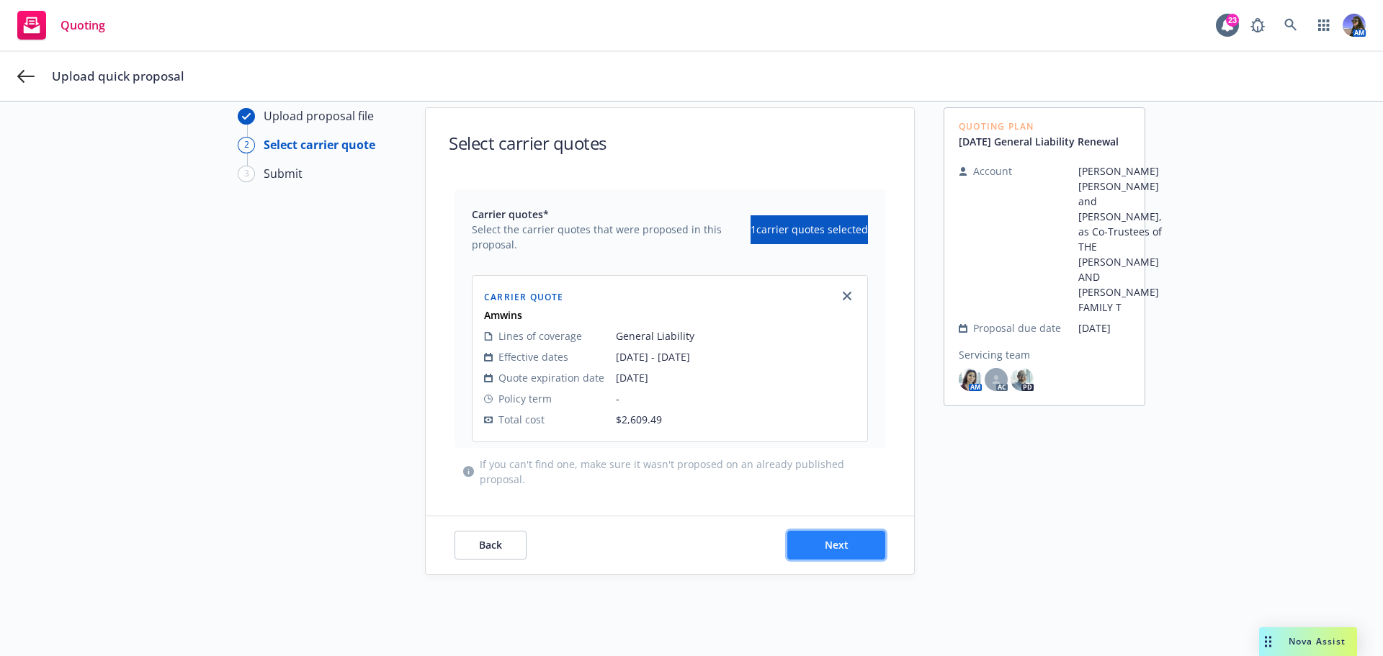
click at [864, 552] on button "Next" at bounding box center [836, 545] width 98 height 29
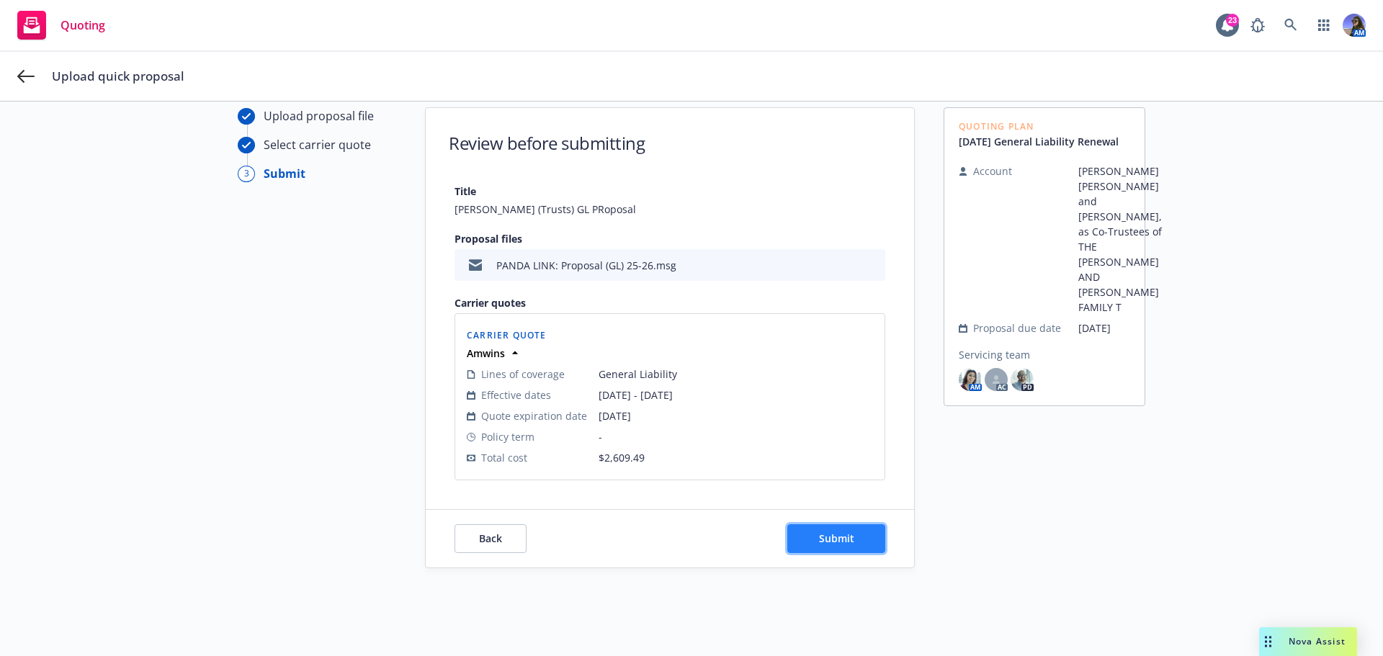
click at [828, 535] on span "Submit" at bounding box center [836, 539] width 35 height 14
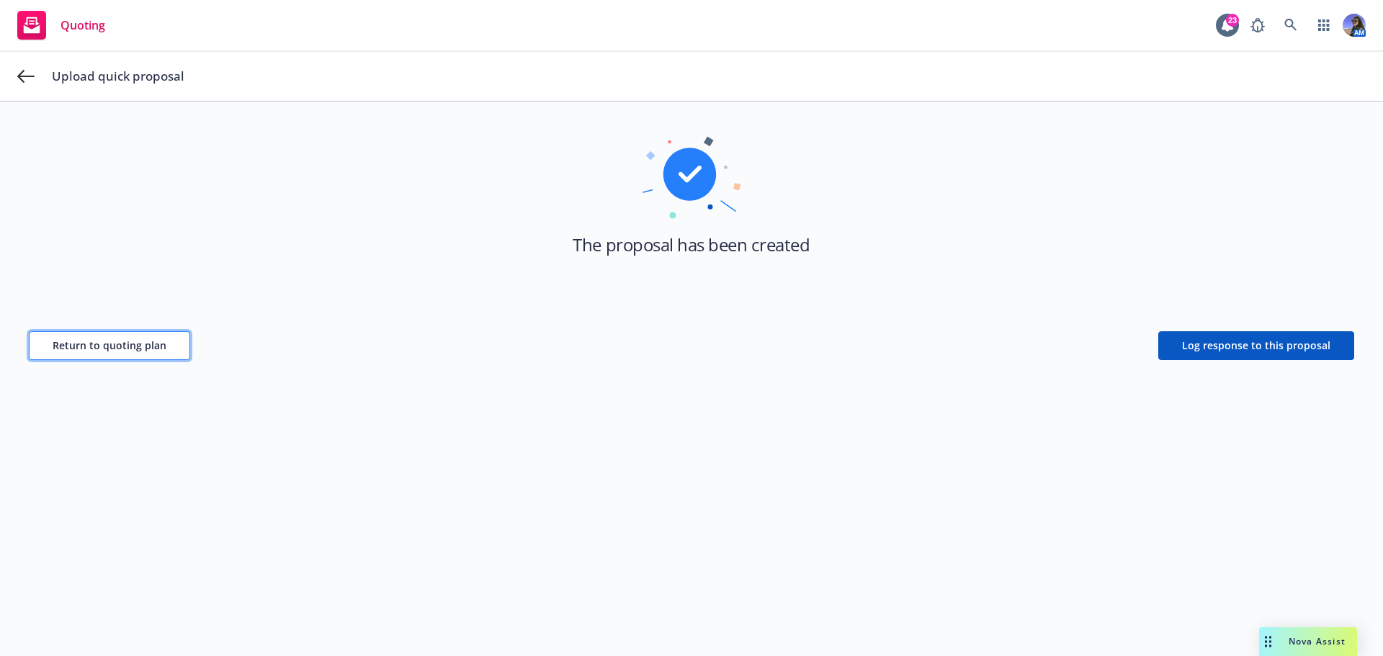
click at [133, 359] on button "Return to quoting plan" at bounding box center [109, 345] width 161 height 29
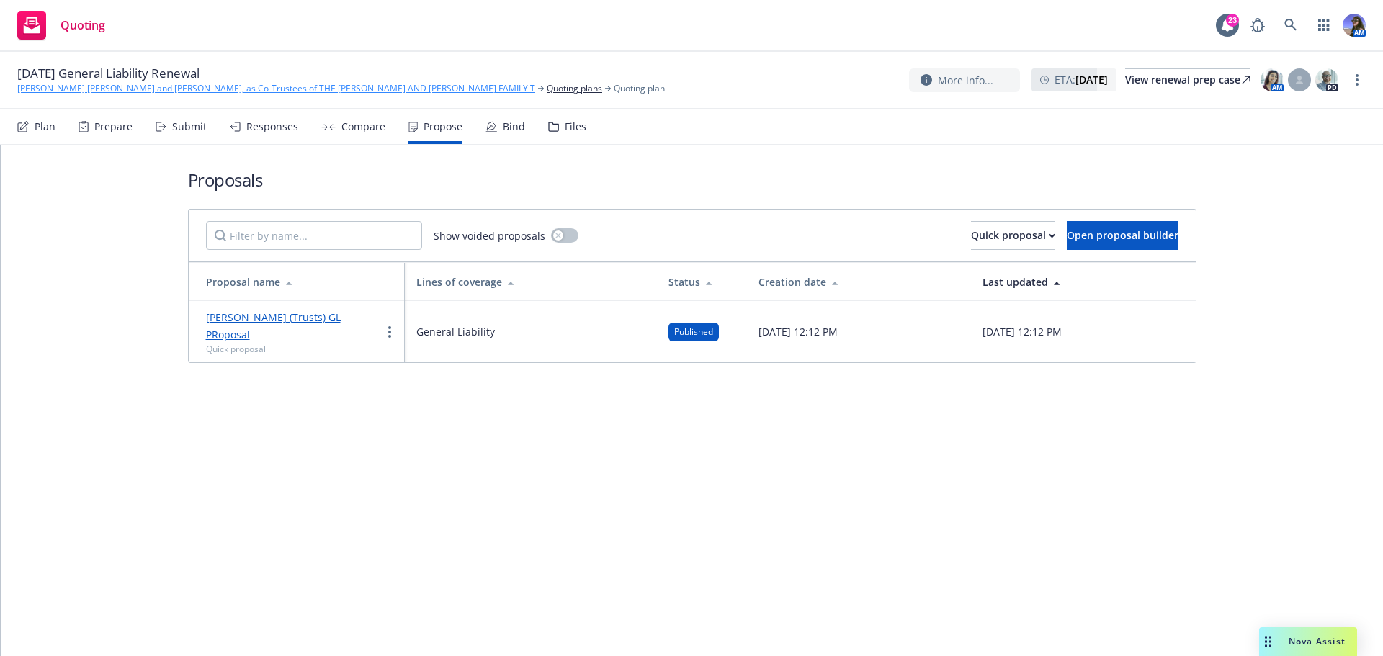
click at [127, 87] on link "[PERSON_NAME] [PERSON_NAME] and [PERSON_NAME], as Co-Trustees of THE [PERSON_NA…" at bounding box center [276, 88] width 518 height 13
